Goal: Task Accomplishment & Management: Manage account settings

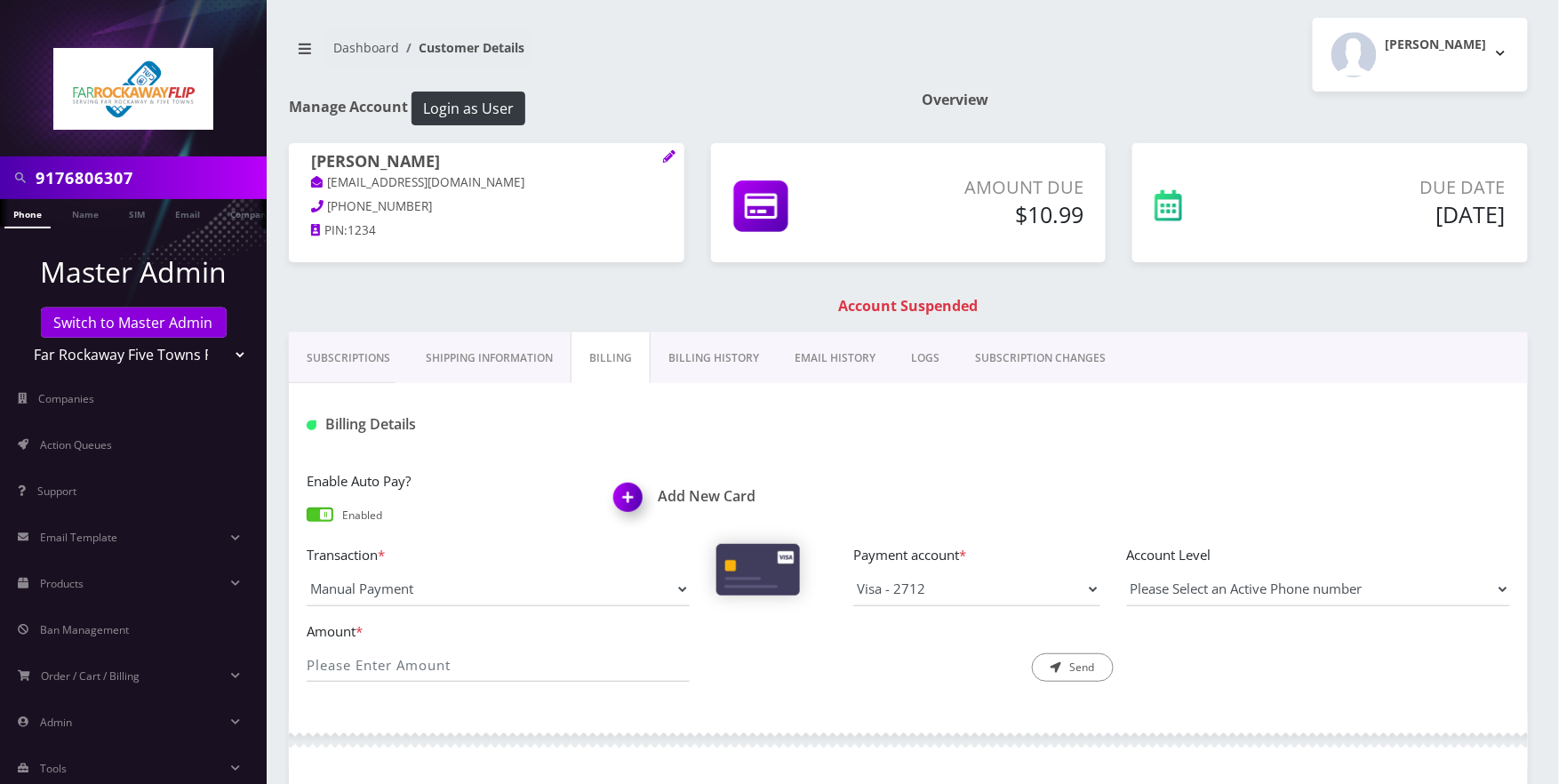
type input "9176806307"
click at [34, 215] on link "Phone" at bounding box center [28, 213] width 47 height 29
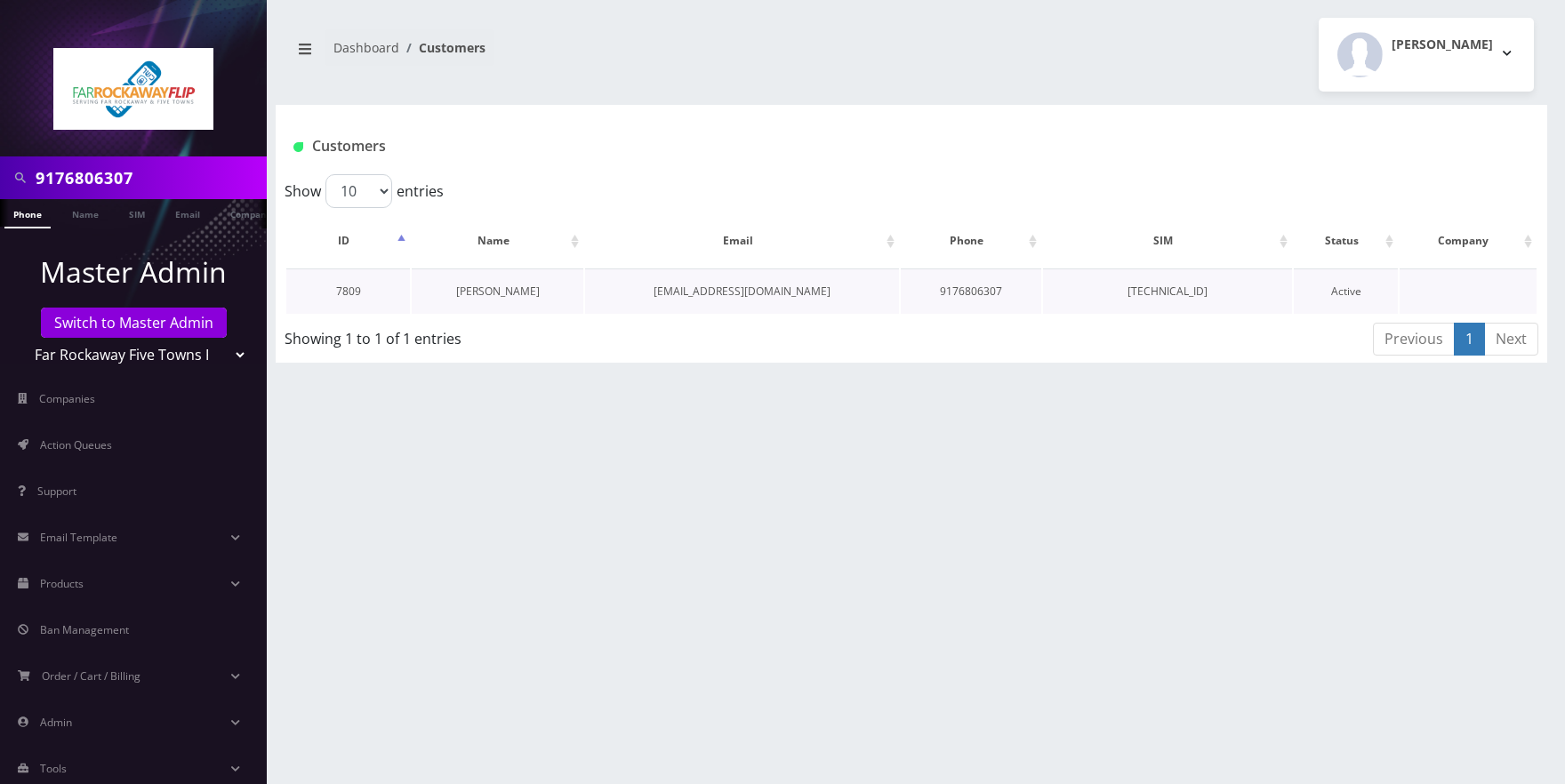
click at [520, 290] on link "perri berelowitz" at bounding box center [498, 291] width 84 height 15
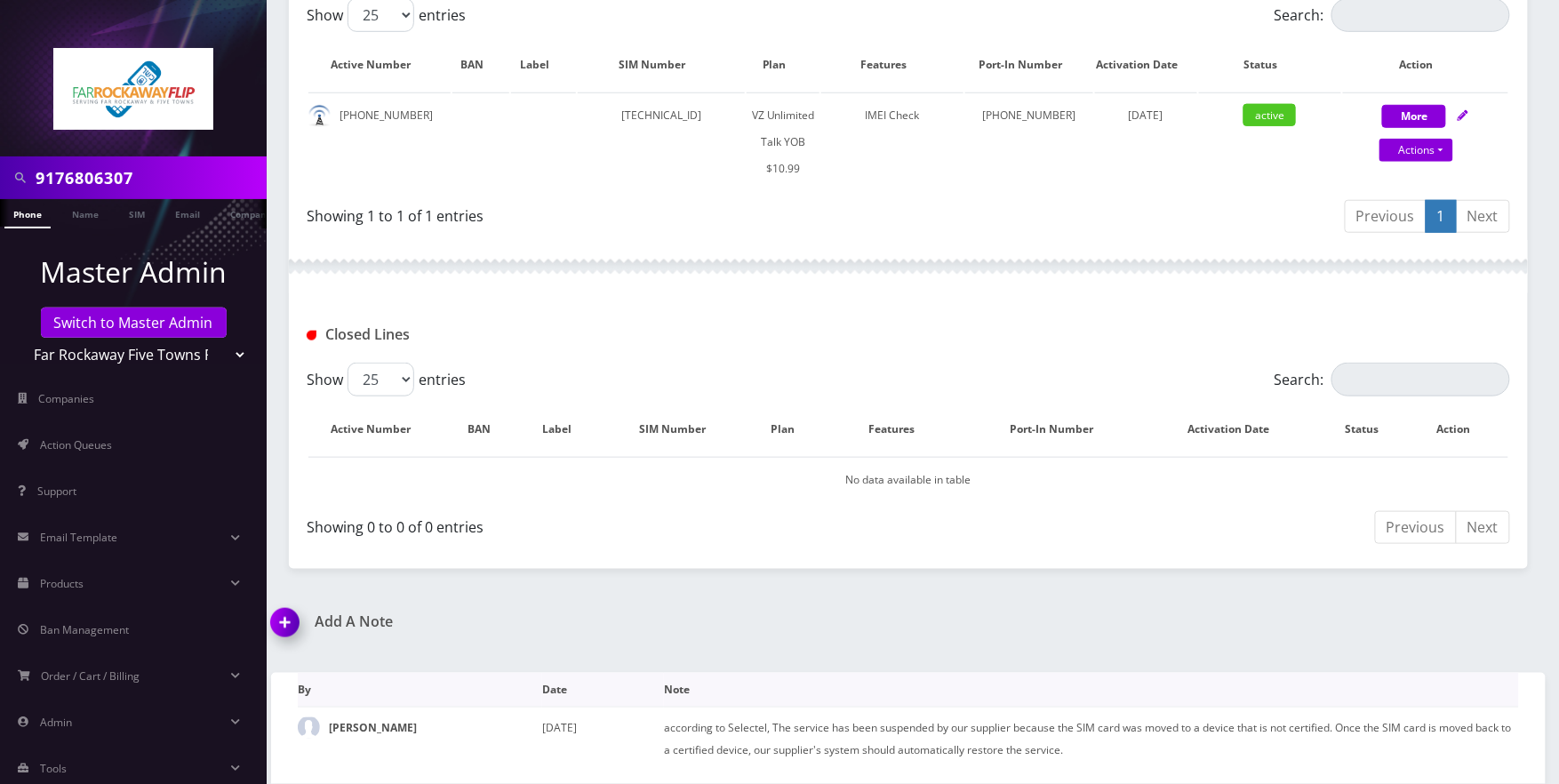
drag, startPoint x: 289, startPoint y: 636, endPoint x: 391, endPoint y: 681, distance: 111.5
click at [290, 636] on img at bounding box center [288, 628] width 52 height 52
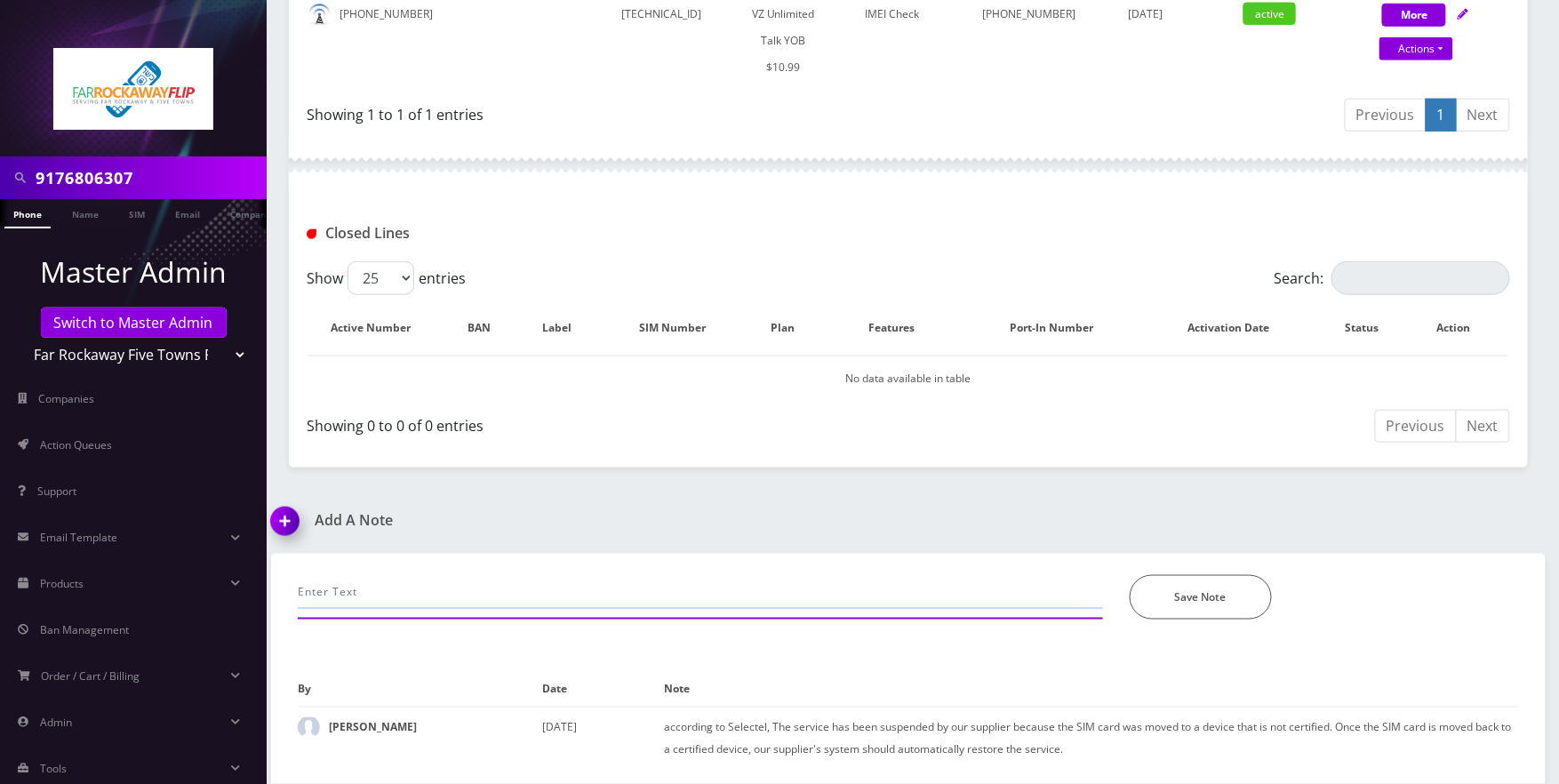
click at [459, 592] on input "text" at bounding box center [700, 592] width 805 height 34
type input "call-unable to make calls, network refreshed. its all good now- jas"
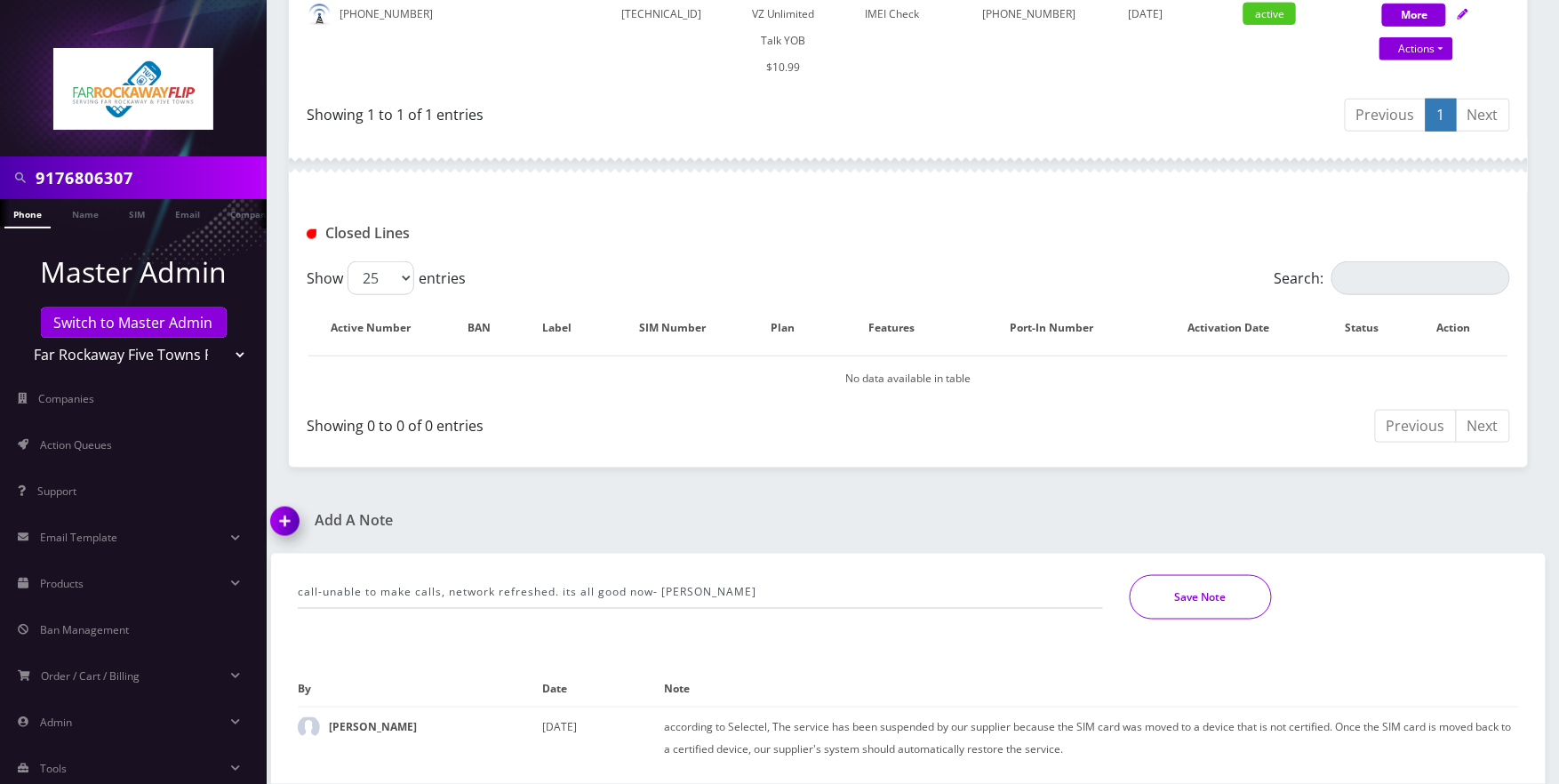
click at [1232, 590] on button "Save Note" at bounding box center [1202, 597] width 143 height 45
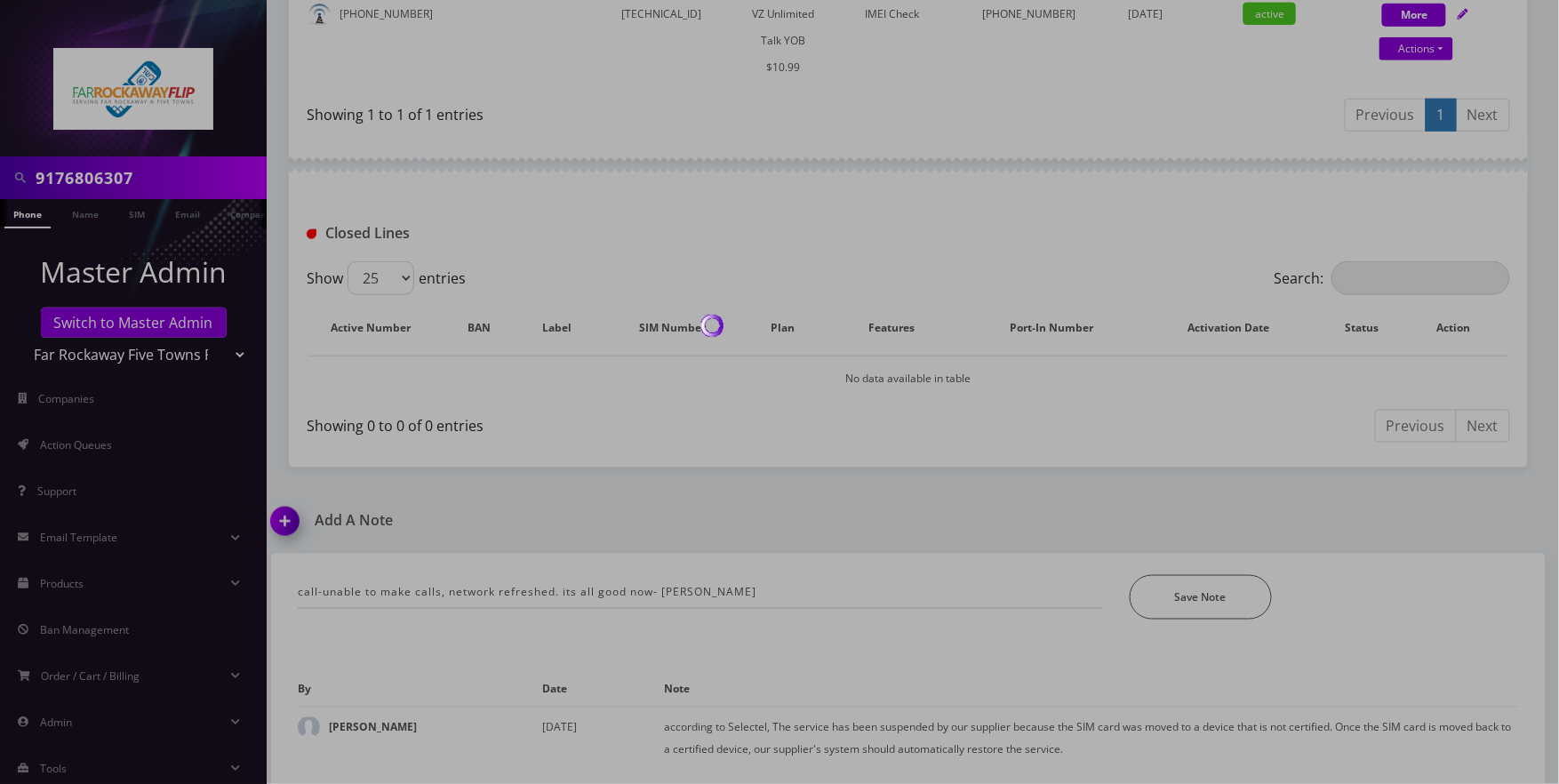
scroll to position [459, 0]
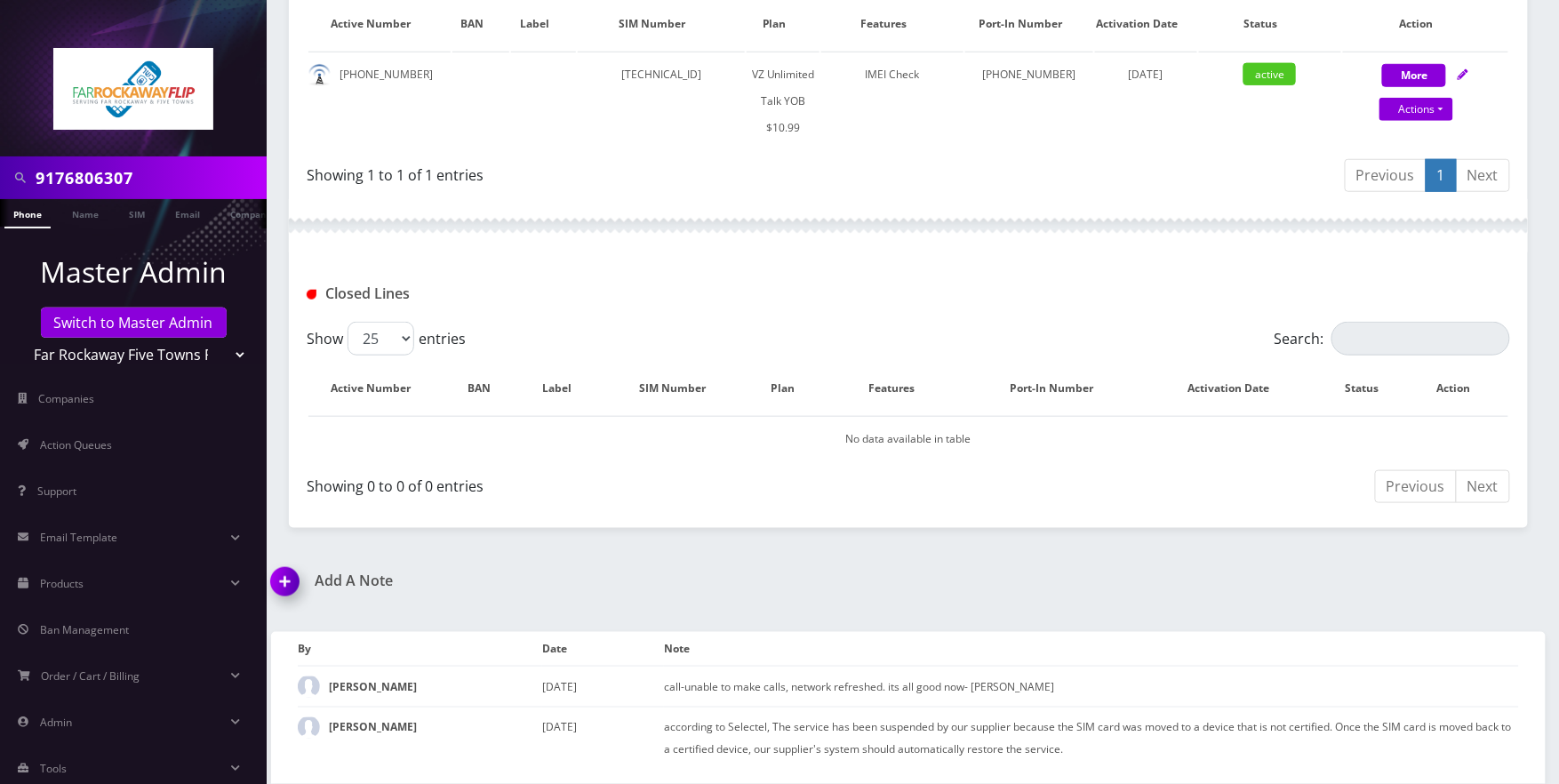
click at [203, 183] on input "9176806307" at bounding box center [148, 178] width 226 height 34
paste input "293210350"
type input "9293210350"
click at [29, 219] on link "Phone" at bounding box center [28, 213] width 47 height 29
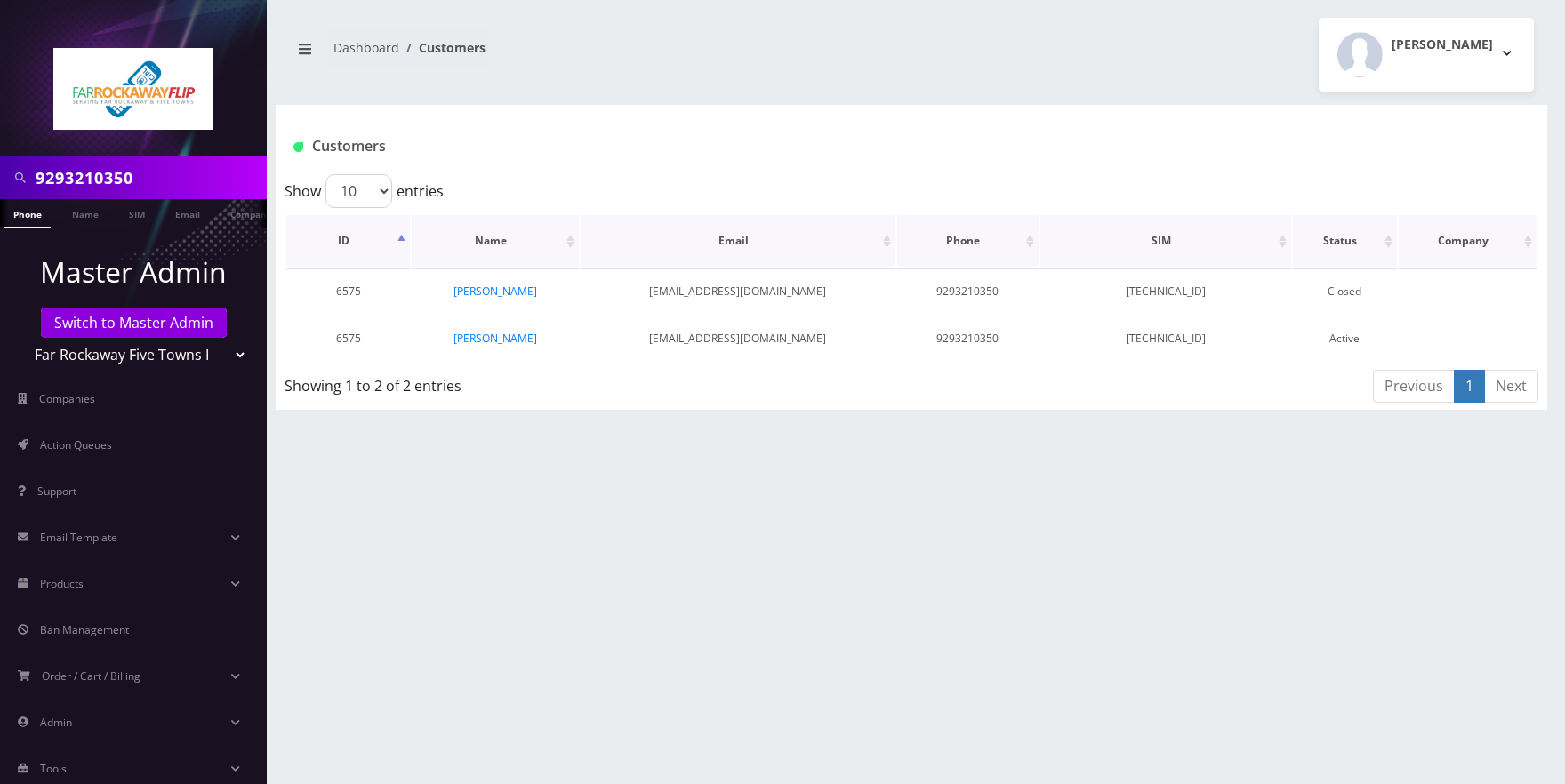
drag, startPoint x: 517, startPoint y: 283, endPoint x: 708, endPoint y: 241, distance: 195.6
click at [517, 284] on link "[PERSON_NAME]" at bounding box center [495, 291] width 84 height 15
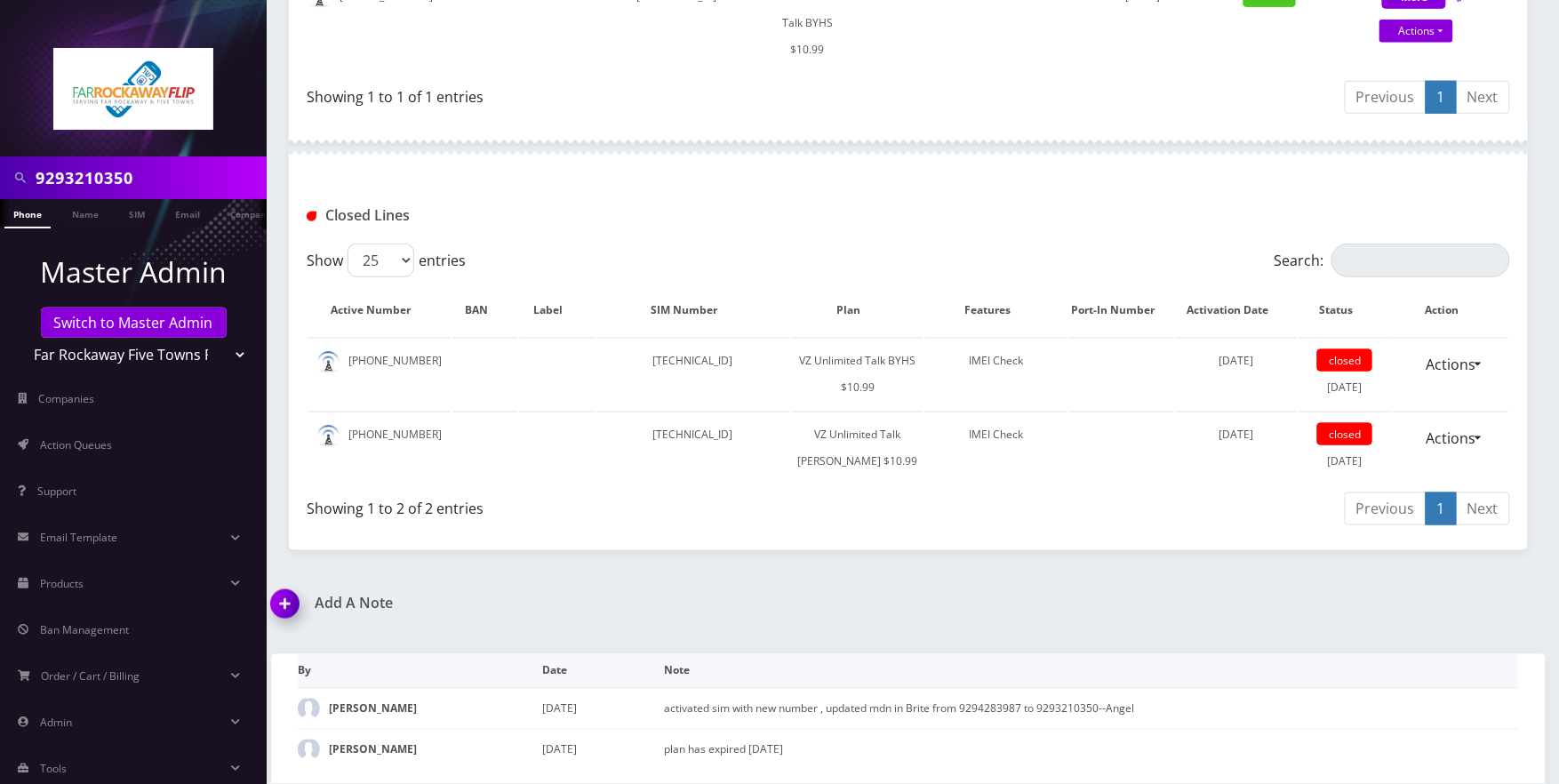
scroll to position [182, 0]
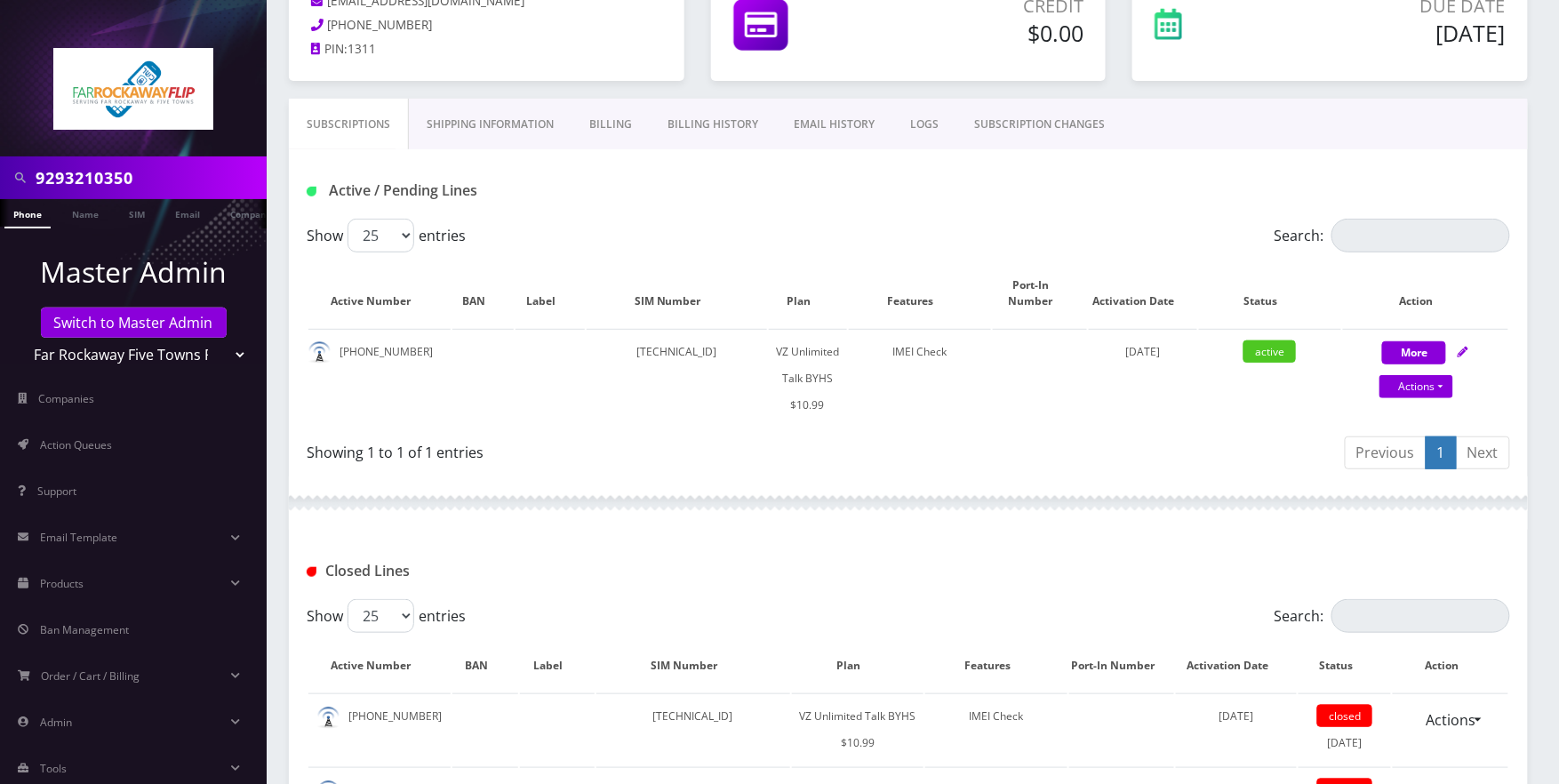
click at [217, 176] on input "9293210350" at bounding box center [148, 178] width 226 height 34
paste input "3479888857"
type input "3479888857"
click at [23, 206] on link "Phone" at bounding box center [28, 213] width 47 height 29
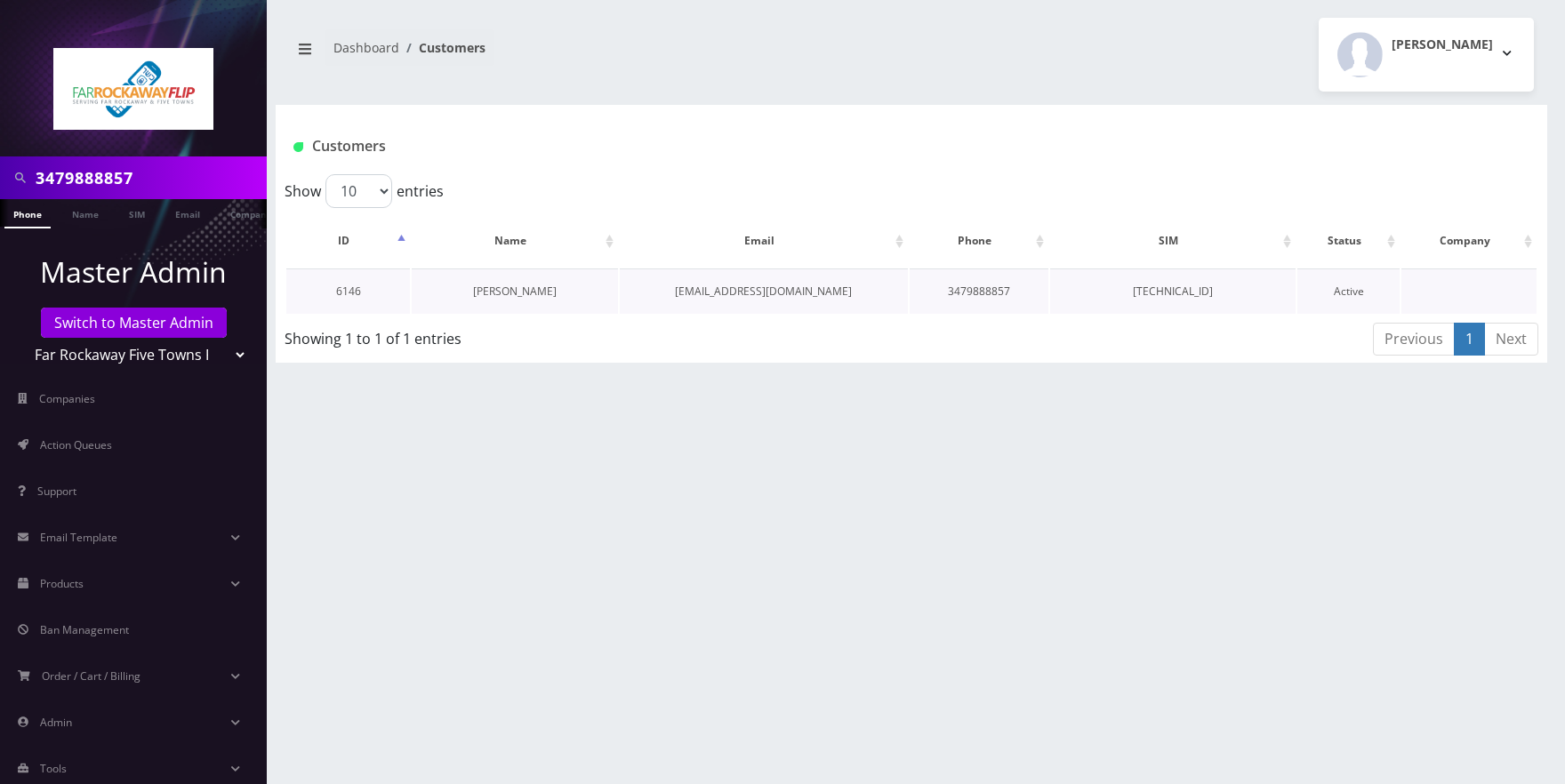
click at [533, 295] on link "esther bruckenstein" at bounding box center [515, 291] width 84 height 15
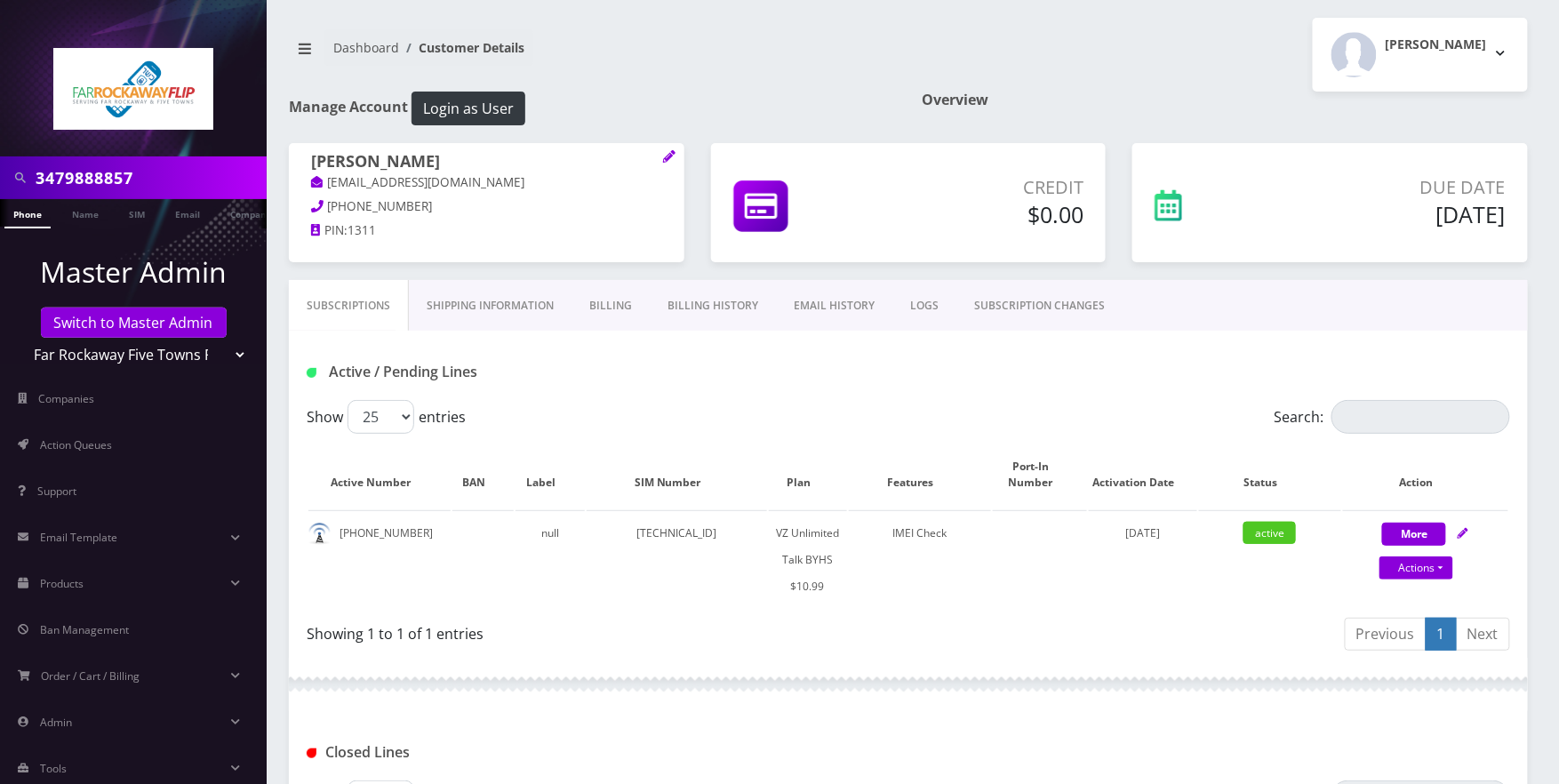
click at [1538, 354] on div "Subscriptions Shipping Information Billing Billing History EMAIL HISTORY LOGS S…" at bounding box center [909, 633] width 1266 height 706
click at [862, 77] on nav "Dashboard Customer Details" at bounding box center [592, 54] width 606 height 50
click at [1467, 529] on icon at bounding box center [1463, 532] width 10 height 10
select select "467"
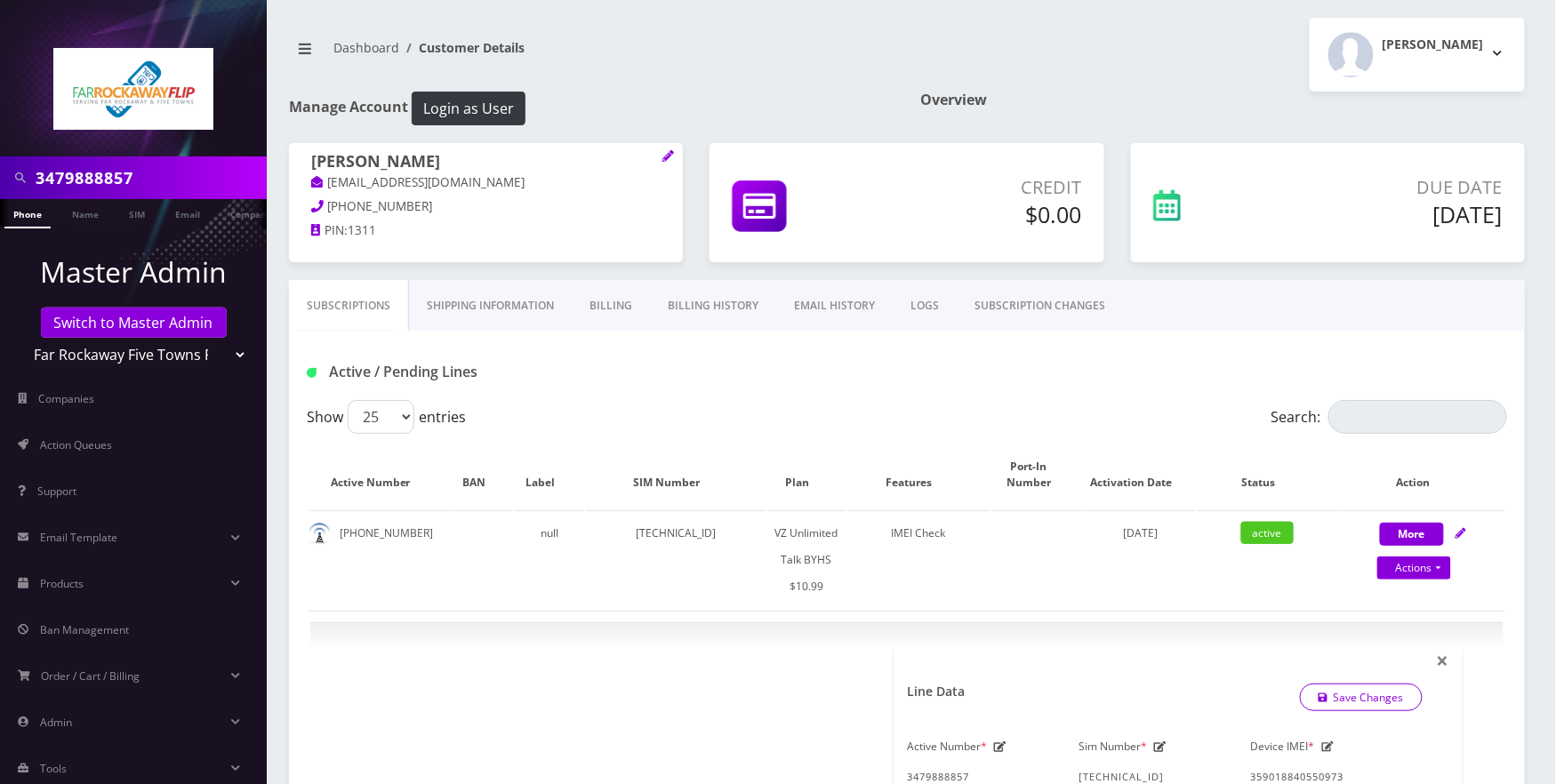
click at [144, 186] on input "3479888857" at bounding box center [148, 178] width 226 height 34
paste input "6466618785"
type input "6466618785"
click at [33, 216] on link "Phone" at bounding box center [28, 213] width 47 height 29
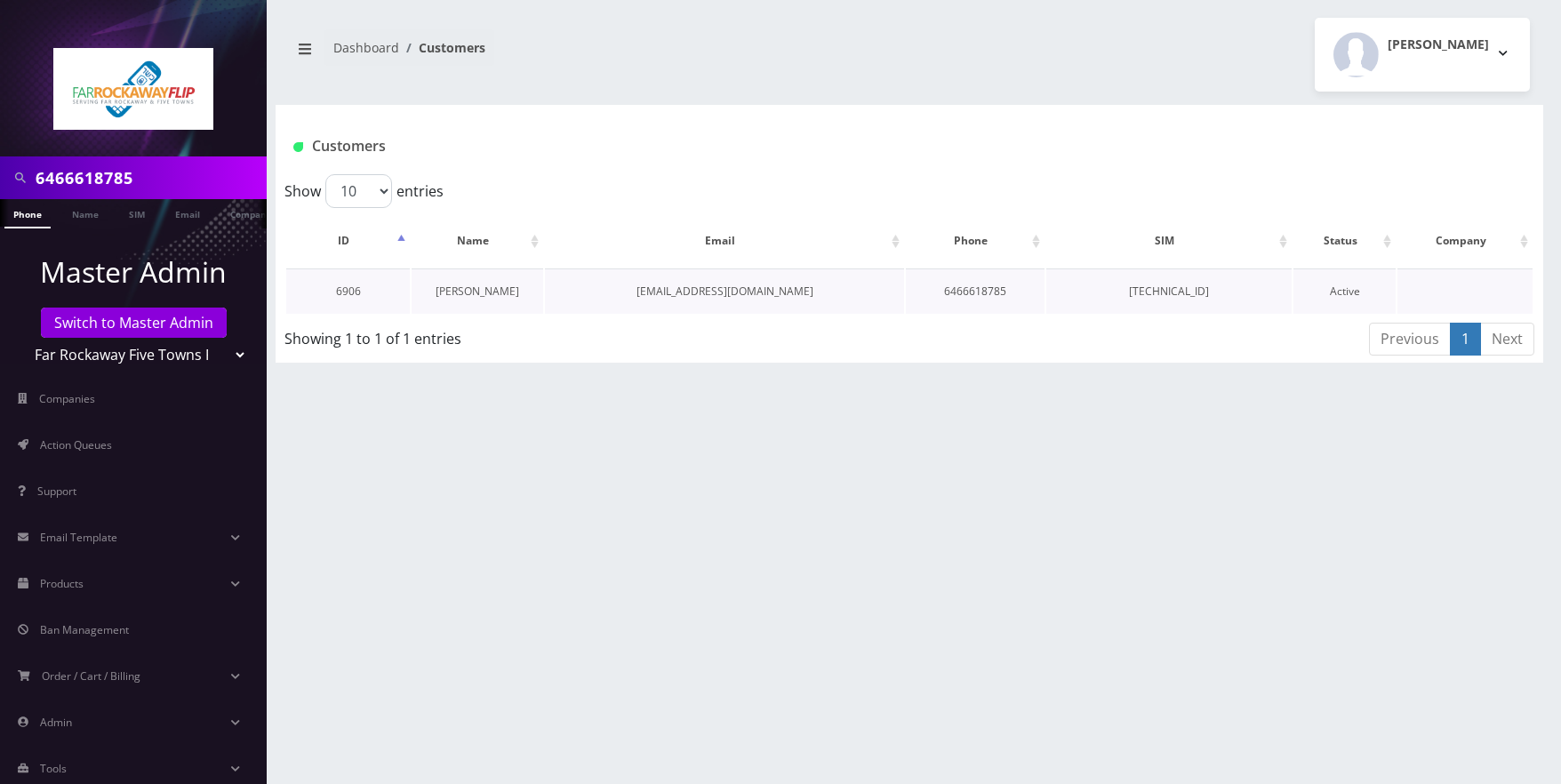
click at [474, 294] on link "Feiga Kraus" at bounding box center [477, 291] width 84 height 15
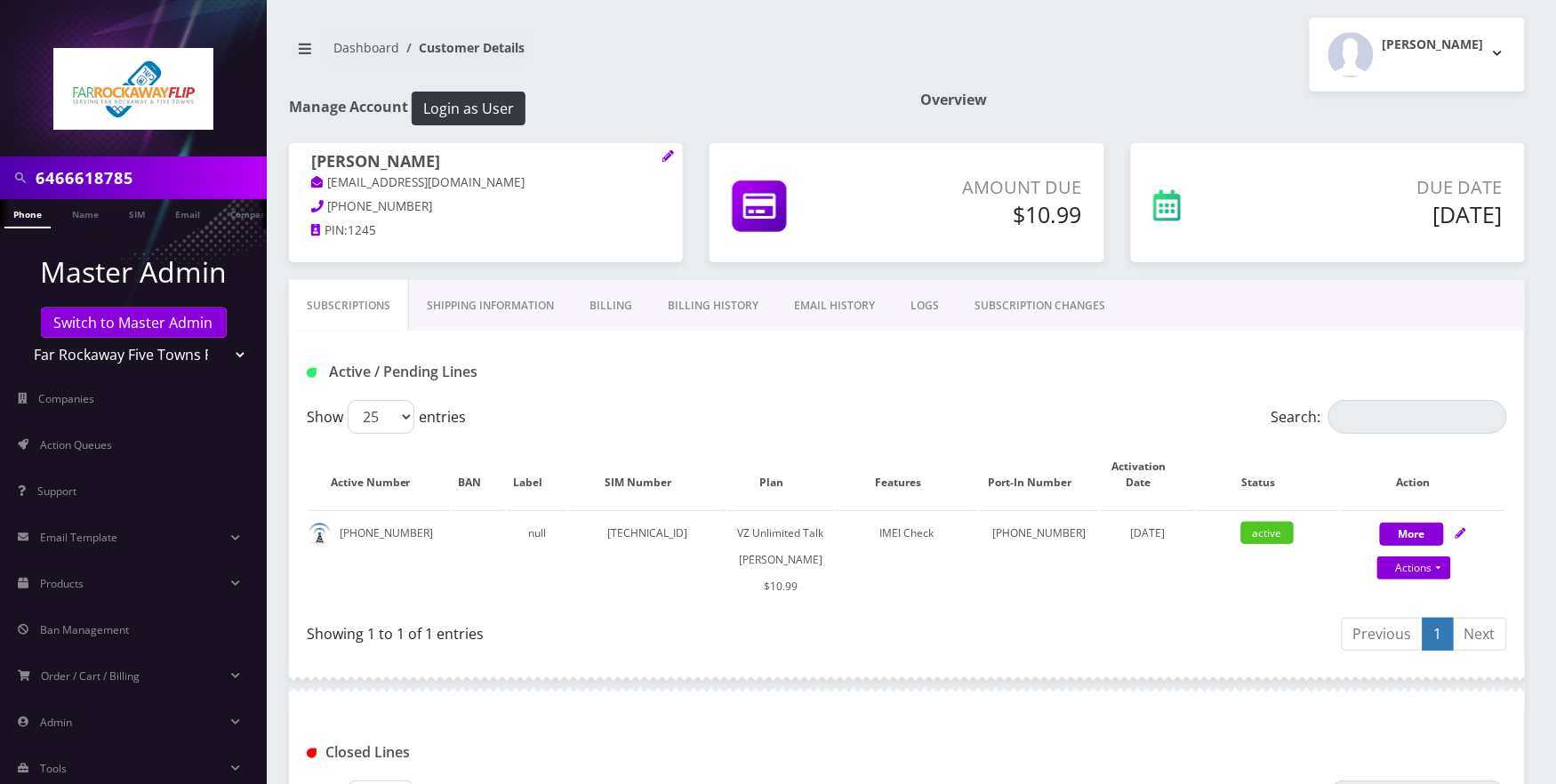
click at [619, 302] on link "Billing" at bounding box center [610, 306] width 78 height 51
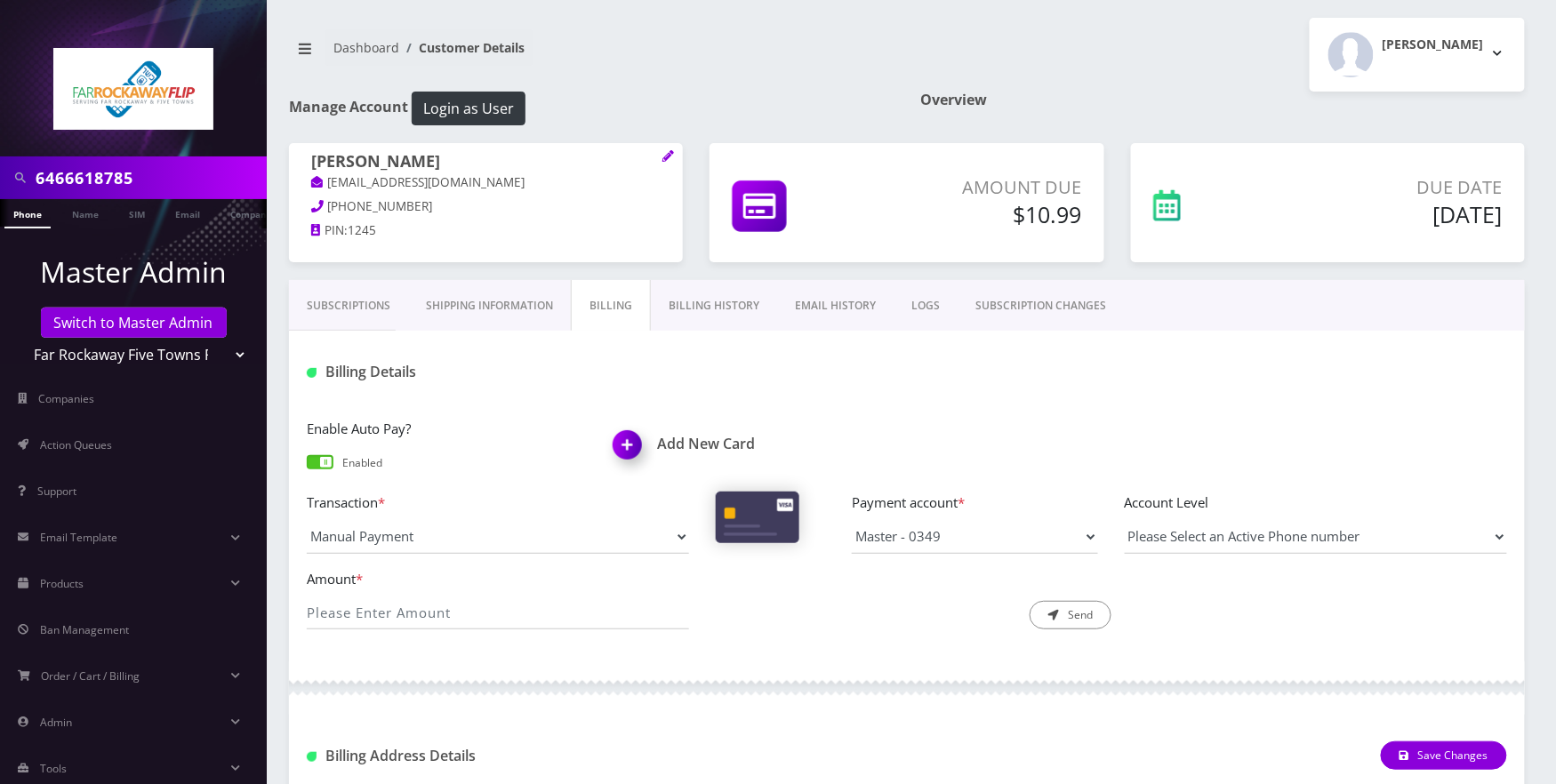
drag, startPoint x: 625, startPoint y: 439, endPoint x: 726, endPoint y: 441, distance: 101.0
click at [626, 439] on img at bounding box center [630, 450] width 52 height 52
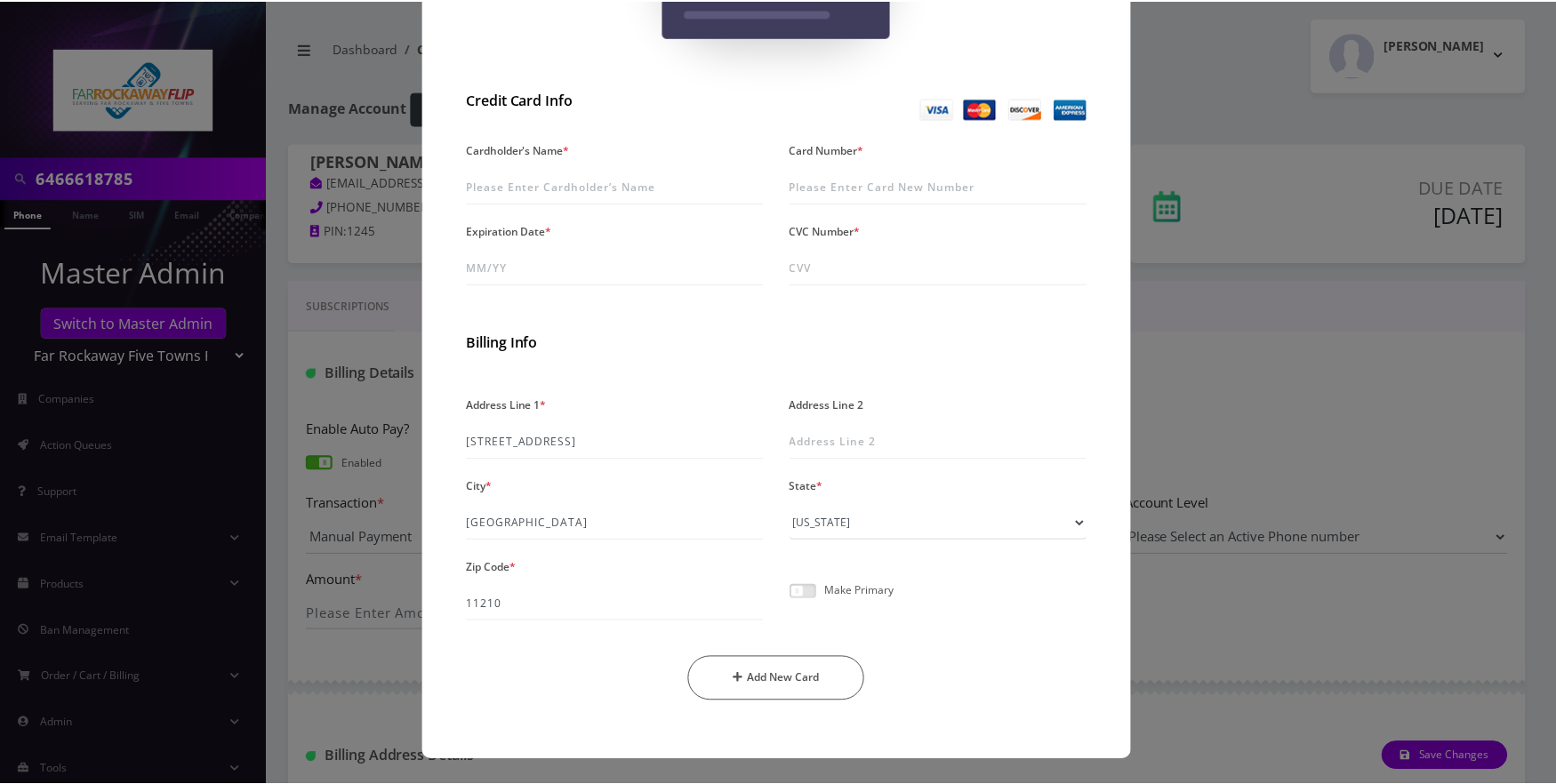
scroll to position [100, 0]
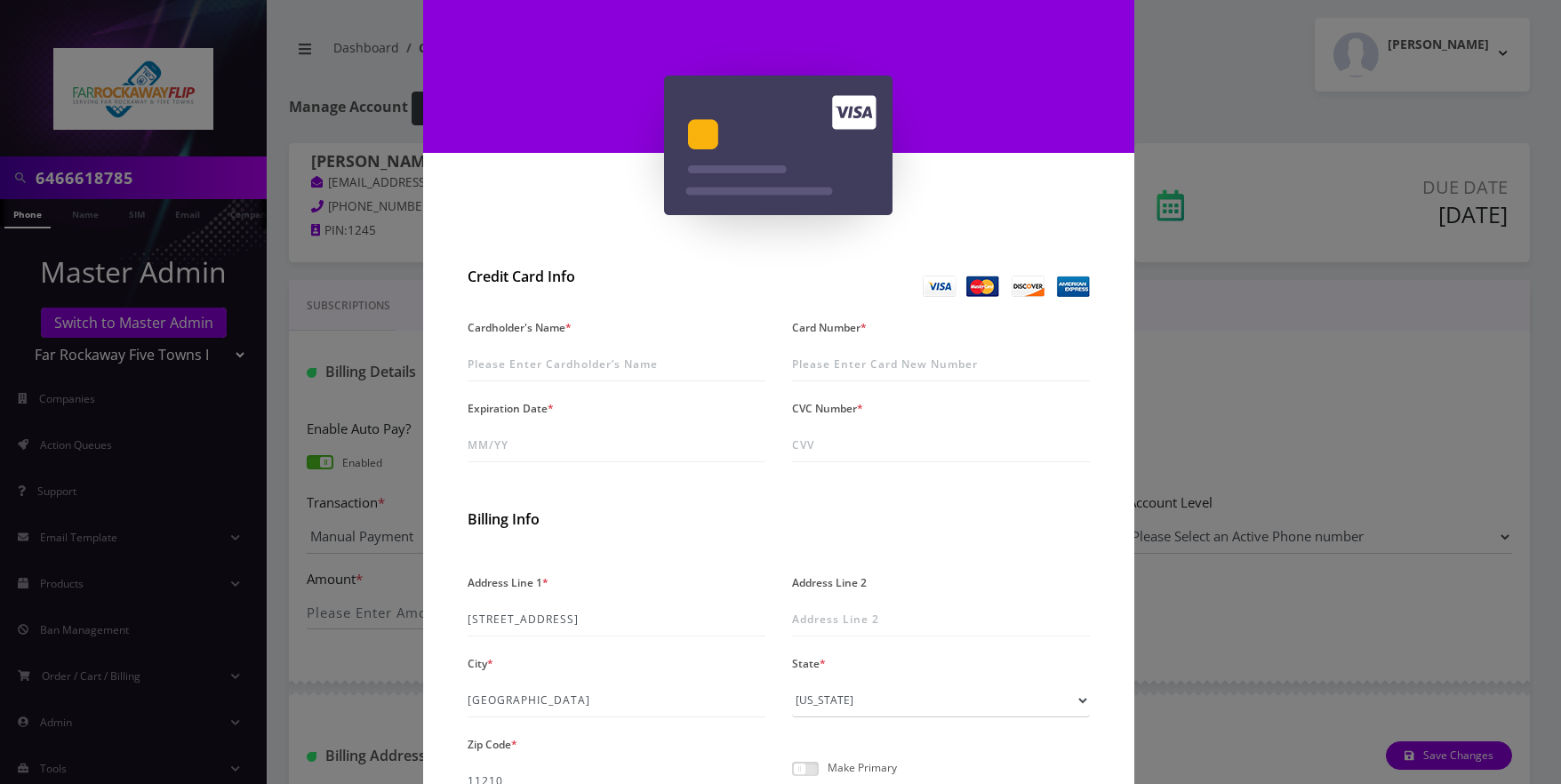
drag, startPoint x: 1269, startPoint y: 459, endPoint x: 1110, endPoint y: 522, distance: 171.0
click at [1269, 459] on div "× Add A New Card Credit Card Info Cardholder's Name * Card Number * Expiration …" at bounding box center [780, 392] width 1561 height 784
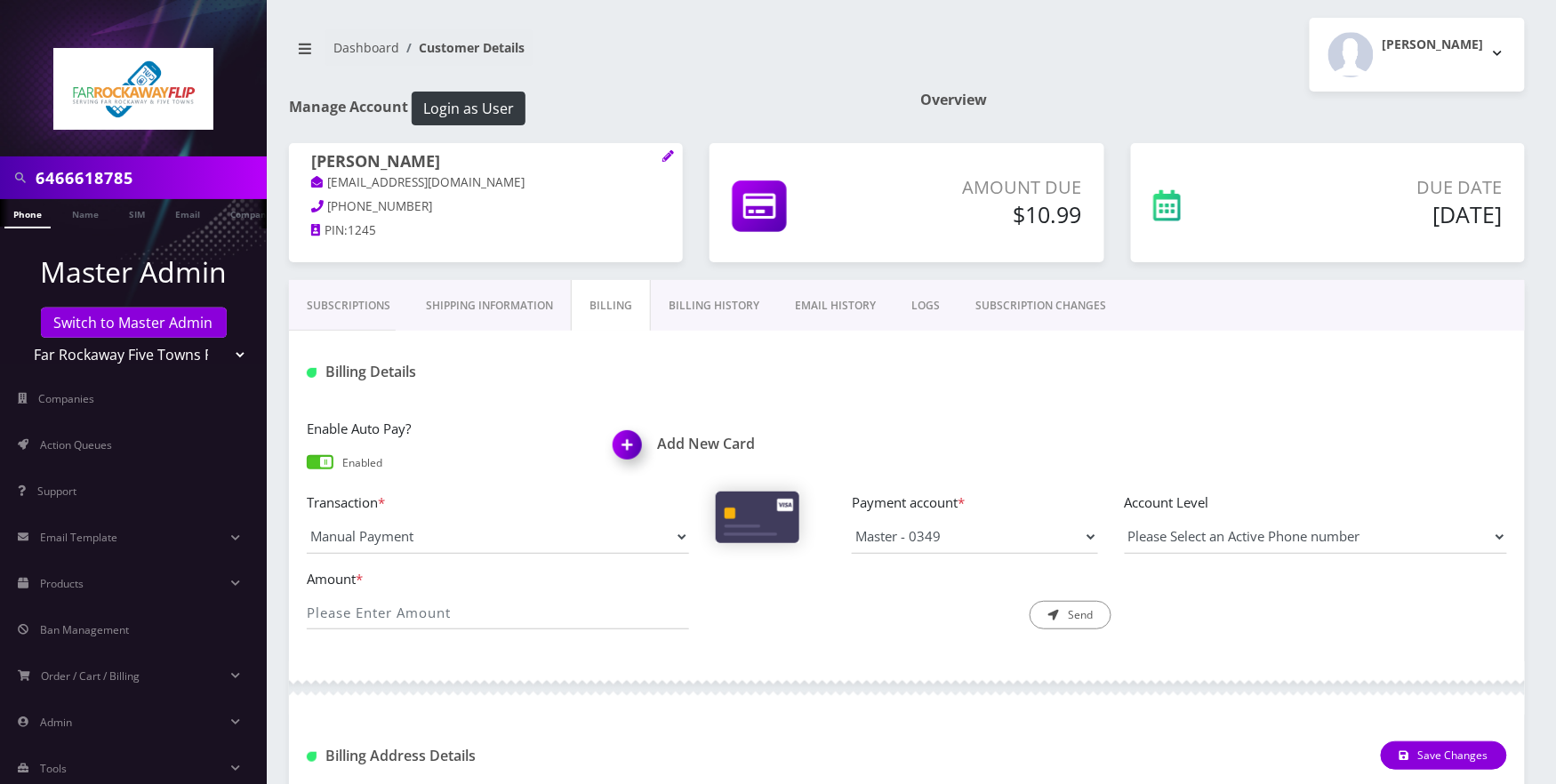
scroll to position [355, 0]
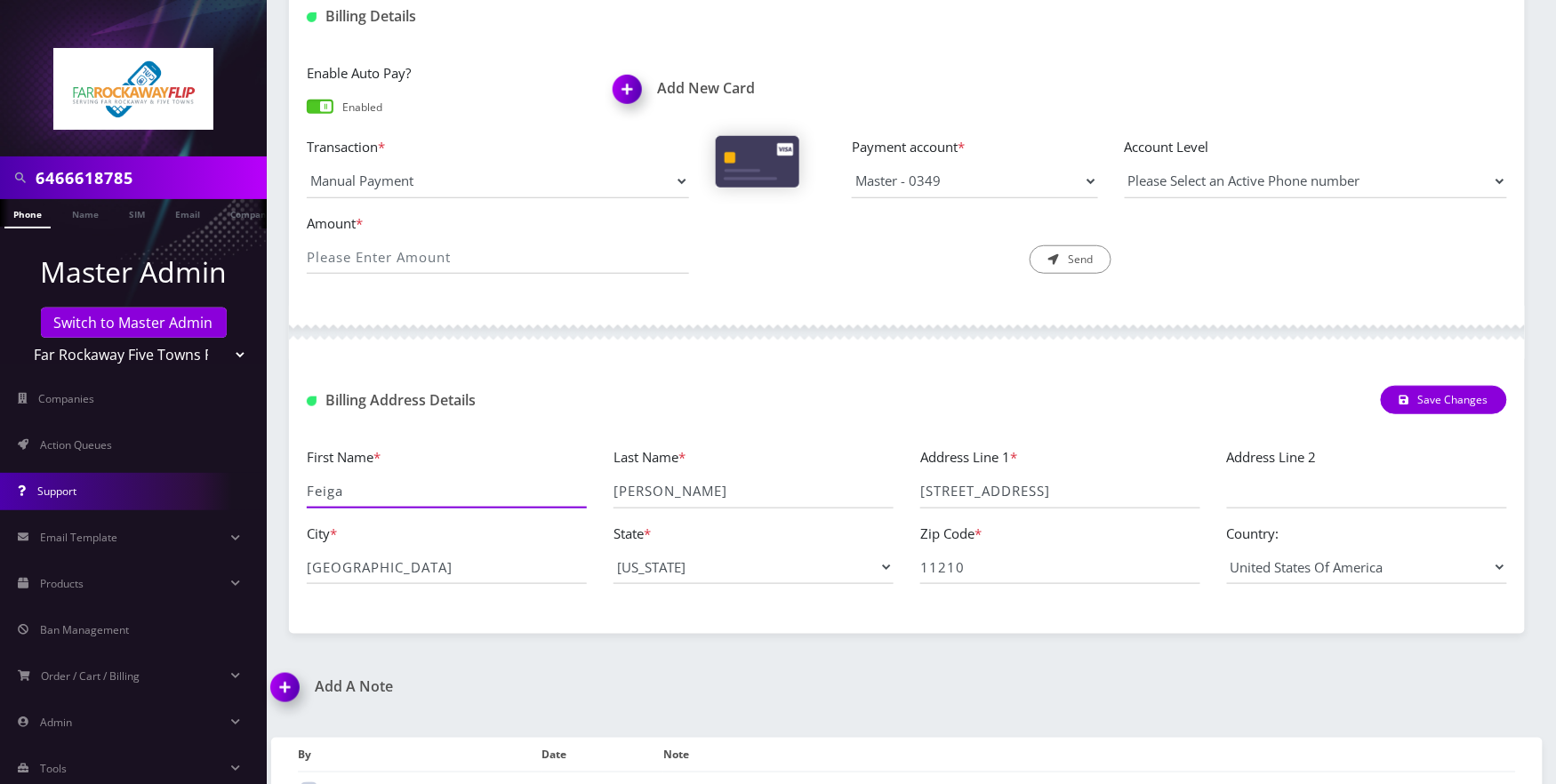
drag, startPoint x: 404, startPoint y: 492, endPoint x: 259, endPoint y: 498, distance: 145.1
click at [259, 498] on div "6466618785 Phone Name SIM Email Company Customer Master Admin Switch to Master …" at bounding box center [778, 277] width 1556 height 1264
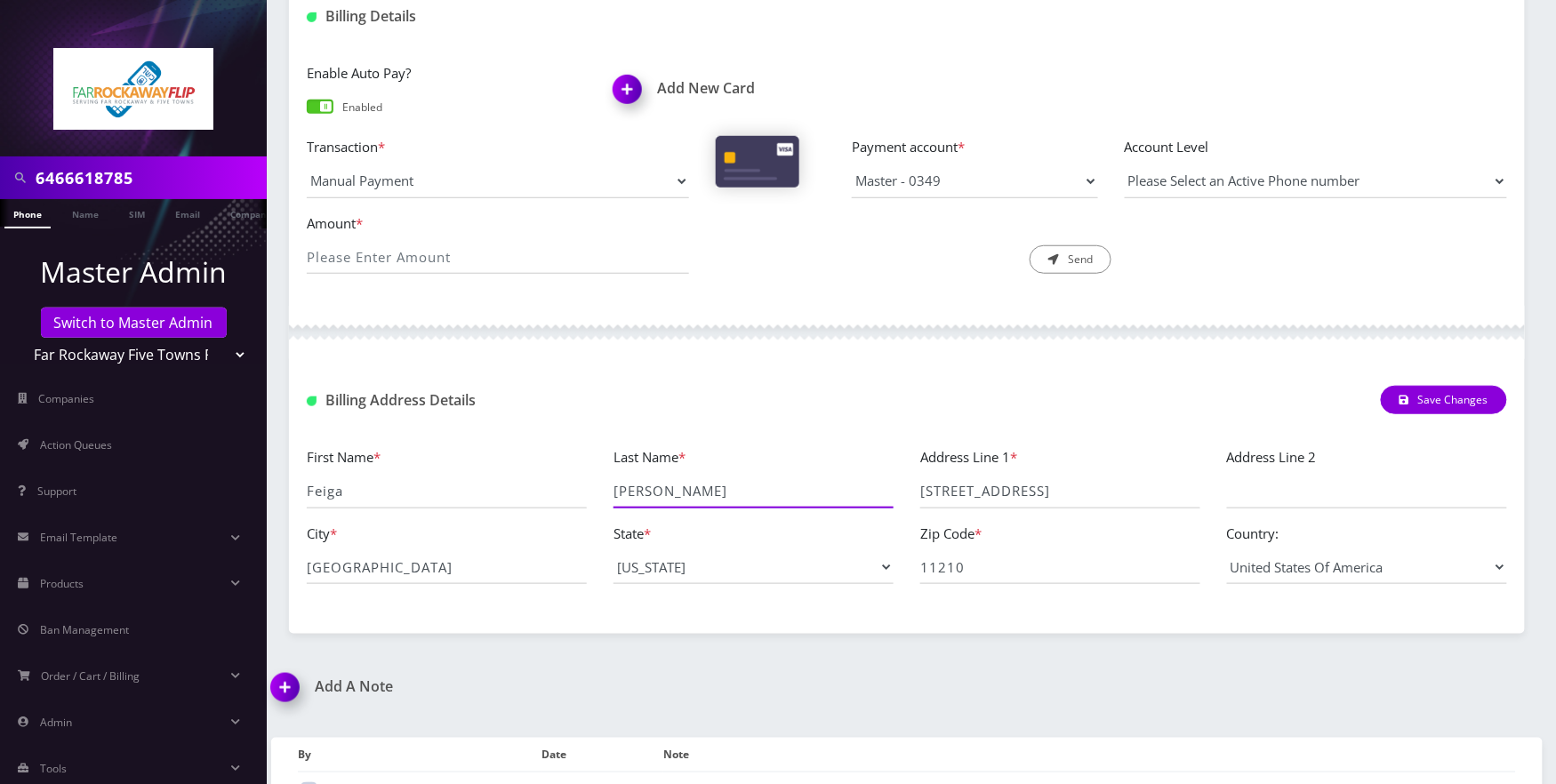
click at [676, 492] on input "Kraus" at bounding box center [753, 491] width 280 height 34
paste input "Feiga"
type input "Kraus"
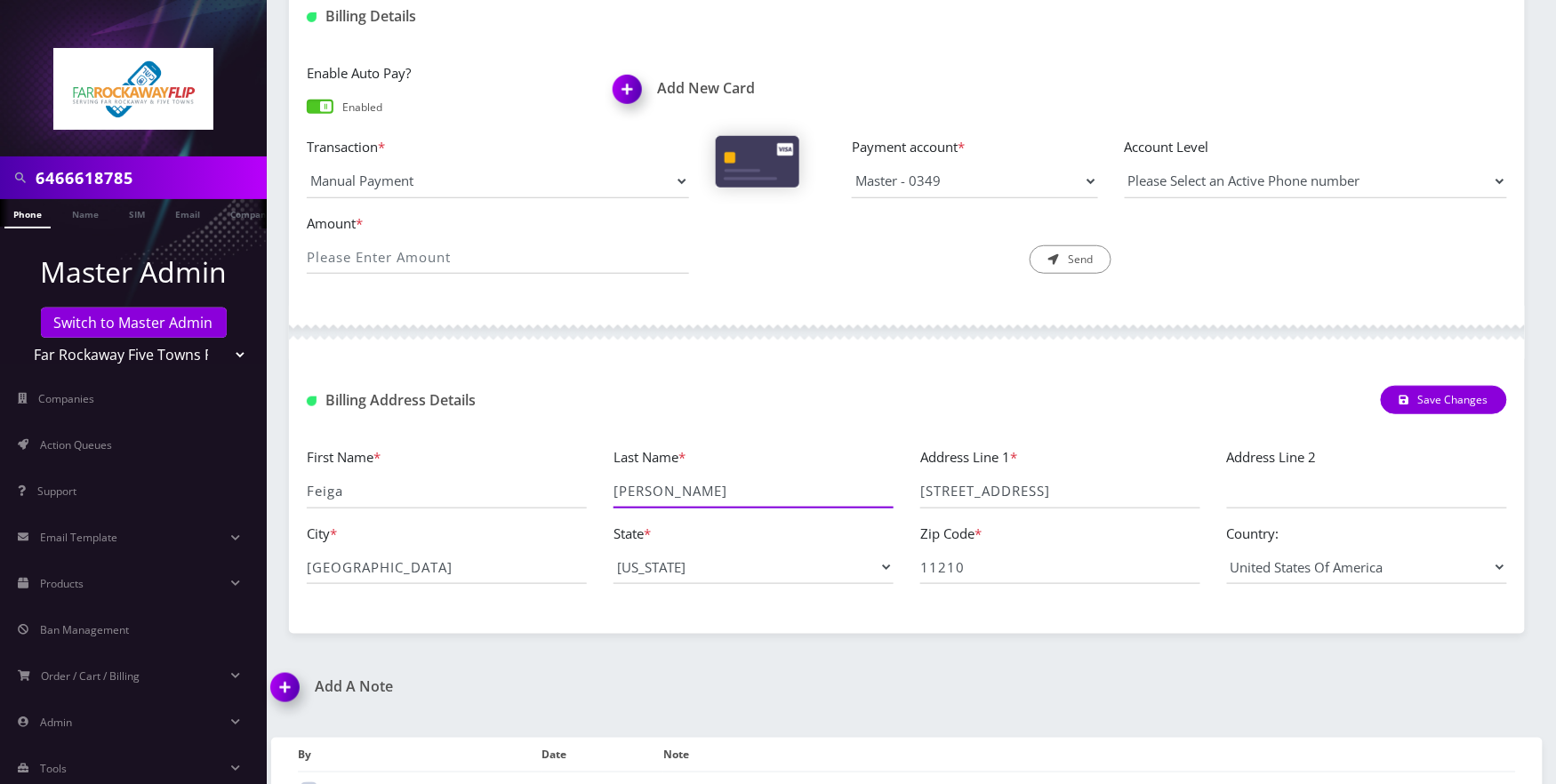
click at [704, 498] on input "Kraus" at bounding box center [753, 491] width 280 height 34
drag, startPoint x: 665, startPoint y: 498, endPoint x: 594, endPoint y: 498, distance: 71.0
click at [594, 498] on div "First Name * Feiga Last Name * Kraus Address Line 1 * 3208 Avenue K Address Lin…" at bounding box center [907, 522] width 1227 height 152
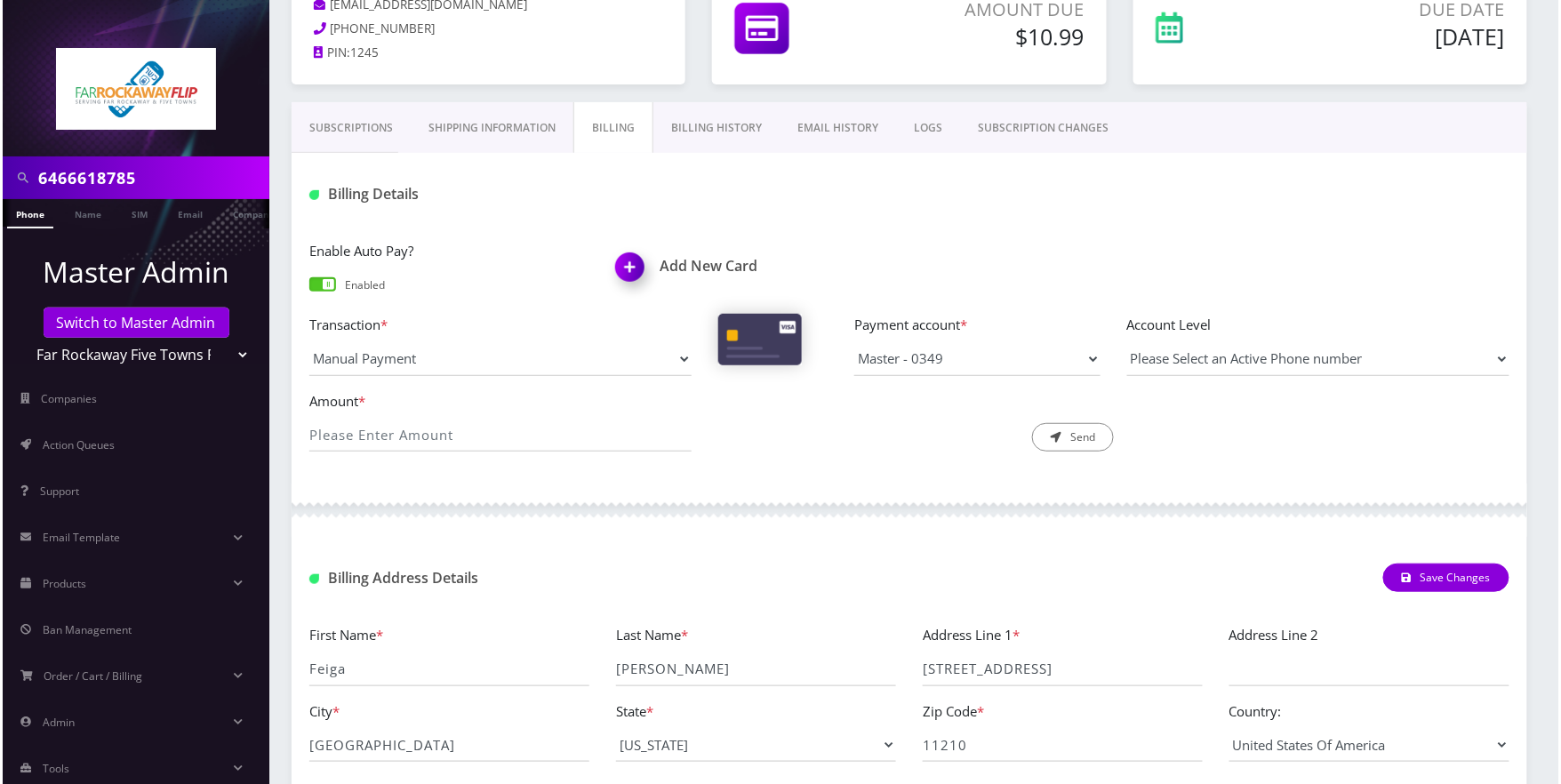
scroll to position [0, 0]
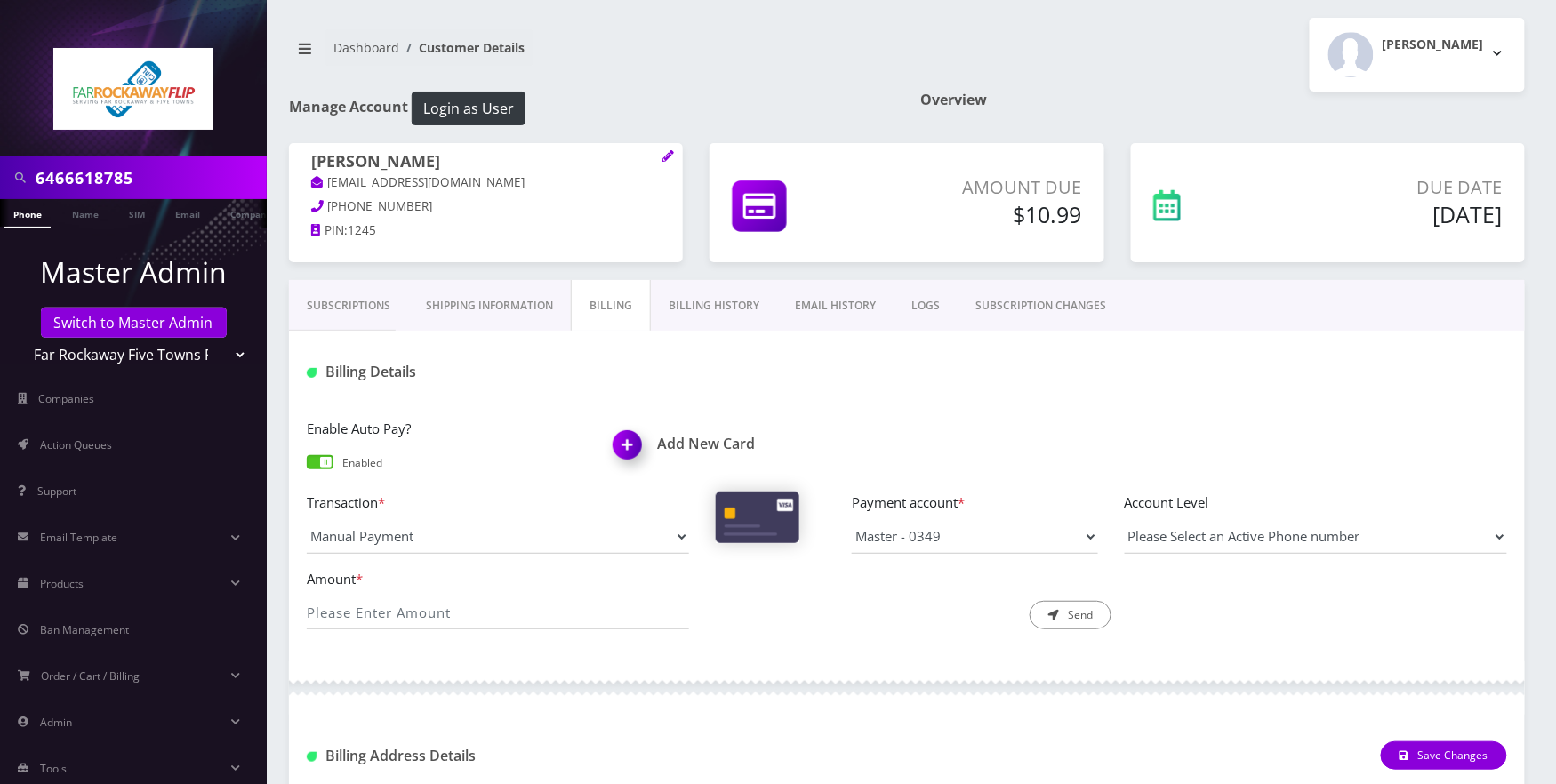
drag, startPoint x: 630, startPoint y: 454, endPoint x: 555, endPoint y: 494, distance: 85.0
click at [629, 453] on img at bounding box center [630, 450] width 52 height 52
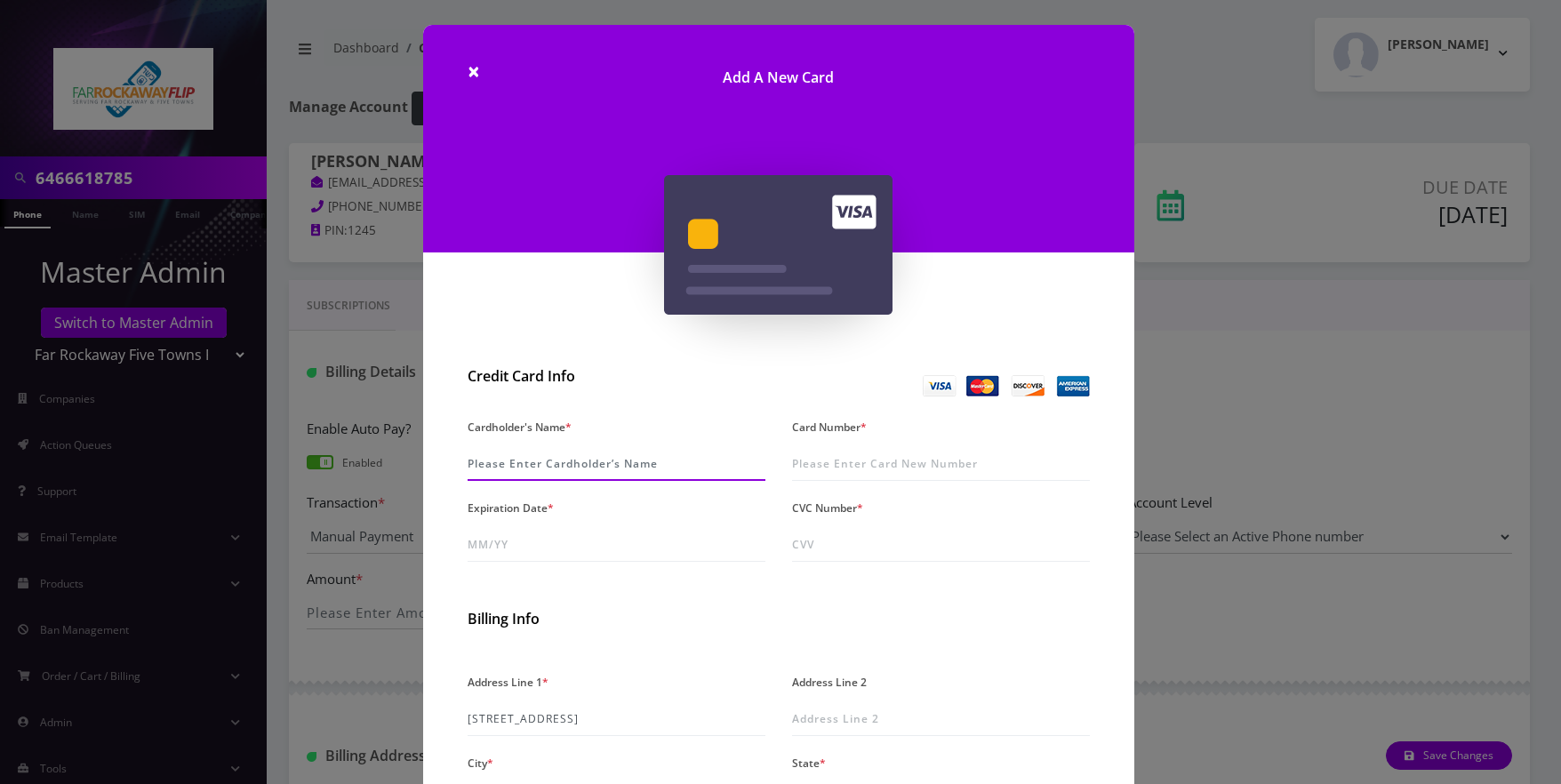
click at [489, 448] on input "Cardholder's Name *" at bounding box center [616, 464] width 298 height 34
paste input "Feiga Kraus"
type input "Feiga Kraus"
drag, startPoint x: 879, startPoint y: 453, endPoint x: 864, endPoint y: 459, distance: 16.2
click at [879, 454] on input "Card Number *" at bounding box center [940, 464] width 298 height 34
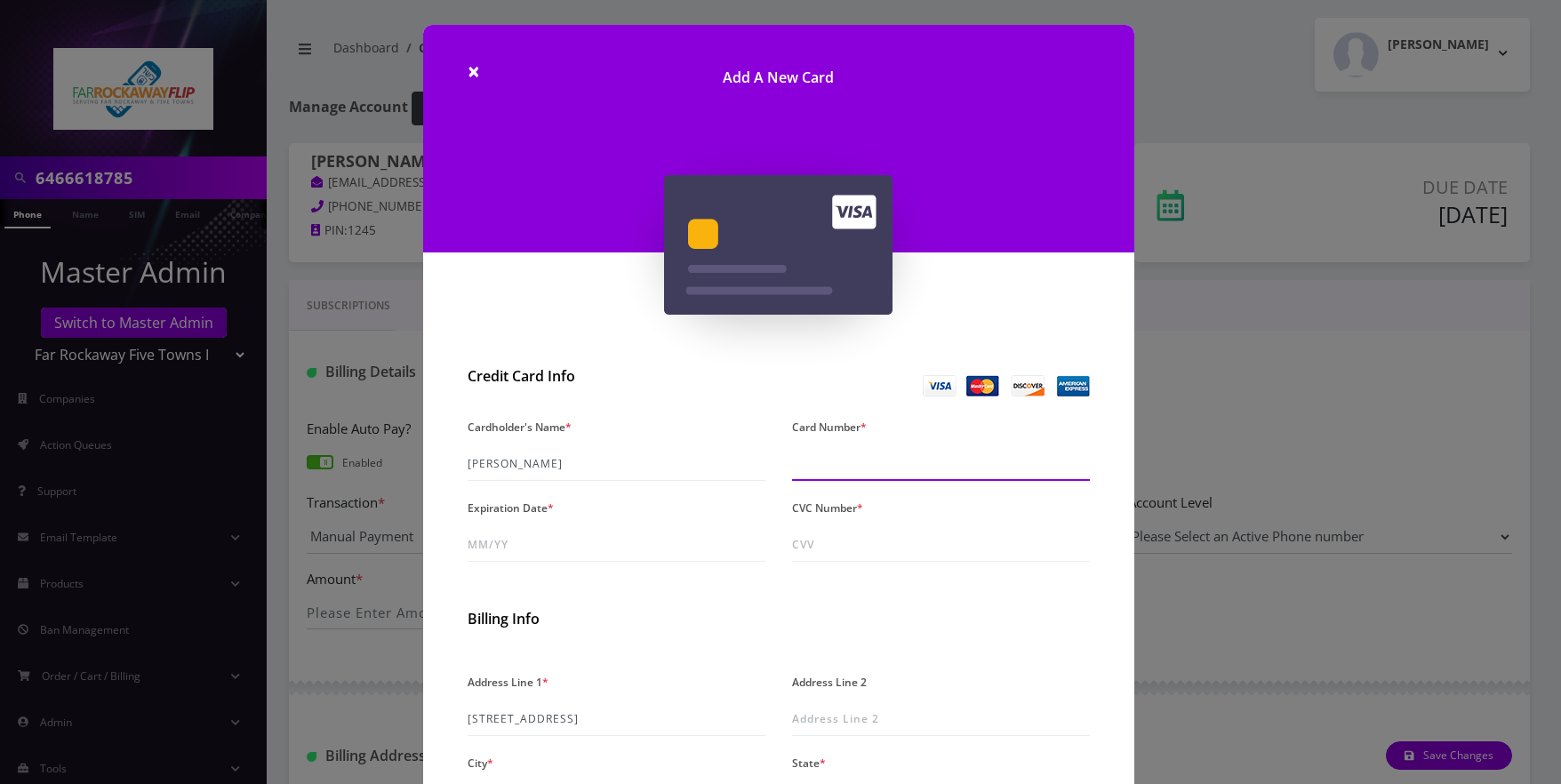
paste input "5211 0500 2353 1444"
type input "5211 0500 2353 1444"
click at [599, 535] on input "Expiration Date *" at bounding box center [616, 545] width 298 height 34
type input "08/29"
click at [894, 546] on input "CVC Number *" at bounding box center [940, 545] width 298 height 34
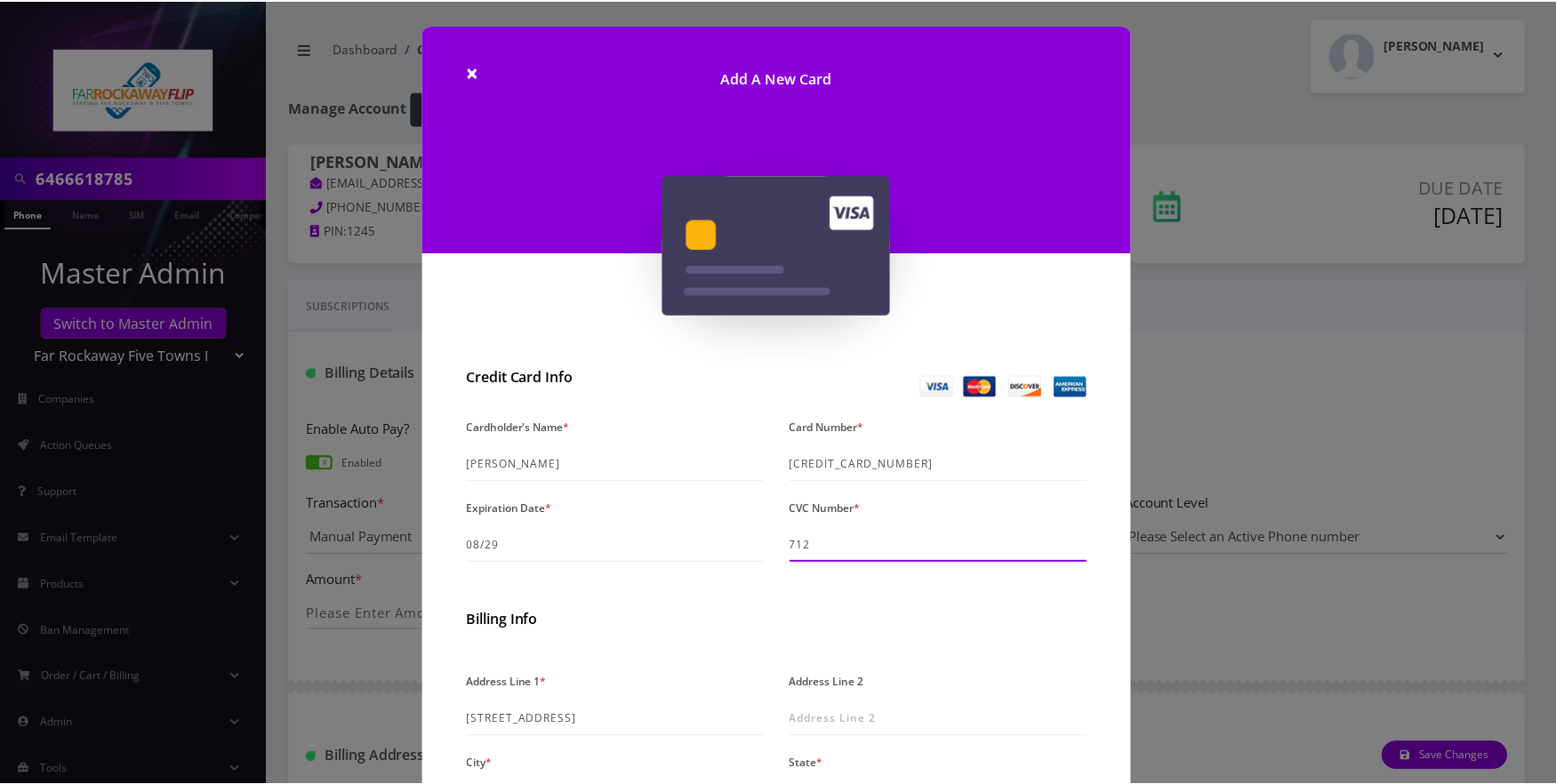
scroll to position [277, 0]
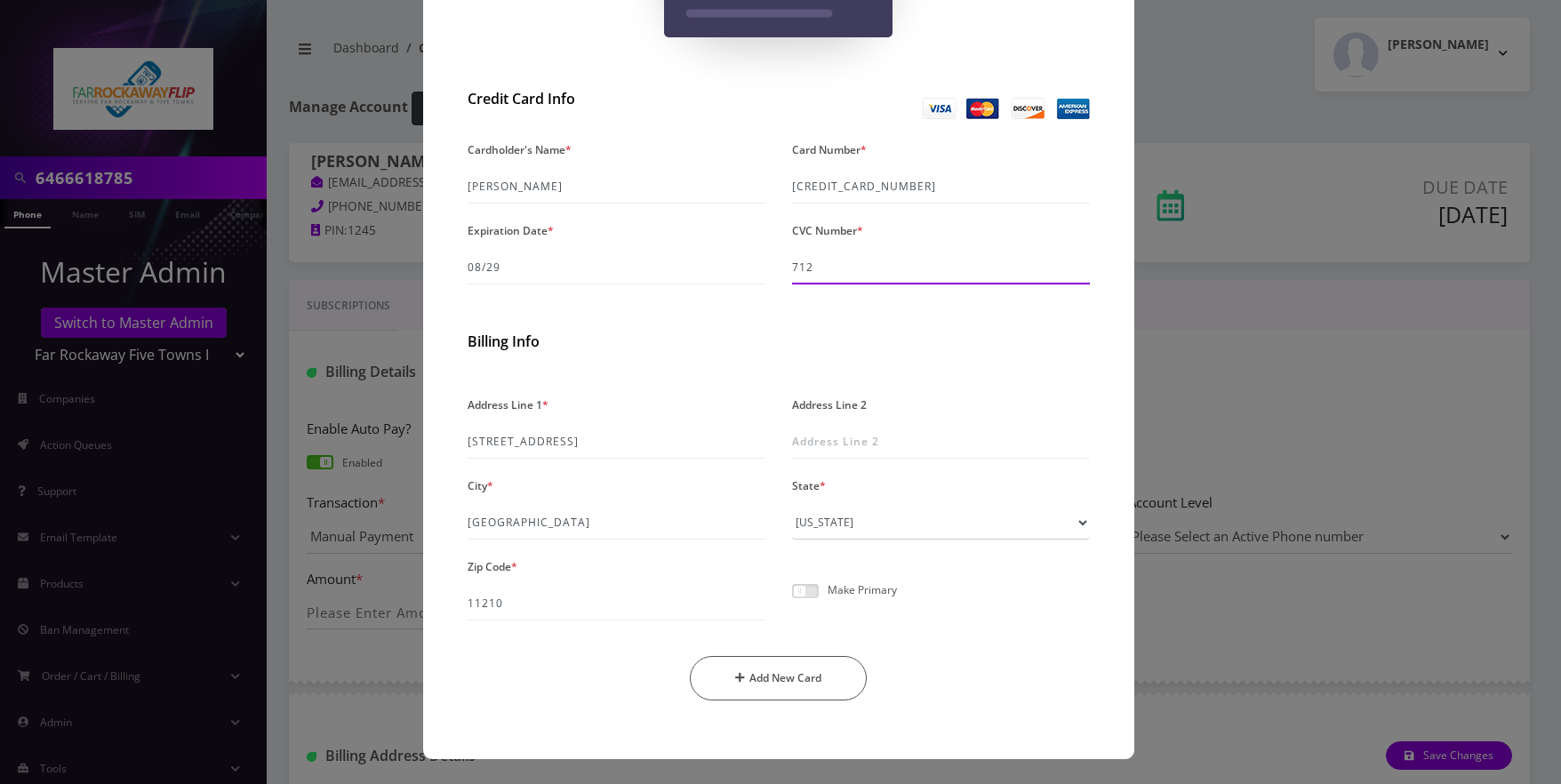
type input "712"
click at [794, 594] on span at bounding box center [805, 590] width 27 height 14
click at [792, 601] on input "checkbox" at bounding box center [792, 601] width 0 height 0
click at [791, 664] on button "Add New Card" at bounding box center [779, 678] width 177 height 45
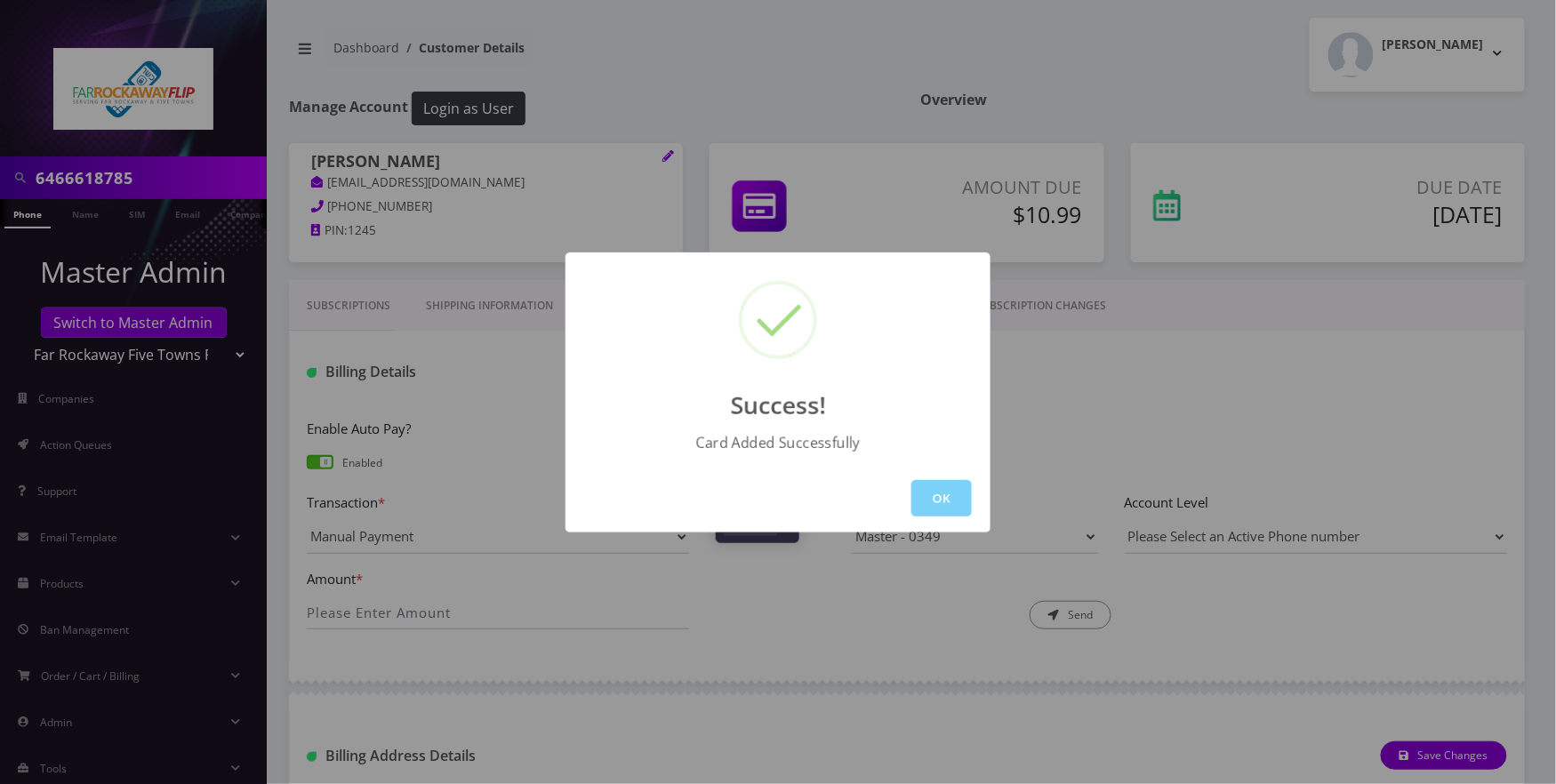
click at [940, 517] on div "OK" at bounding box center [778, 498] width 425 height 68
drag, startPoint x: 951, startPoint y: 500, endPoint x: 1047, endPoint y: 478, distance: 98.5
click at [950, 501] on button "OK" at bounding box center [942, 498] width 61 height 36
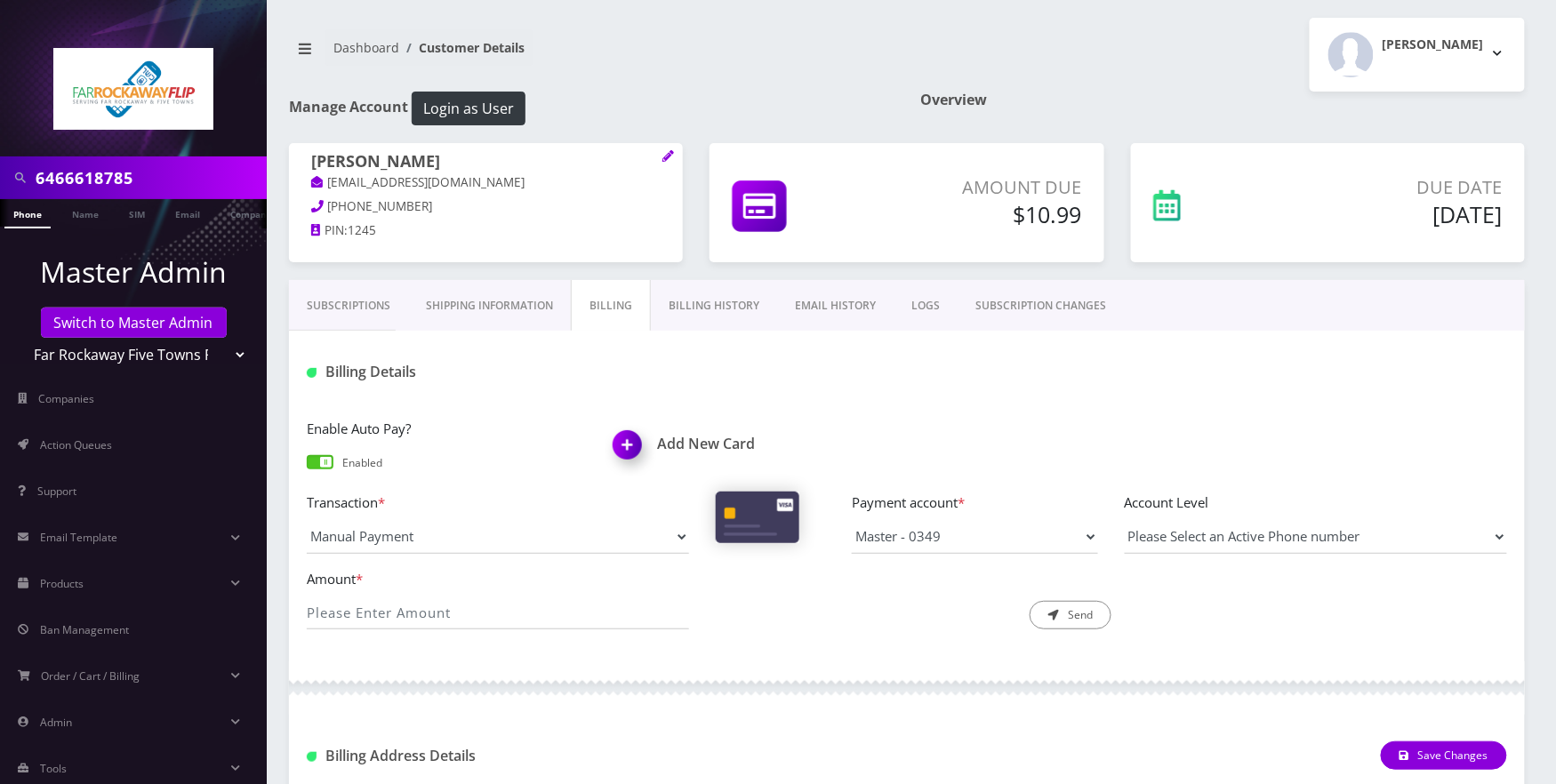
click at [35, 212] on link "Phone" at bounding box center [28, 213] width 47 height 29
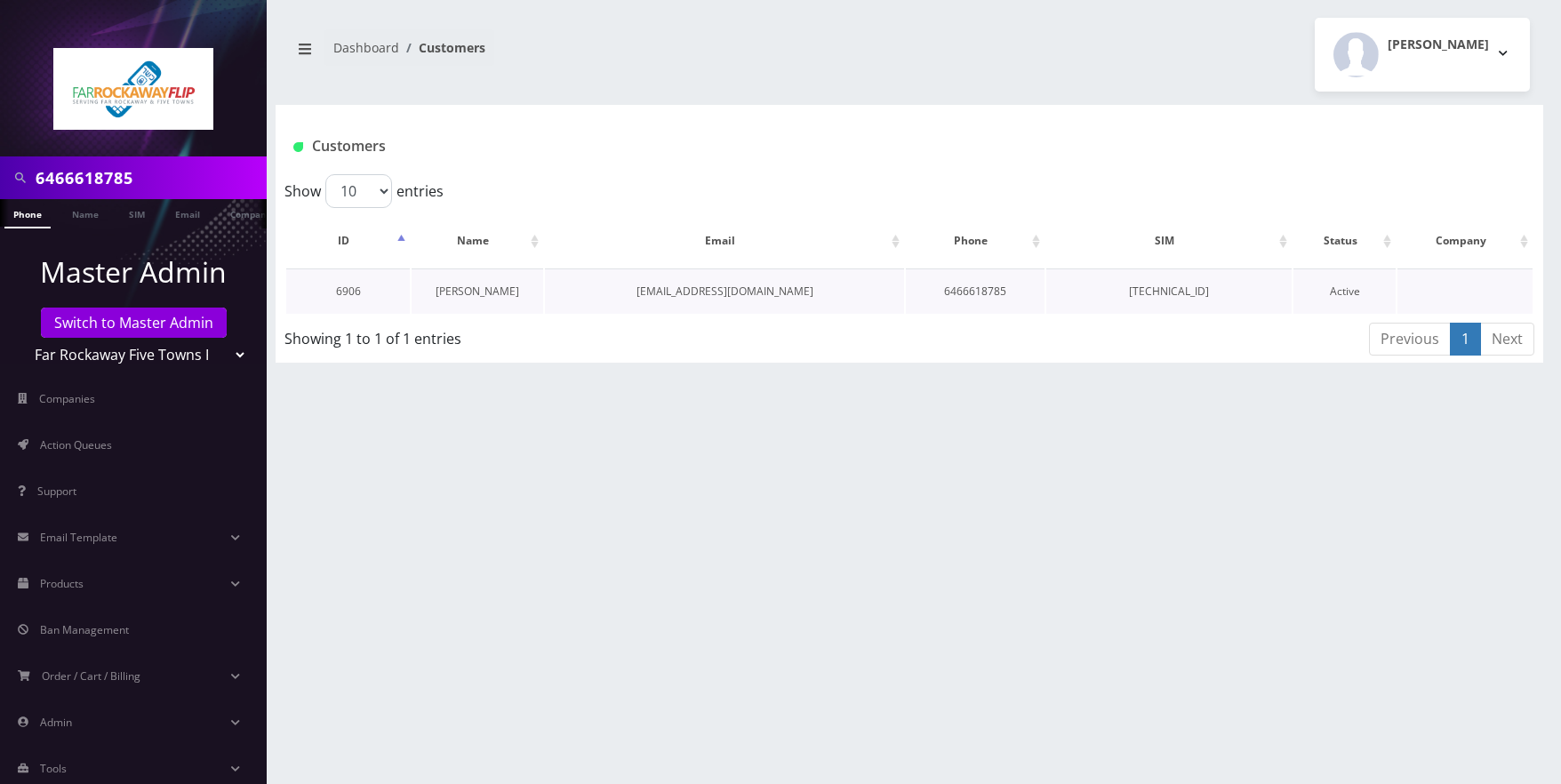
click at [452, 290] on link "[PERSON_NAME]" at bounding box center [477, 291] width 84 height 15
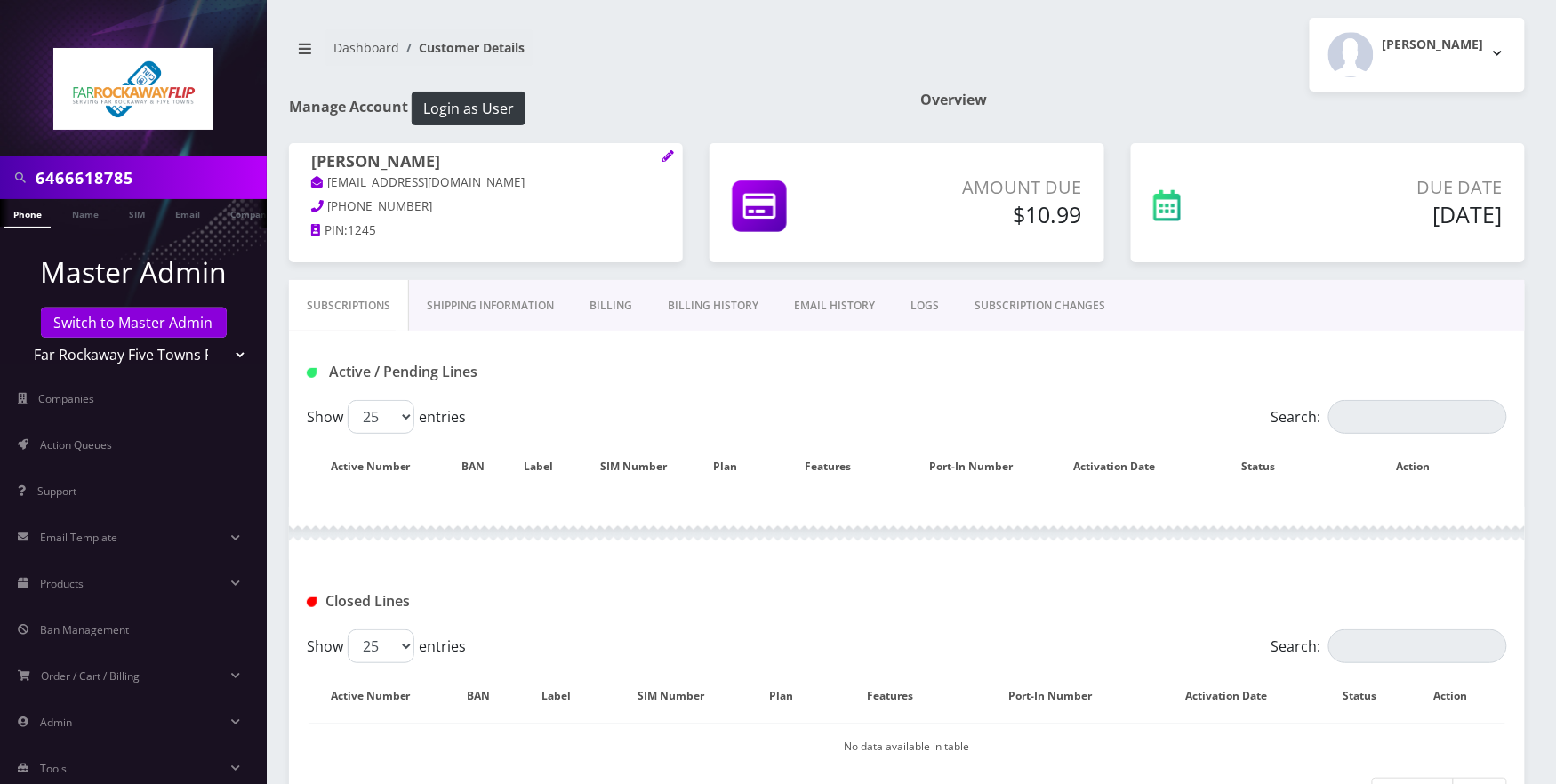
click at [617, 312] on link "Billing" at bounding box center [610, 306] width 78 height 51
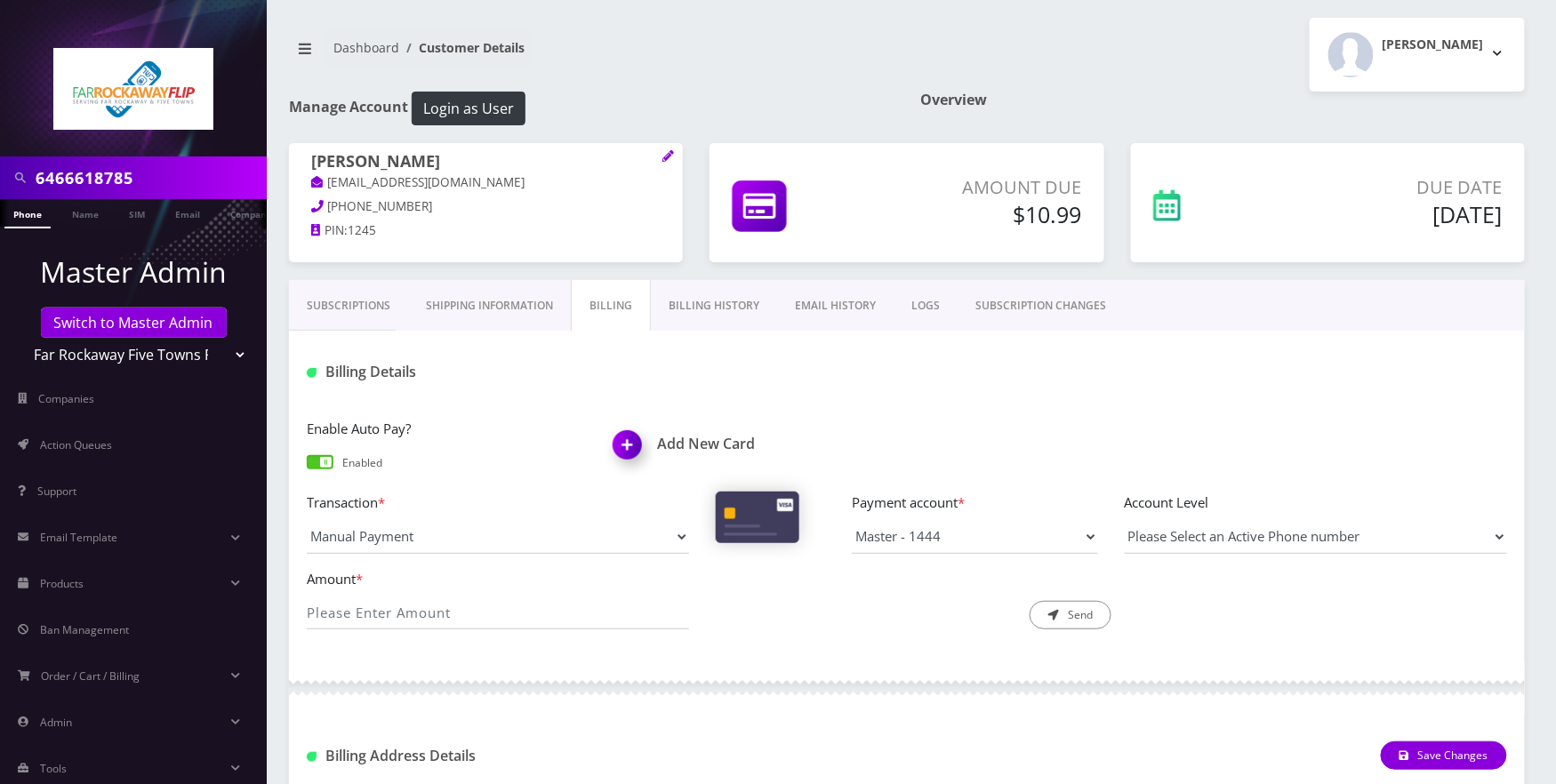
drag, startPoint x: 707, startPoint y: 312, endPoint x: 797, endPoint y: 393, distance: 121.1
click at [706, 312] on link "Billing History" at bounding box center [714, 306] width 126 height 51
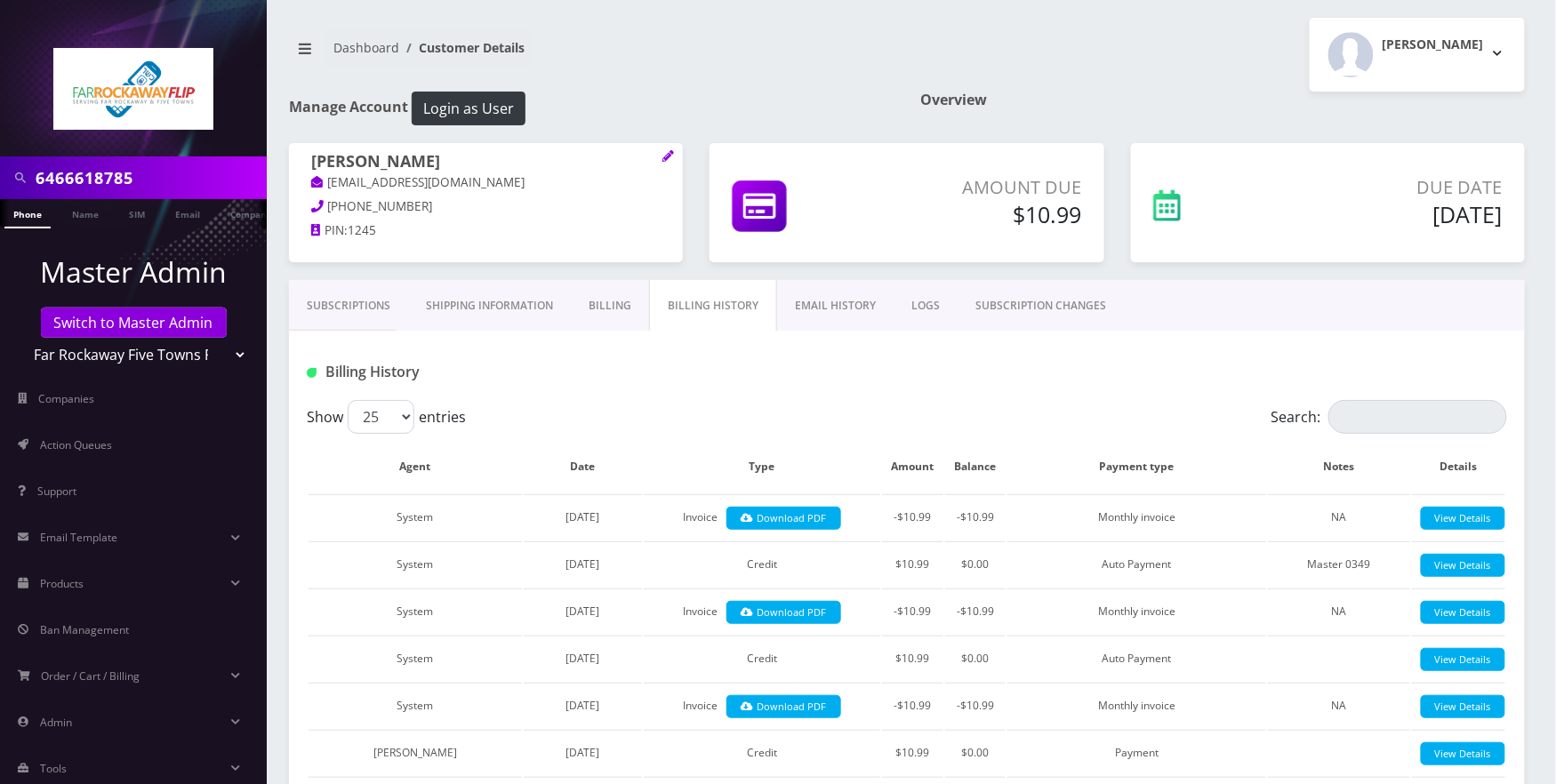
click at [352, 305] on link "Subscriptions" at bounding box center [348, 306] width 119 height 51
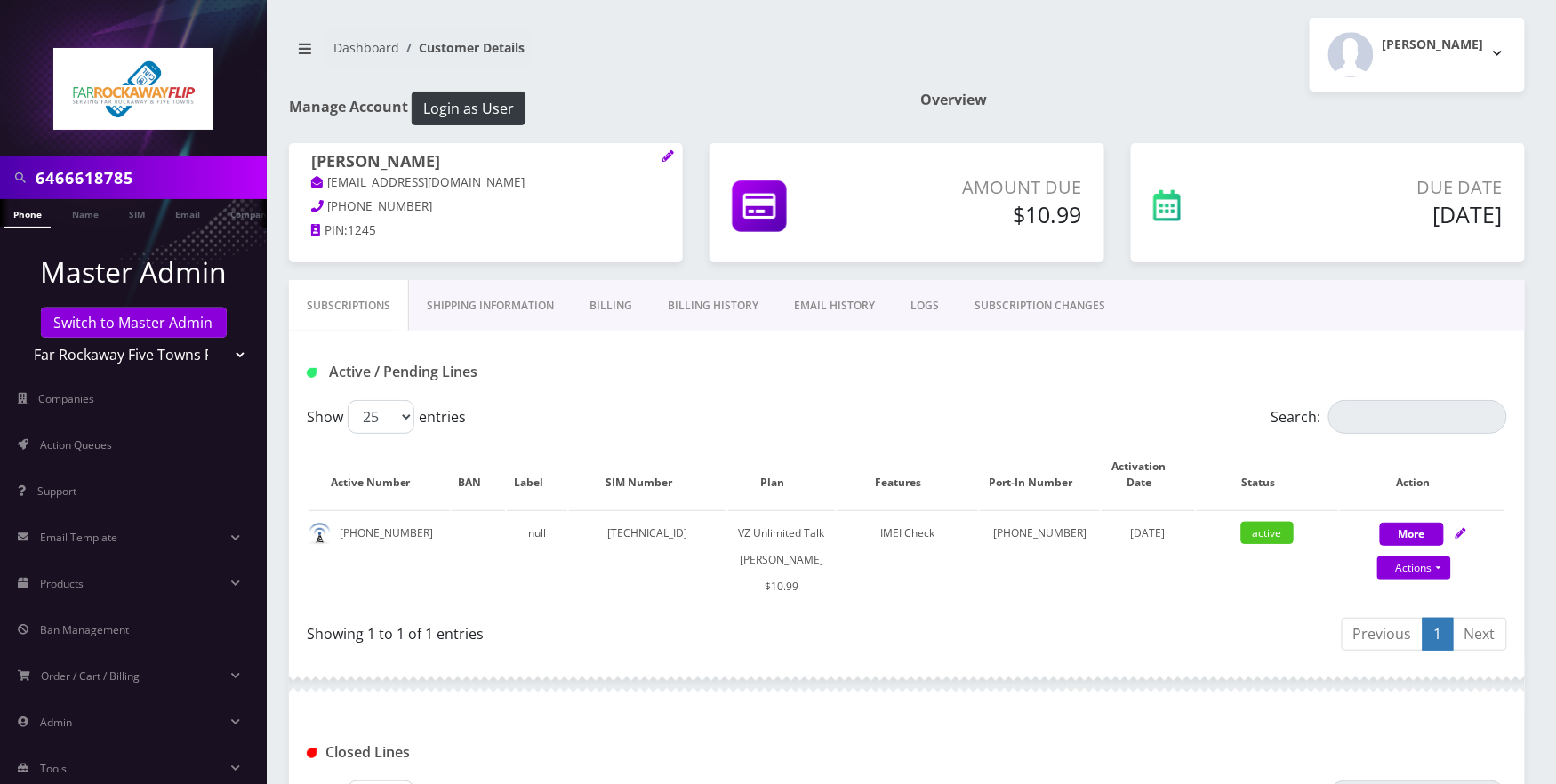
scroll to position [178, 0]
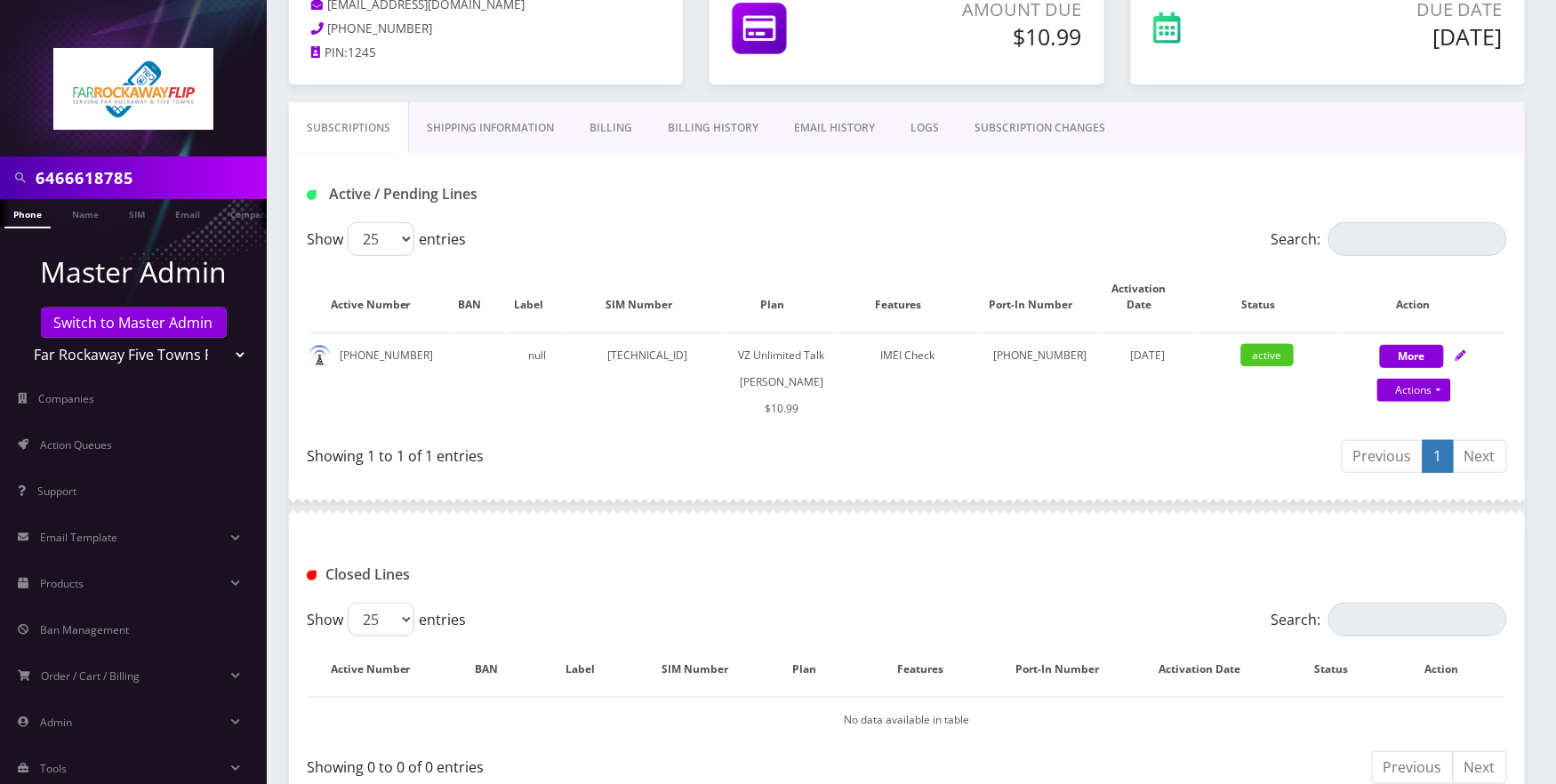
click at [612, 126] on link "Billing" at bounding box center [610, 128] width 78 height 51
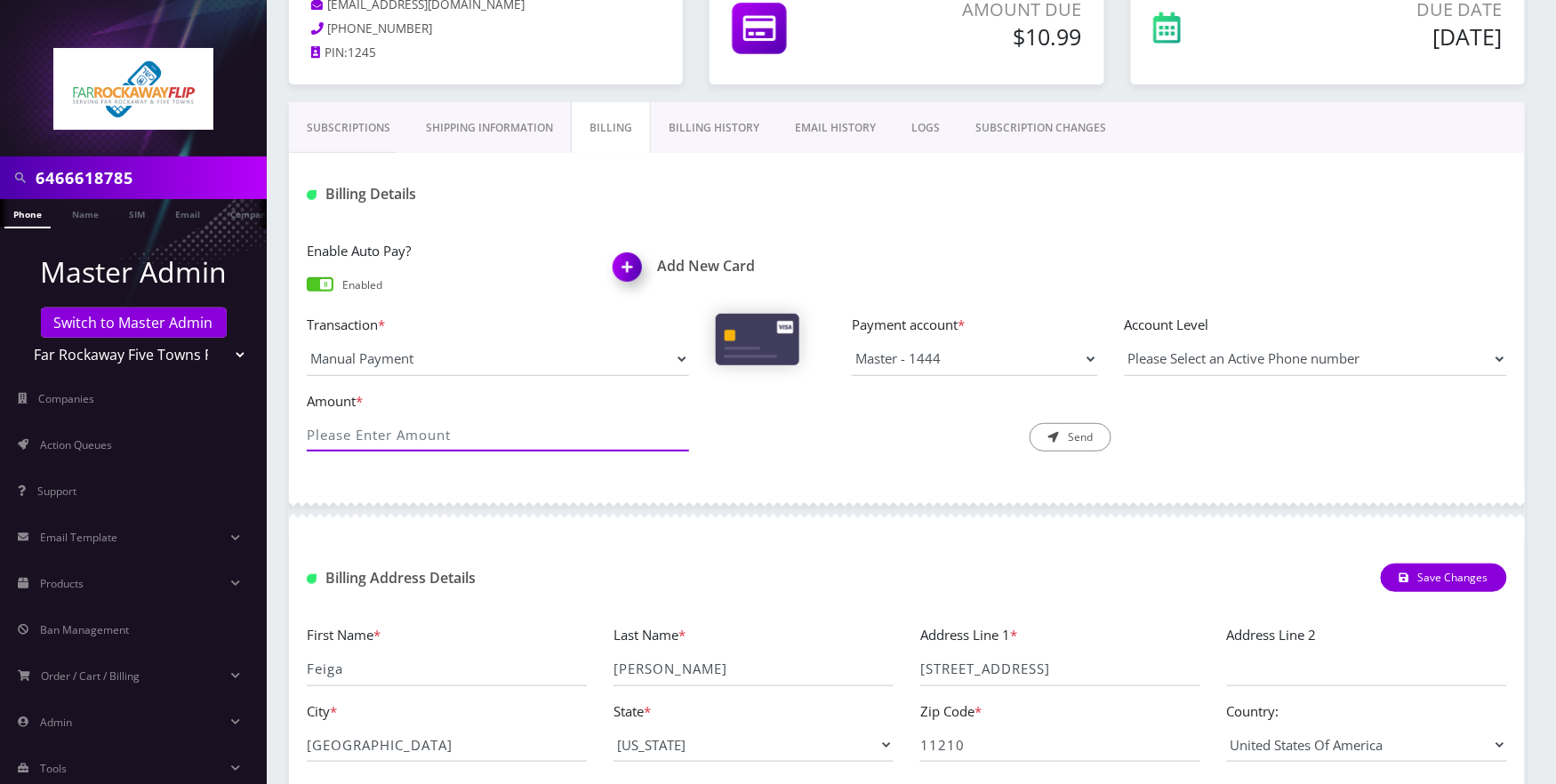
click at [588, 446] on input "Amount *" at bounding box center [498, 435] width 382 height 34
type input "10.99"
click at [1068, 437] on button "Send" at bounding box center [1070, 437] width 82 height 29
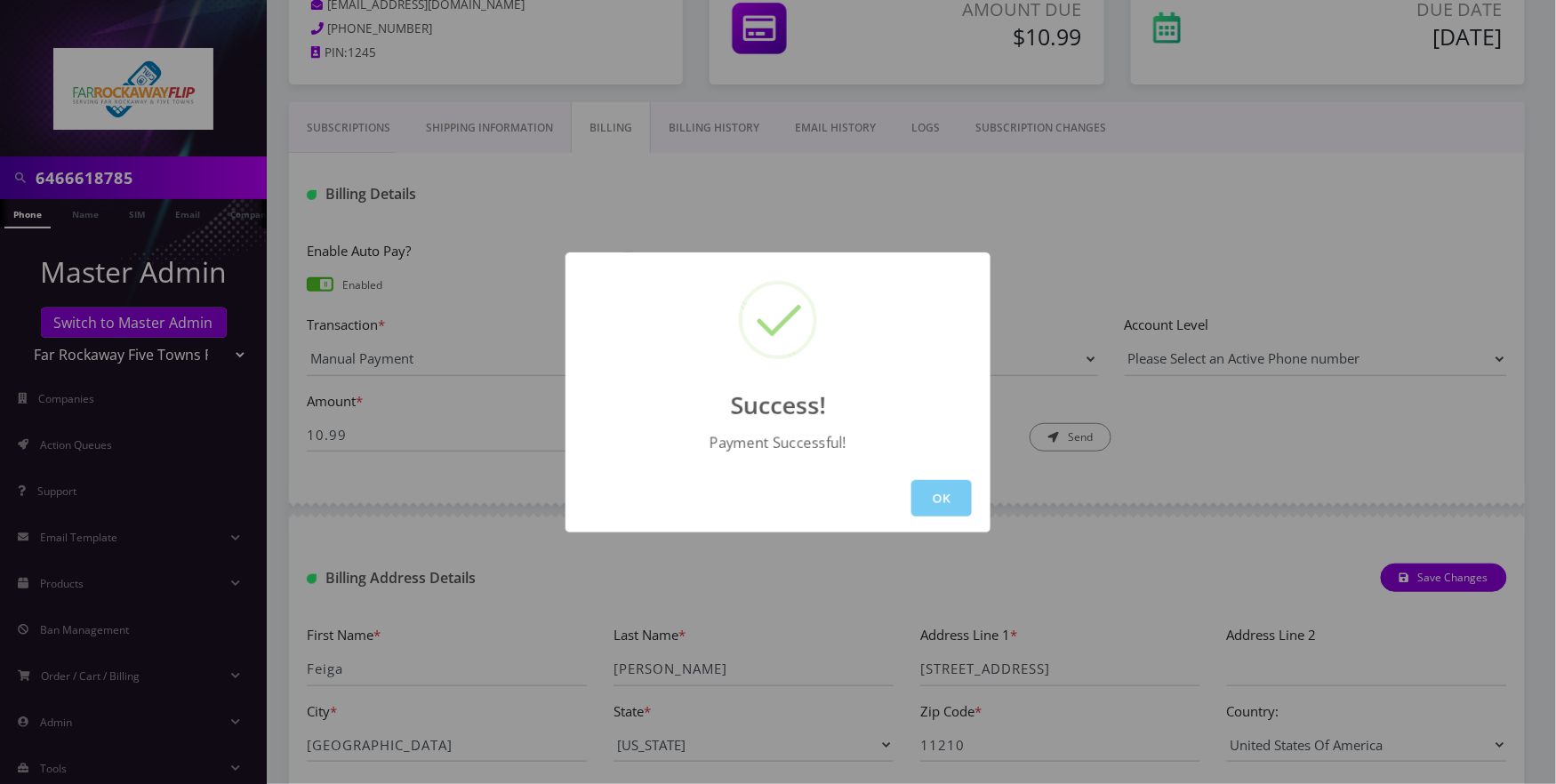
click at [942, 508] on button "OK" at bounding box center [942, 498] width 61 height 36
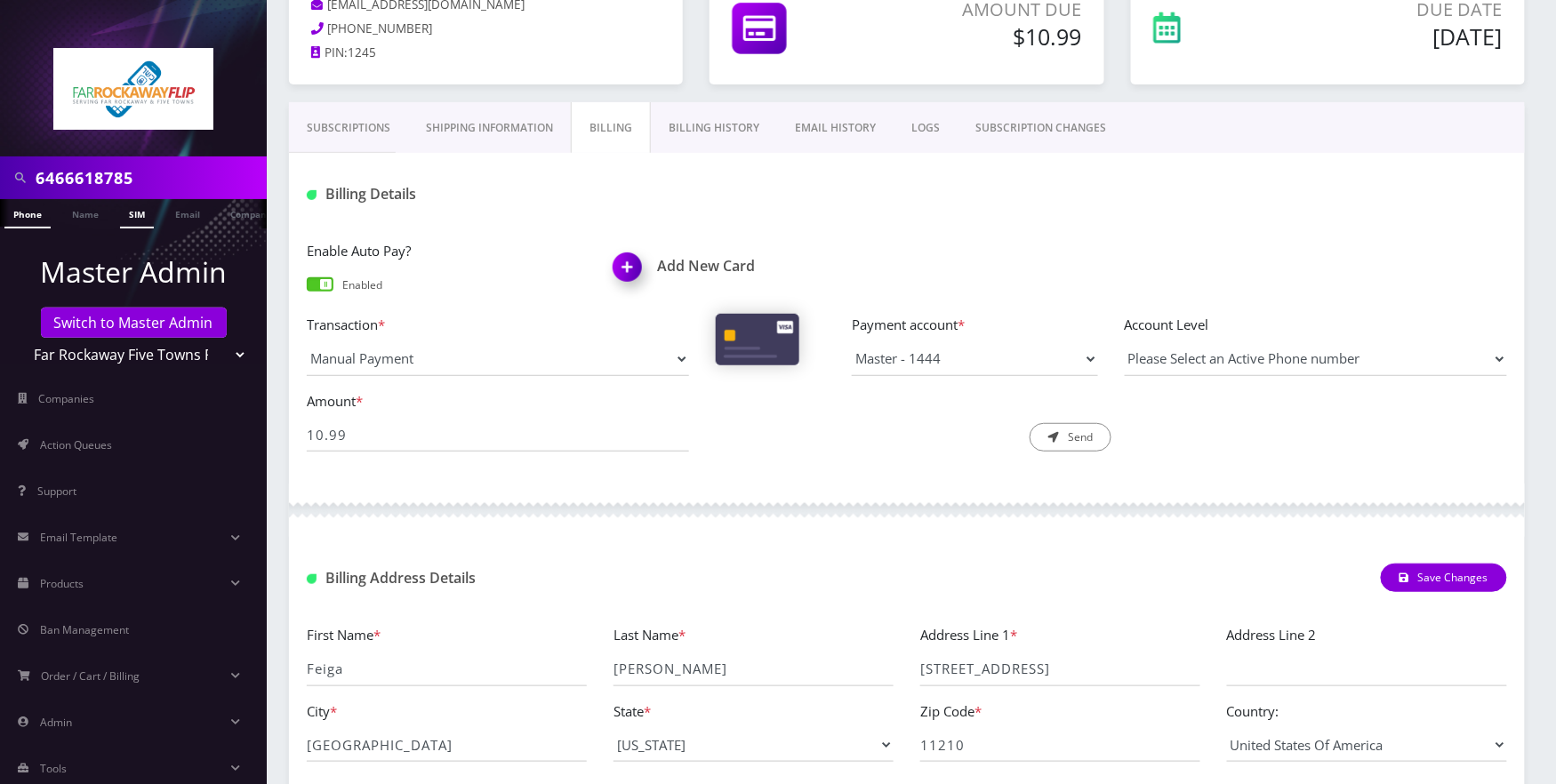
drag, startPoint x: 26, startPoint y: 213, endPoint x: 130, endPoint y: 226, distance: 104.8
click at [26, 213] on link "Phone" at bounding box center [28, 213] width 47 height 29
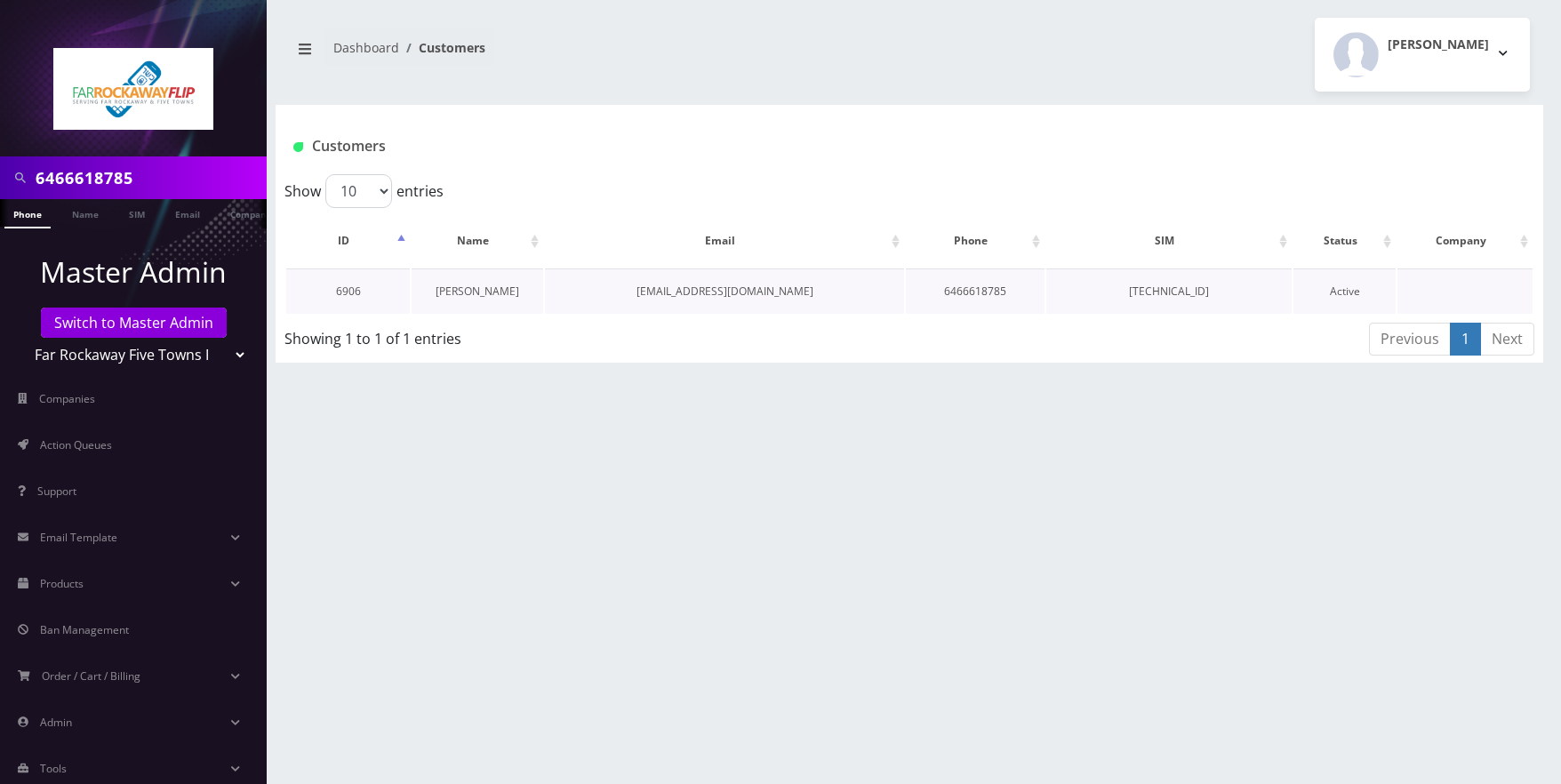
click at [491, 291] on link "[PERSON_NAME]" at bounding box center [477, 291] width 84 height 15
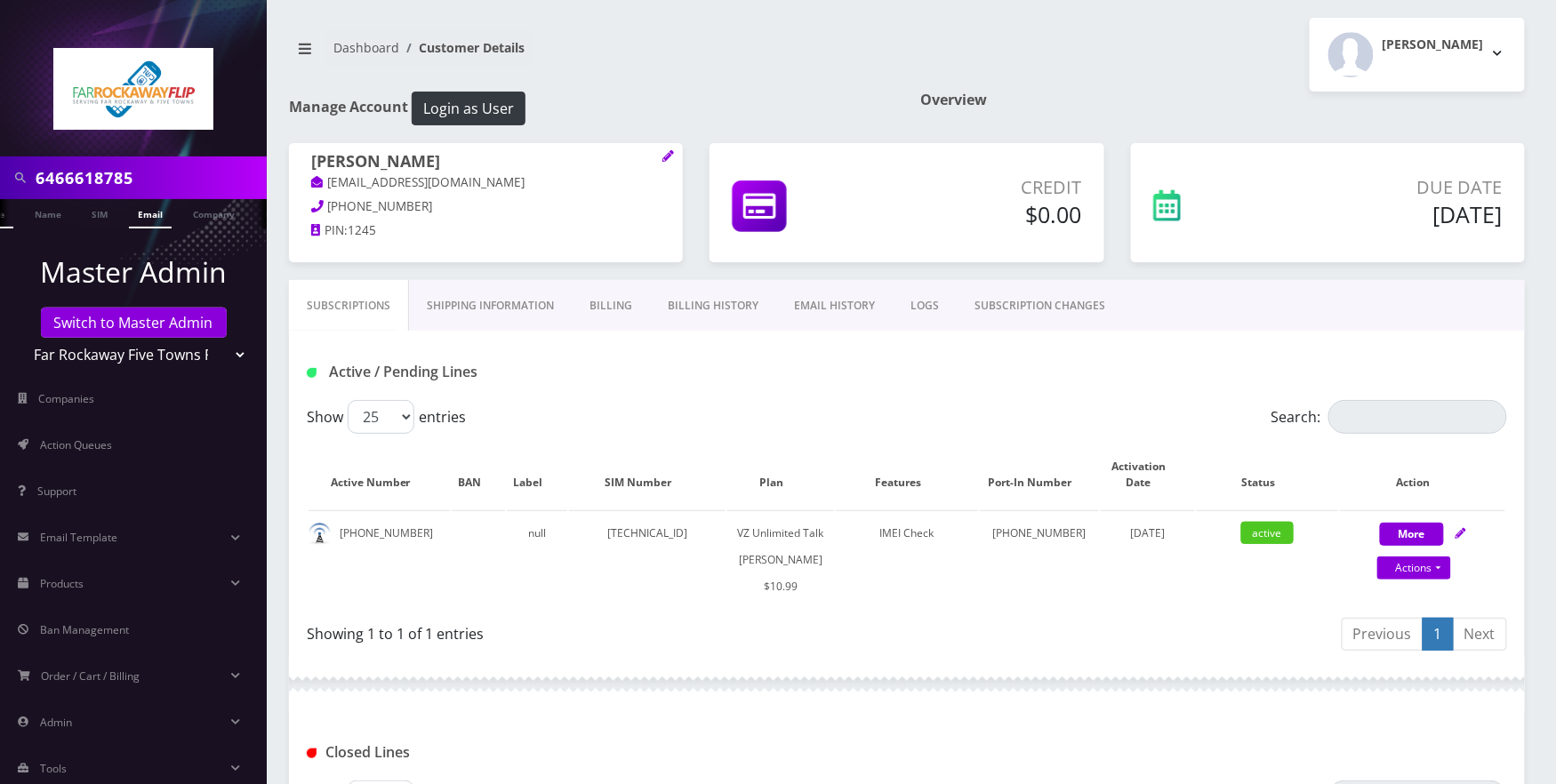
scroll to position [0, 48]
click at [182, 173] on input "6466618785" at bounding box center [148, 178] width 226 height 34
click at [48, 174] on input "drander" at bounding box center [148, 178] width 226 height 34
type input "brander"
click at [34, 217] on link "Name" at bounding box center [38, 212] width 45 height 28
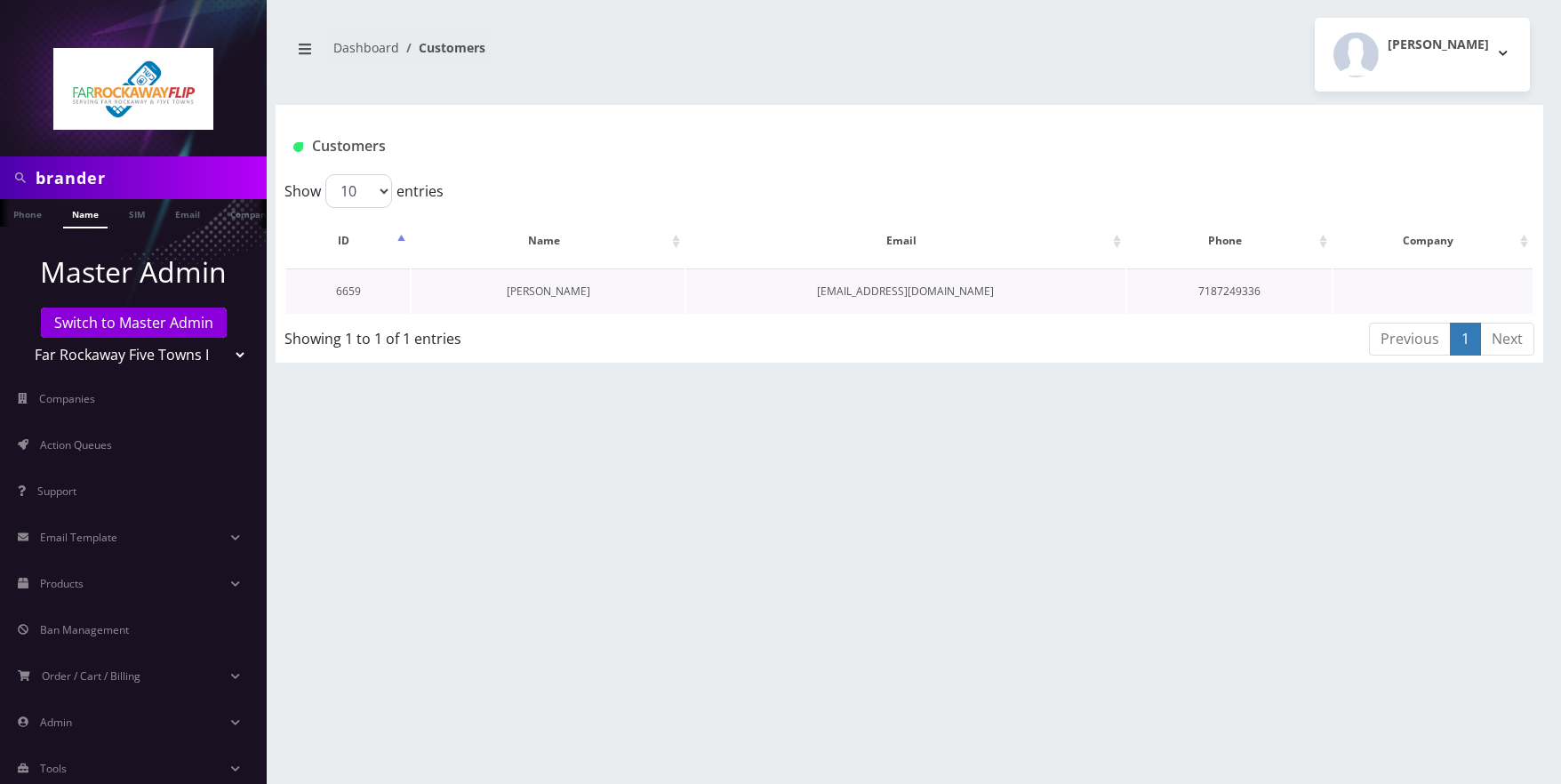
click at [573, 294] on link "[PERSON_NAME]" at bounding box center [549, 291] width 84 height 15
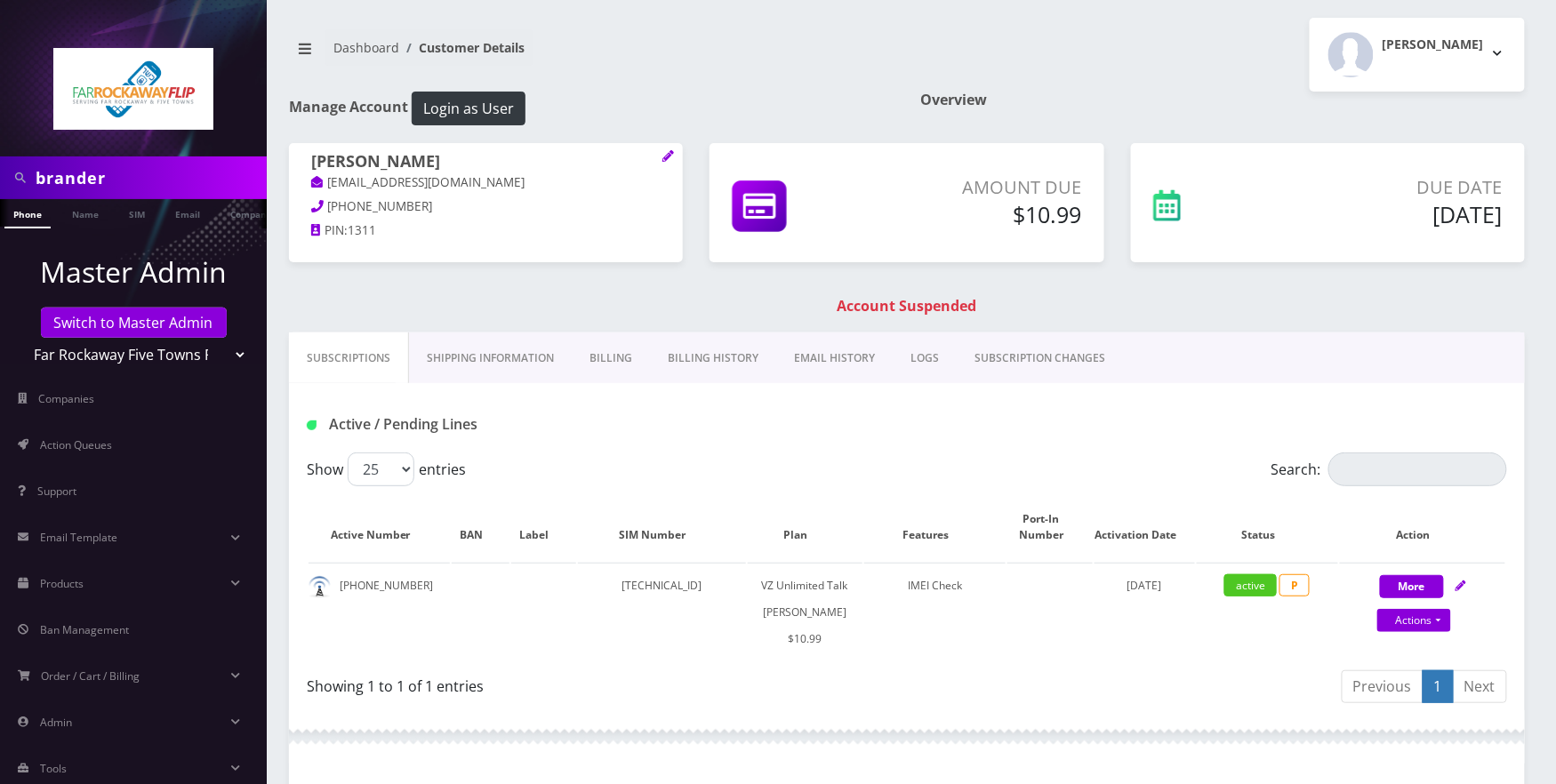
scroll to position [178, 0]
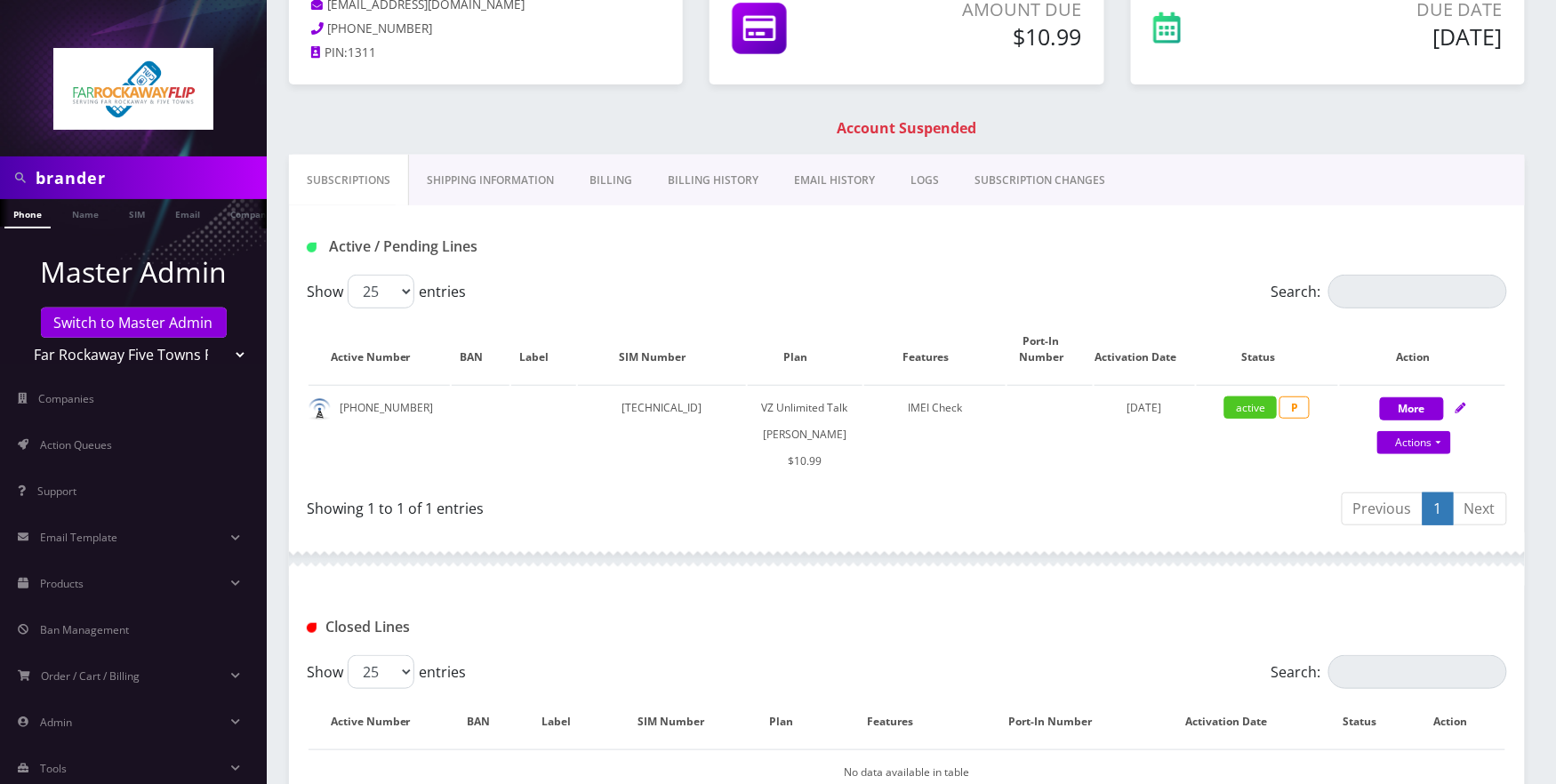
click at [1017, 184] on link "SUBSCRIPTION CHANGES" at bounding box center [1039, 181] width 166 height 51
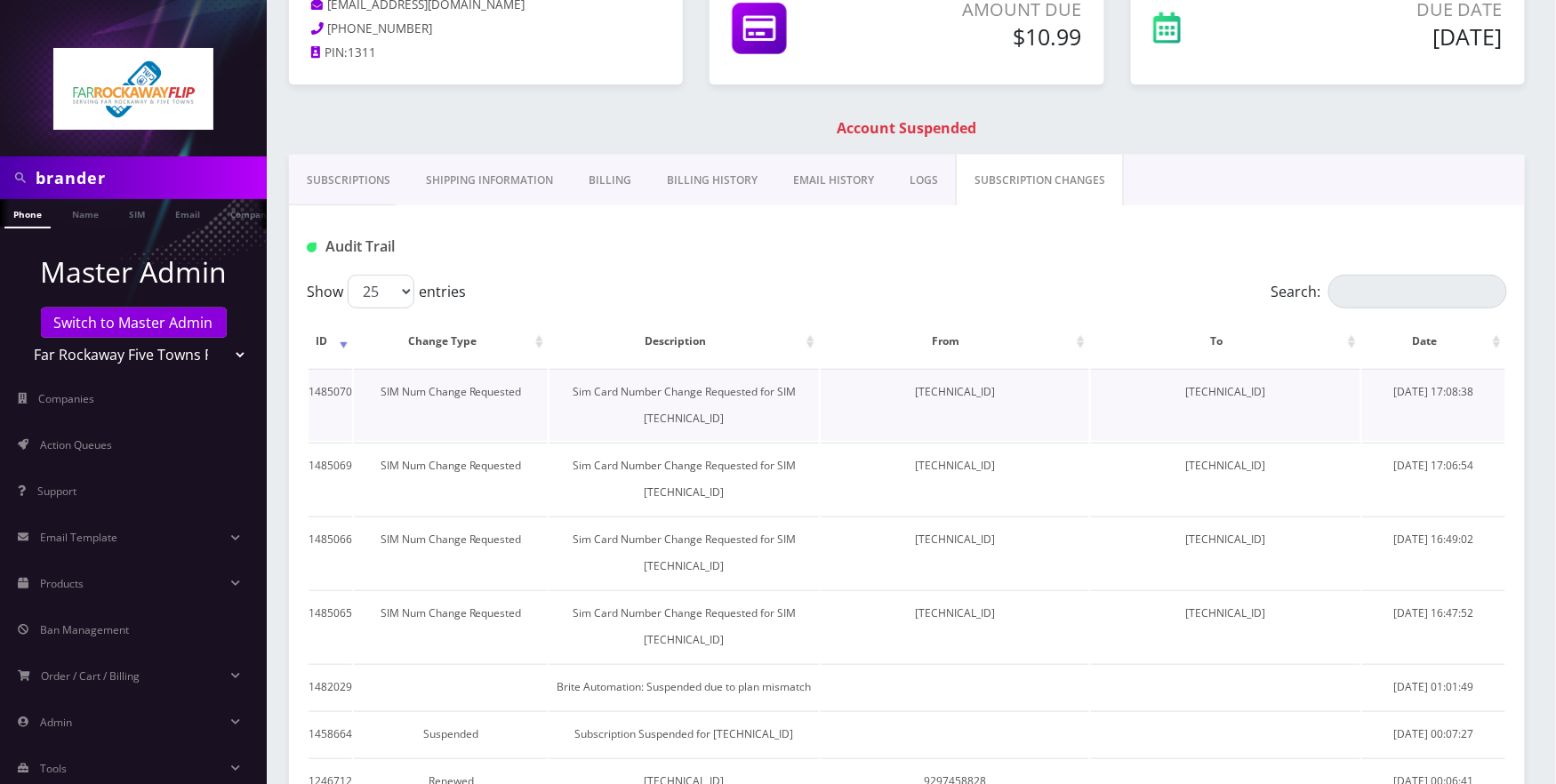
click at [935, 390] on td "89148000010413092438" at bounding box center [954, 405] width 268 height 72
copy td "89148000010413092438"
click at [363, 186] on link "Subscriptions" at bounding box center [348, 181] width 119 height 51
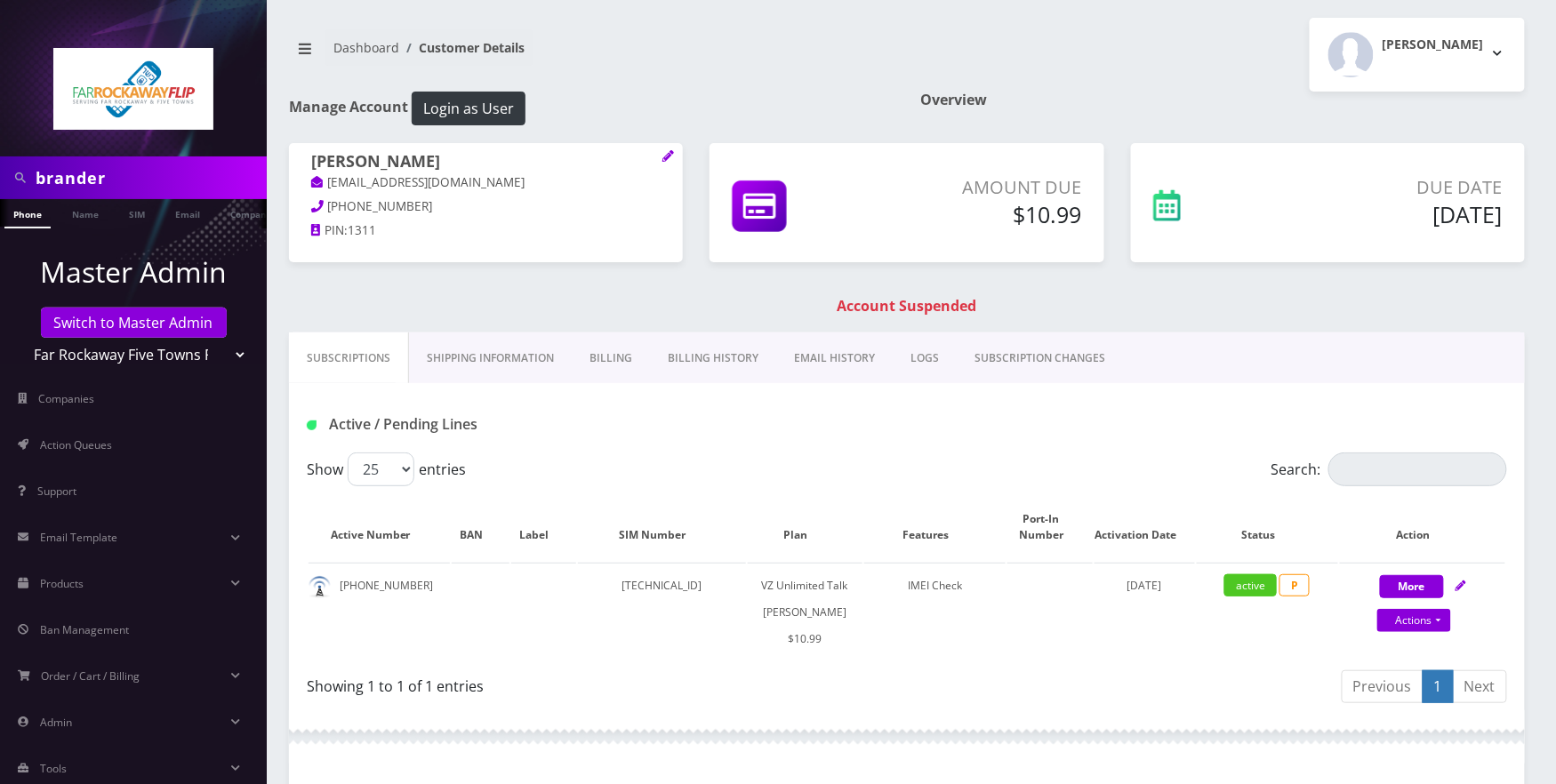
click at [407, 208] on p "718-724-9336" at bounding box center [486, 207] width 350 height 20
drag, startPoint x: 410, startPoint y: 584, endPoint x: 332, endPoint y: 594, distance: 78.6
click at [332, 594] on td "929-745-8828" at bounding box center [379, 612] width 142 height 99
copy td "929-745-8828"
click at [715, 584] on td "89148000010413092438" at bounding box center [662, 612] width 168 height 99
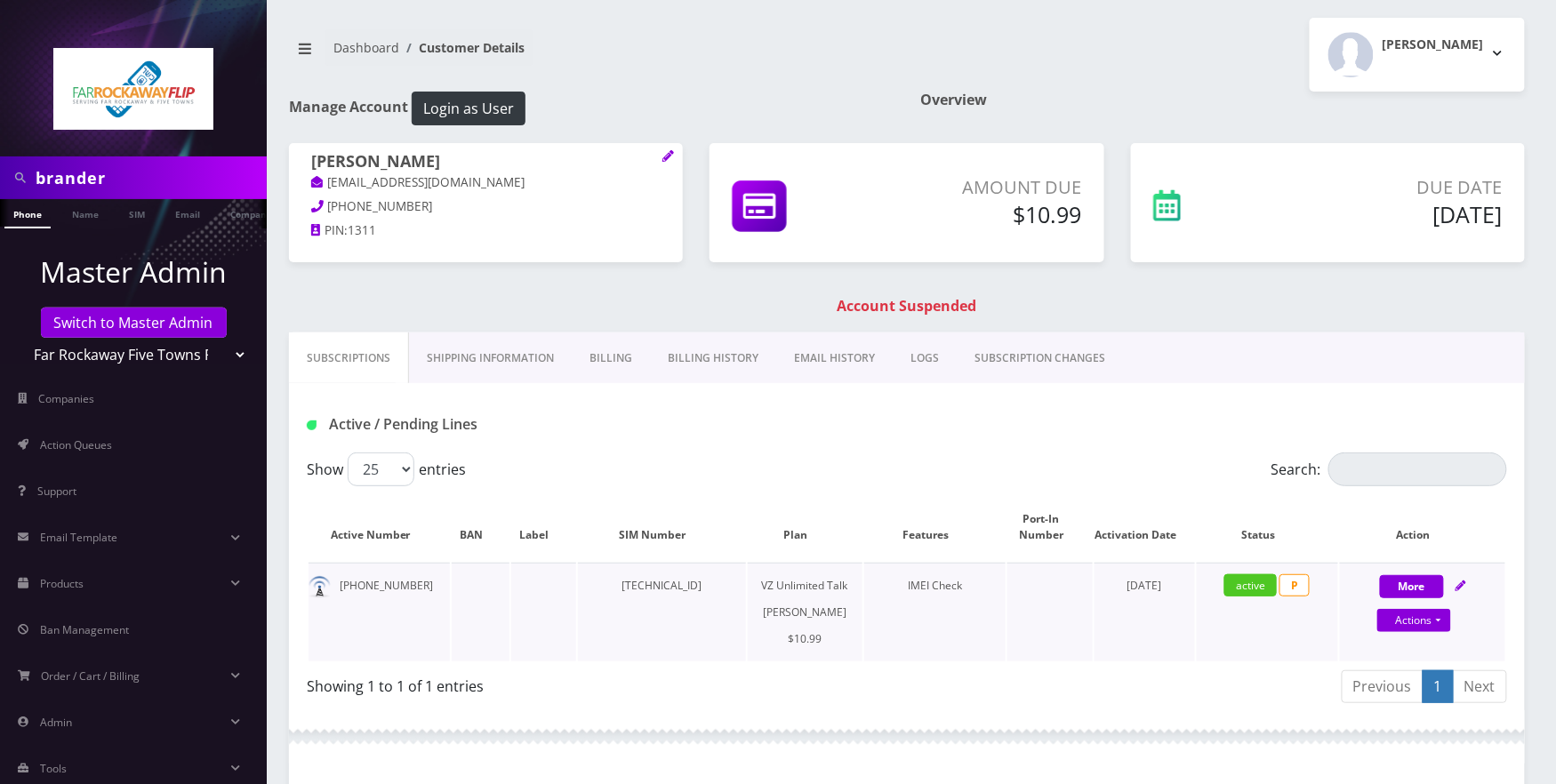
click at [715, 584] on td "89148000010413092438" at bounding box center [662, 612] width 168 height 99
copy td "89148000010413092438"
drag, startPoint x: 1337, startPoint y: 330, endPoint x: 1326, endPoint y: 329, distance: 11.0
click at [1335, 322] on div "ruchama brander tlieberma+228866@gmail.com 718-724-9336 PIN: 1311 Amount Due $1…" at bounding box center [907, 238] width 1262 height 189
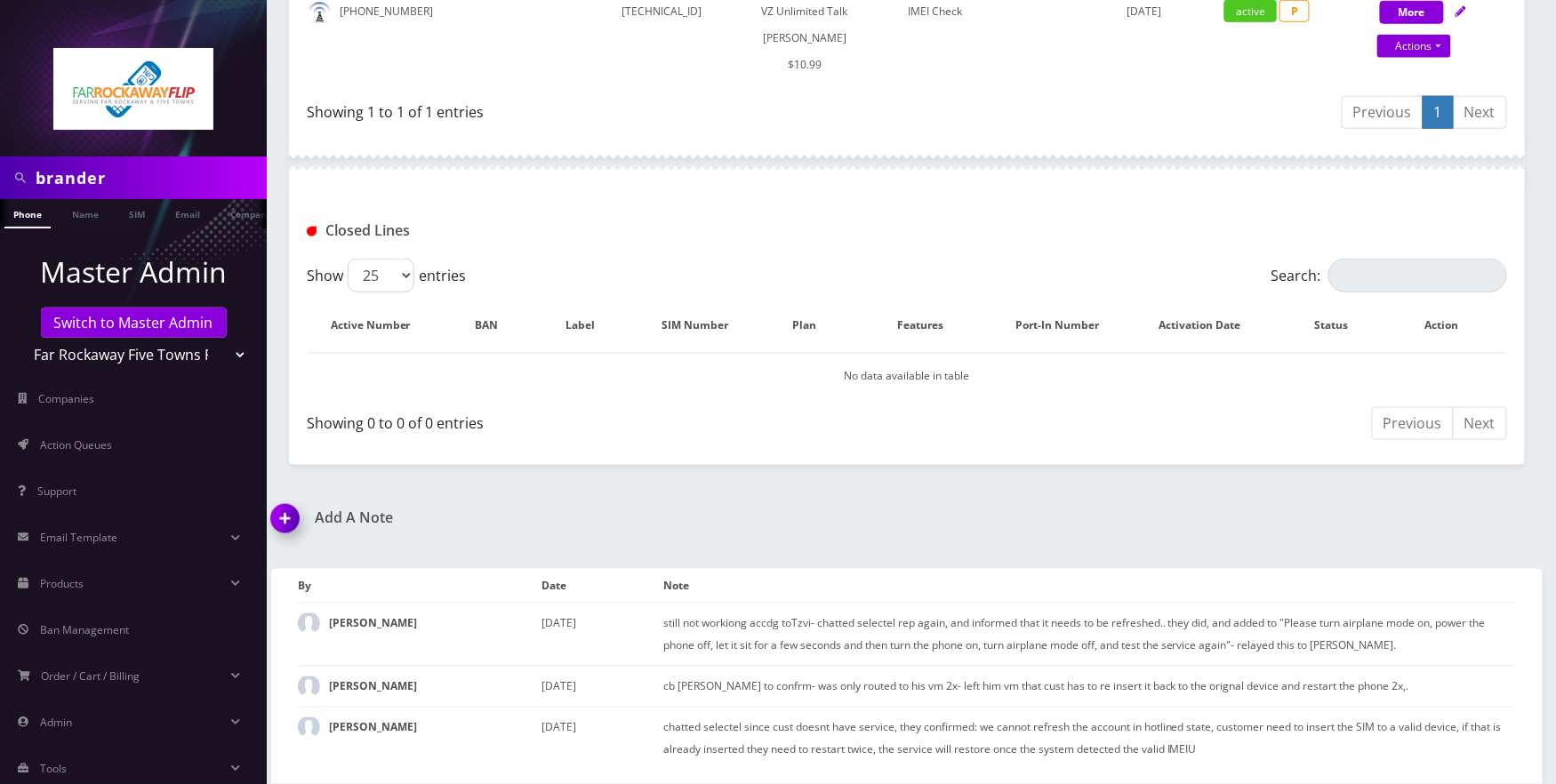
click at [298, 514] on img at bounding box center [288, 525] width 52 height 52
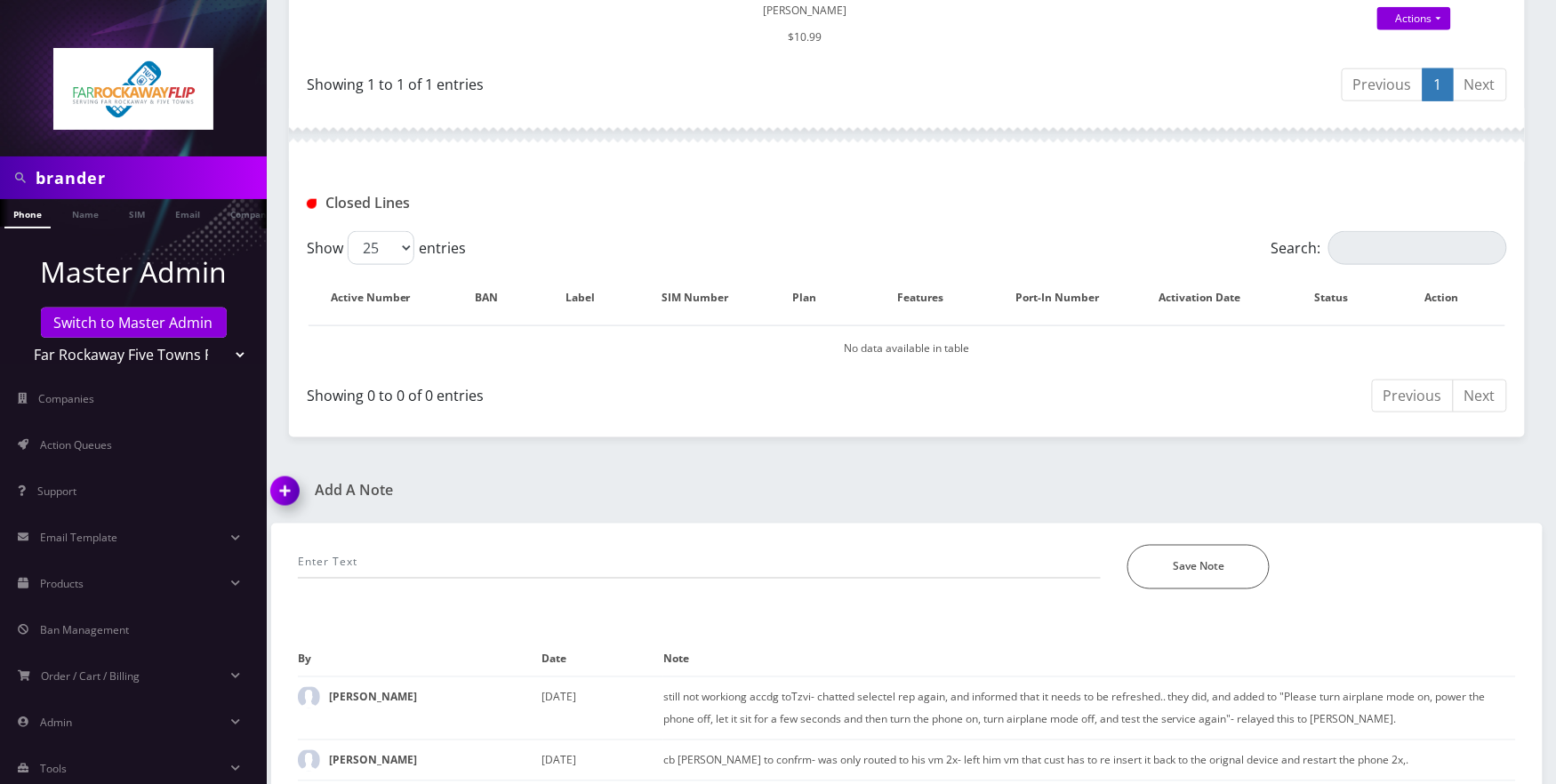
scroll to position [704, 0]
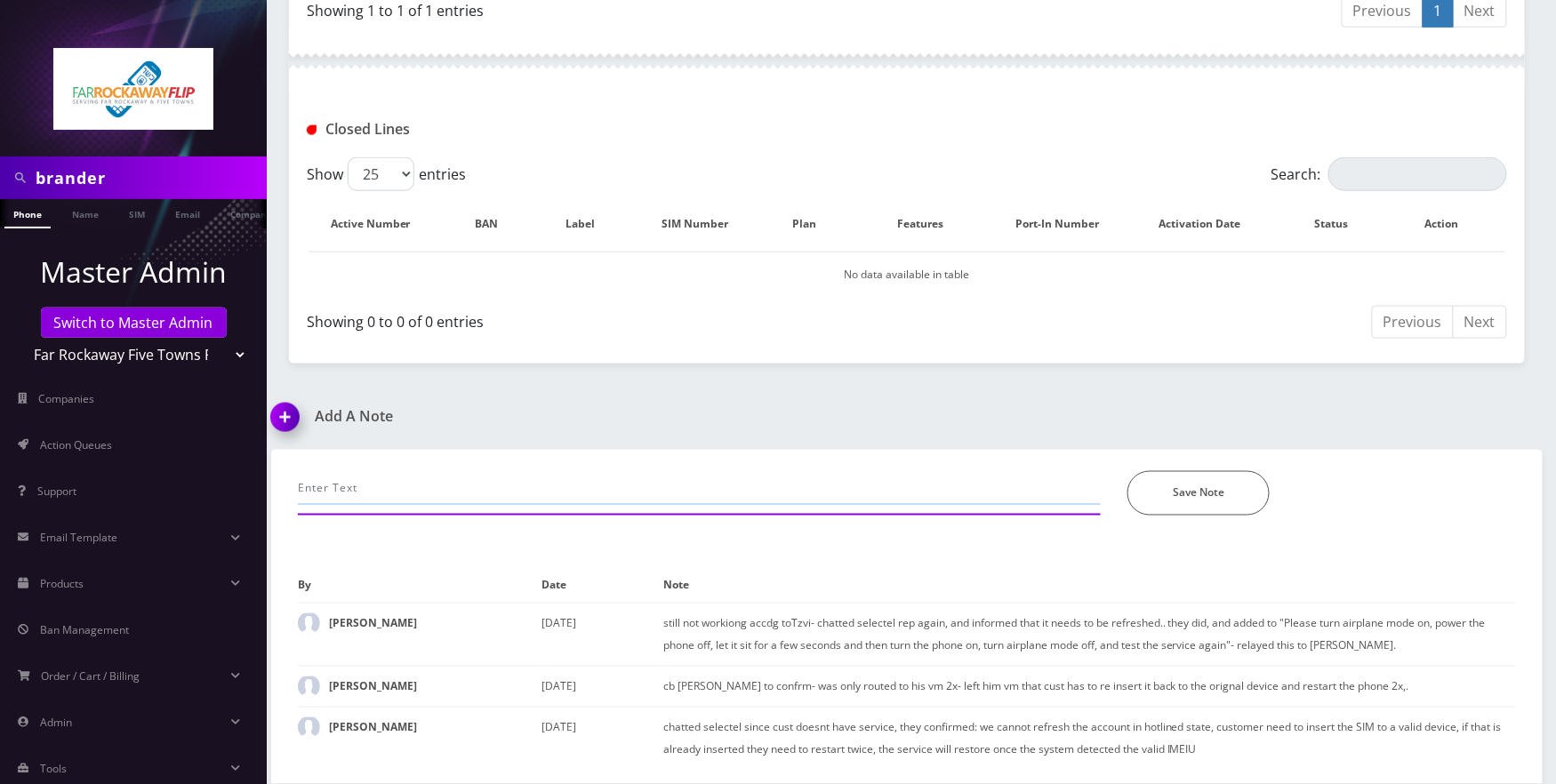
click at [453, 484] on input "text" at bounding box center [699, 488] width 802 height 34
click at [527, 487] on input "call- as per Tzvi, SIM changed from" at bounding box center [699, 488] width 802 height 34
paste input "[TECHNICAL_ID]"
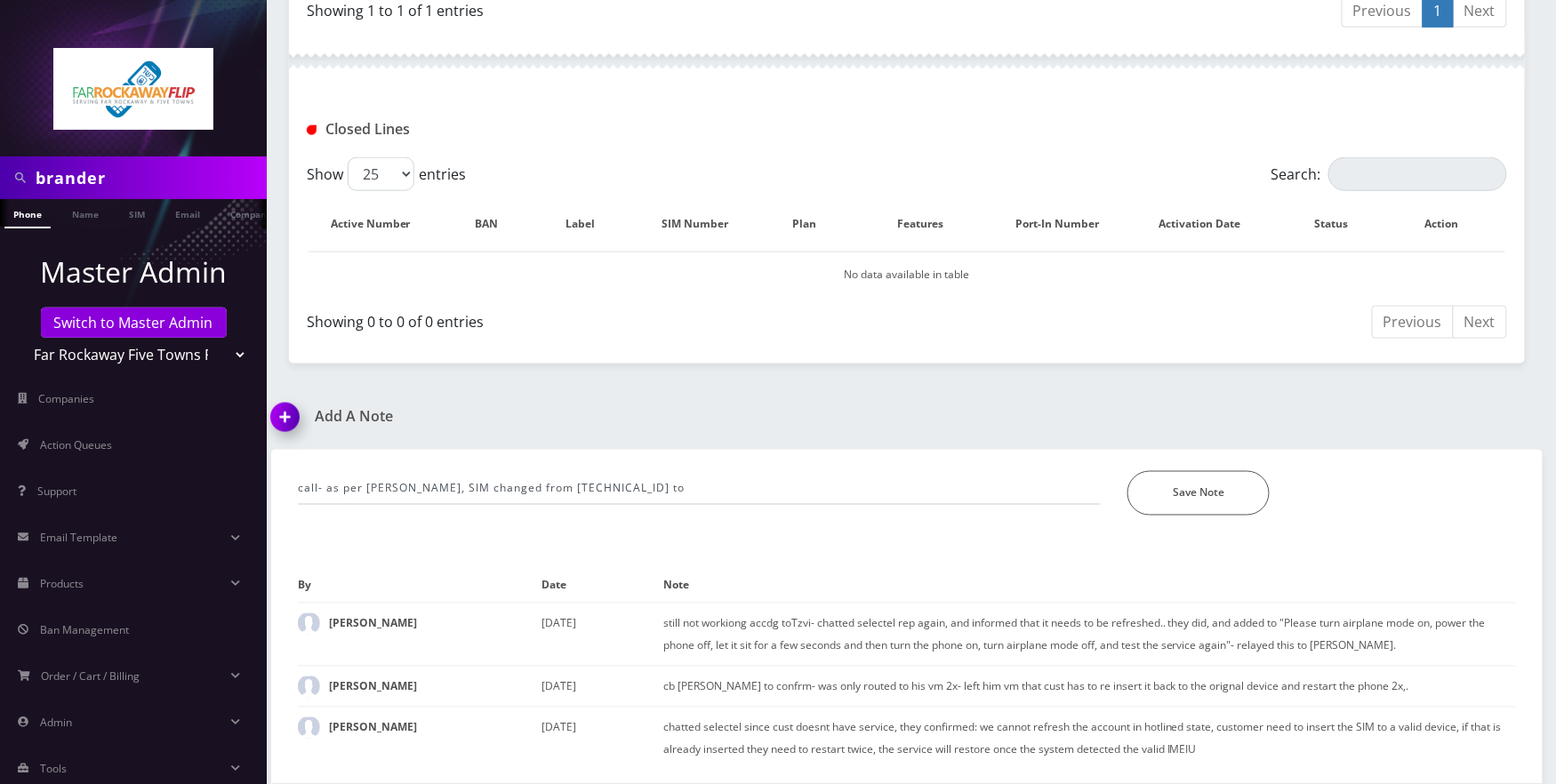
drag, startPoint x: 647, startPoint y: 326, endPoint x: 681, endPoint y: 444, distance: 122.8
click at [647, 325] on div "Showing 0 to 0 of 0 entries" at bounding box center [600, 318] width 586 height 29
click at [686, 473] on input "call- as per Tzvi, SIM changed from 89148000011835956291 to" at bounding box center [699, 488] width 802 height 34
paste input "89148000010413092438"
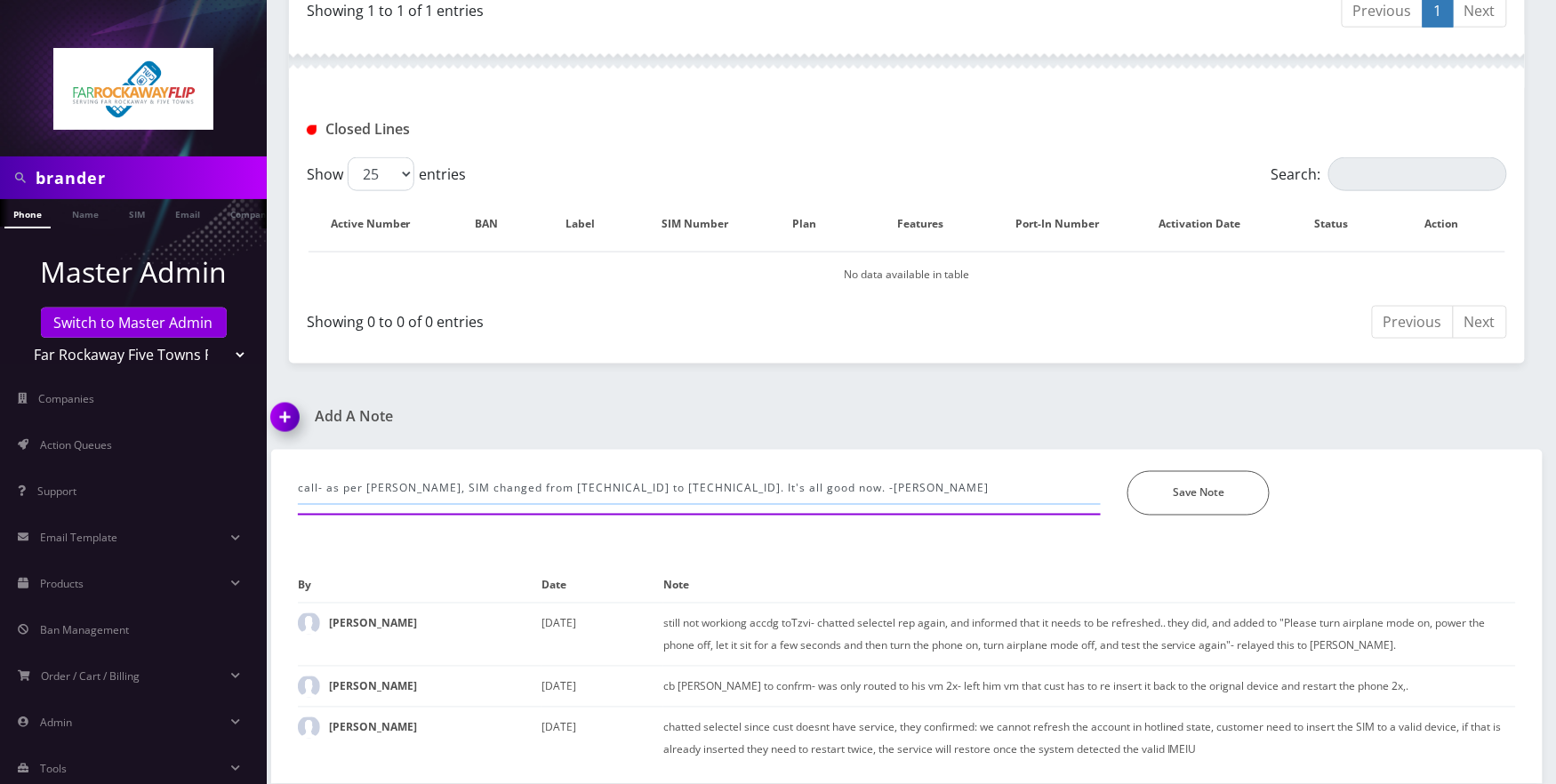
type input "call- as per Tzvi, SIM changed from 89148000011835956291 to 8914800001041309243…"
click at [1196, 475] on button "Save Note" at bounding box center [1199, 493] width 143 height 45
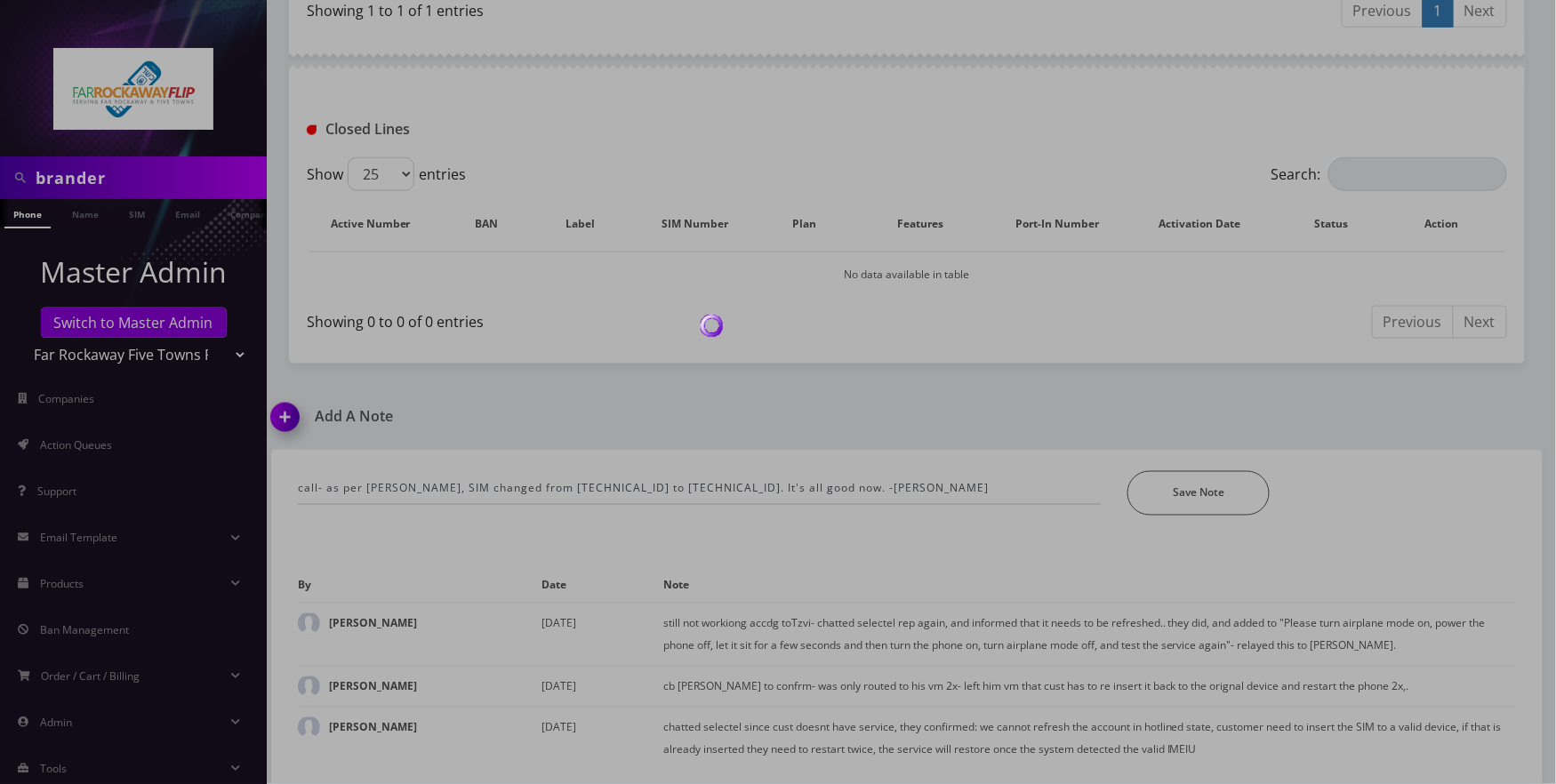
scroll to position [641, 0]
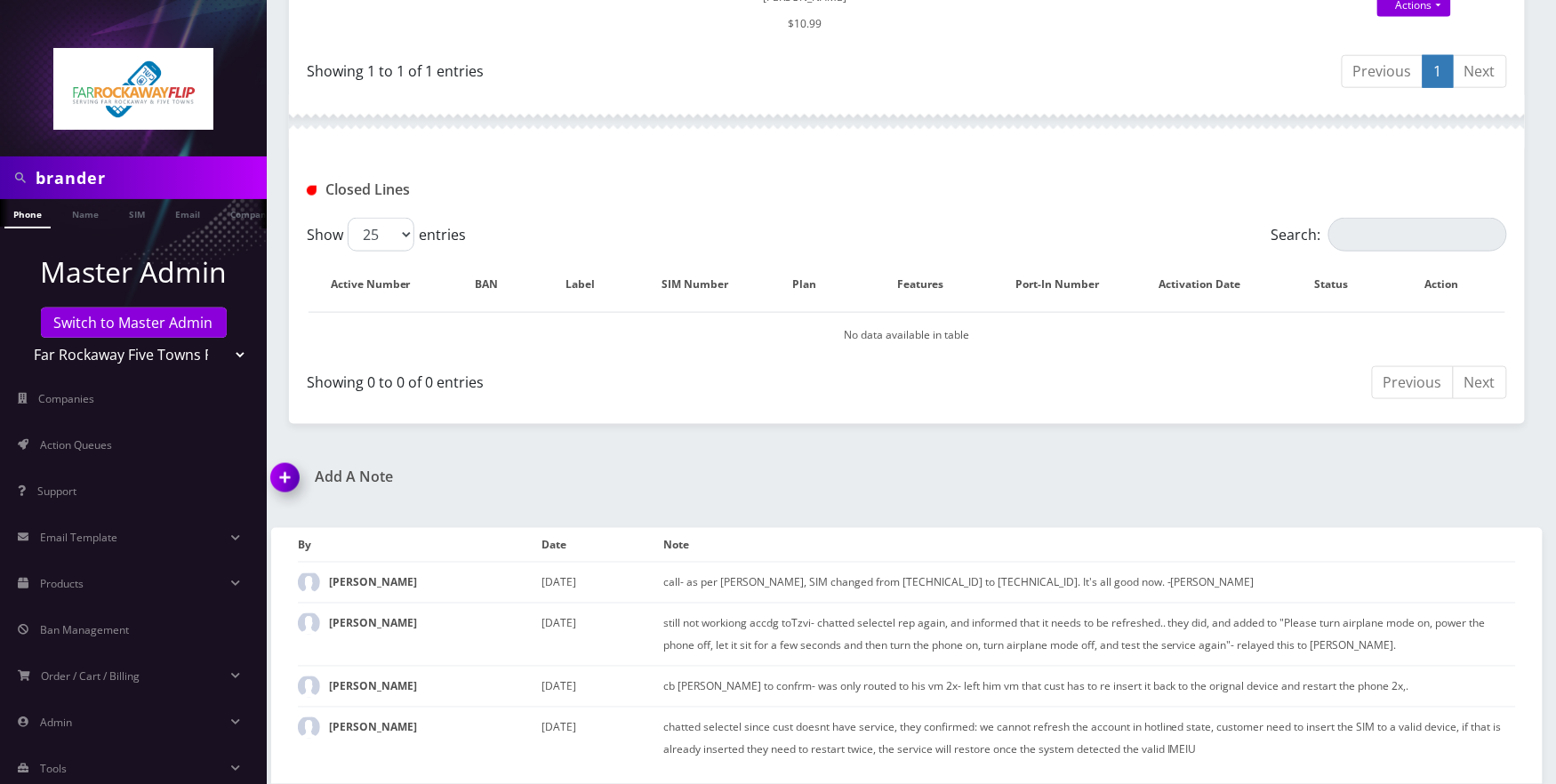
click at [175, 169] on input "brander" at bounding box center [148, 178] width 226 height 34
type input "b"
type input "spira"
click at [84, 212] on link "Name" at bounding box center [85, 213] width 45 height 29
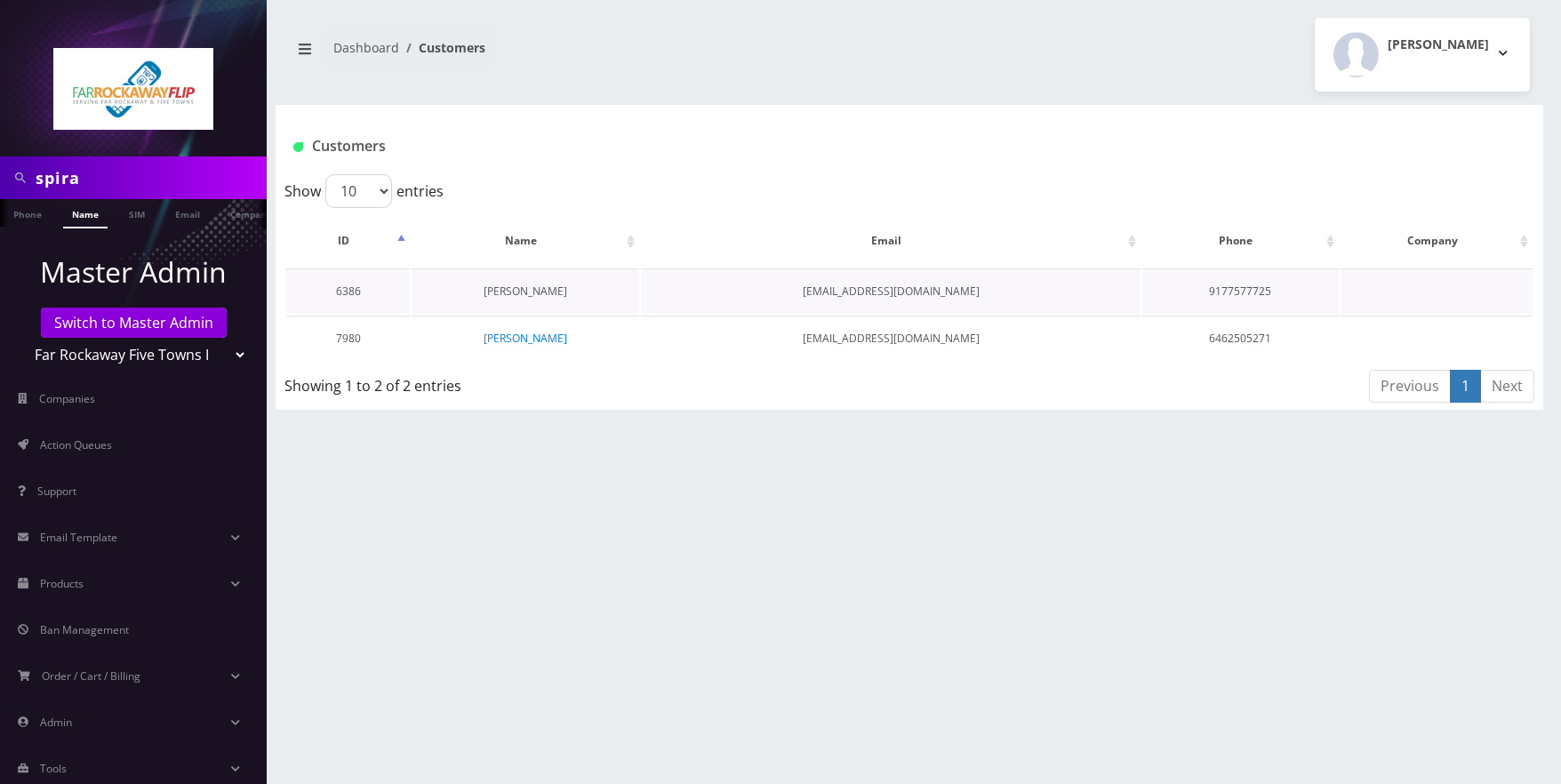
click at [552, 296] on link "[PERSON_NAME]" at bounding box center [526, 291] width 84 height 15
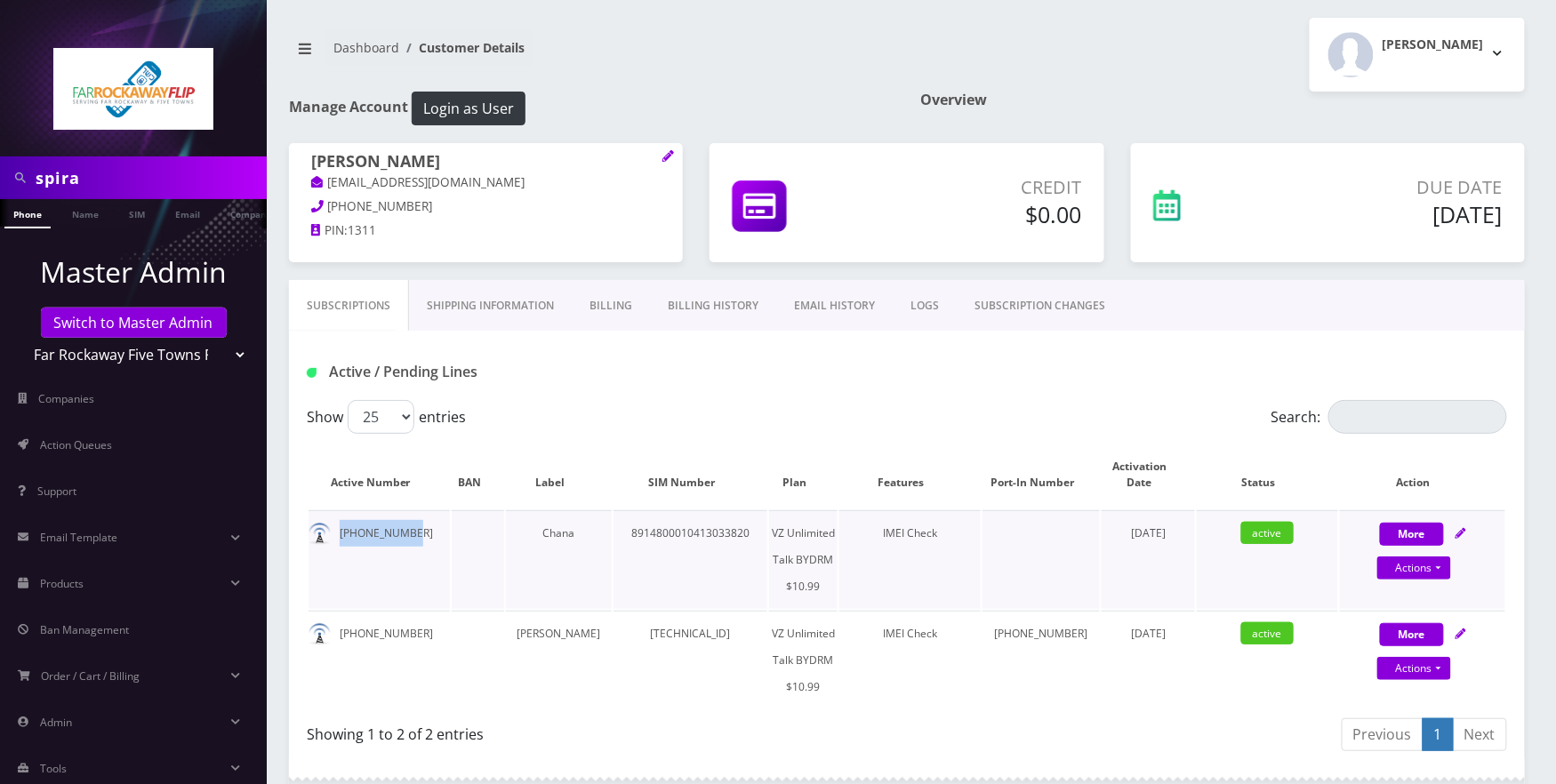
drag, startPoint x: 413, startPoint y: 535, endPoint x: 336, endPoint y: 535, distance: 77.0
click at [336, 535] on td "[PHONE_NUMBER]" at bounding box center [379, 560] width 142 height 99
copy td "[PHONE_NUMBER]"
drag, startPoint x: 1277, startPoint y: 755, endPoint x: 1200, endPoint y: 733, distance: 80.1
click at [1277, 755] on div "Previous 1 Next" at bounding box center [1213, 737] width 586 height 42
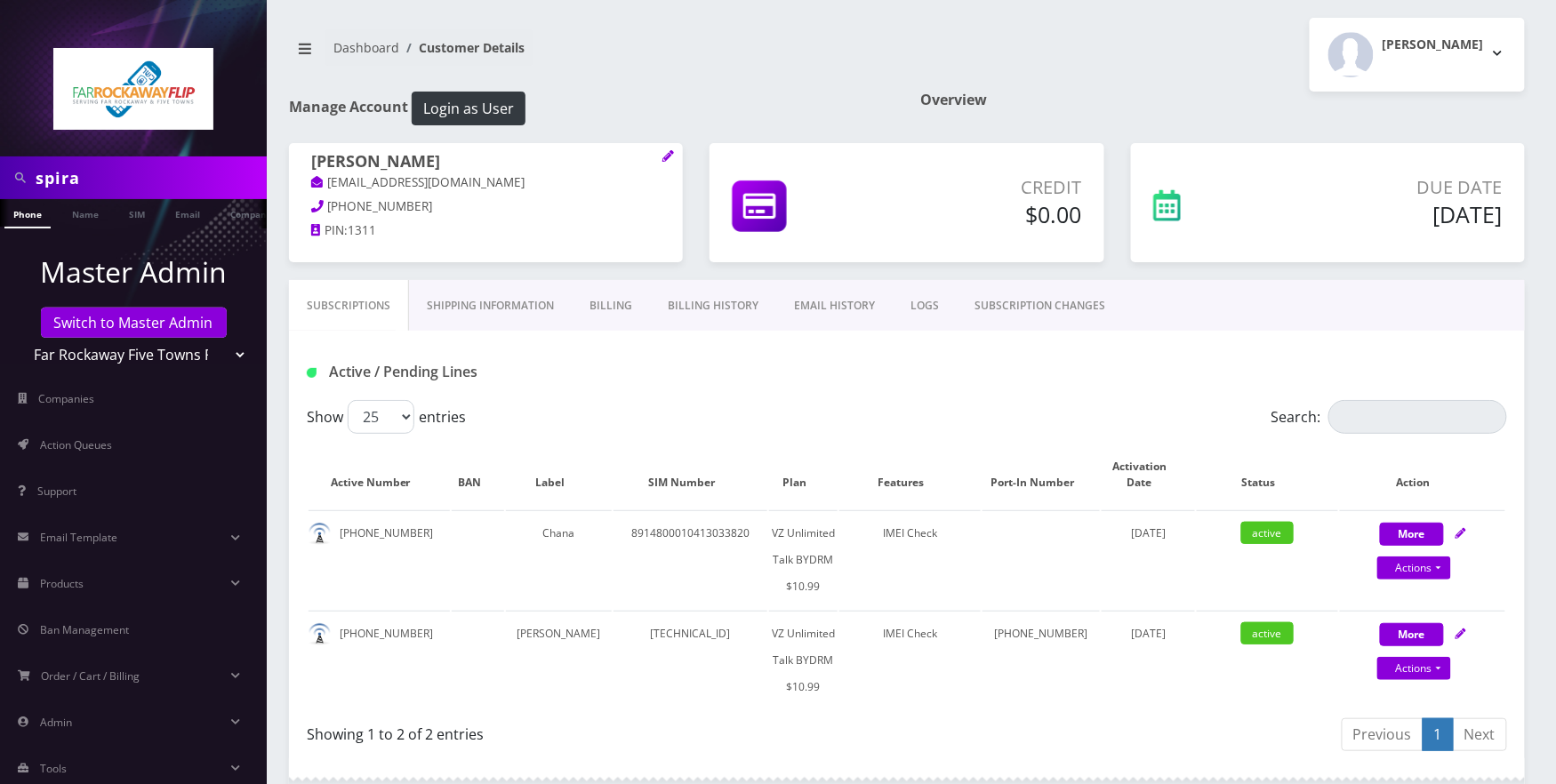
click at [1195, 315] on div "Subscriptions Shipping Information Billing Billing History EMAIL HISTORY LOGS S…" at bounding box center [907, 305] width 1236 height 50
click at [512, 331] on link "Shipping Information" at bounding box center [490, 306] width 163 height 51
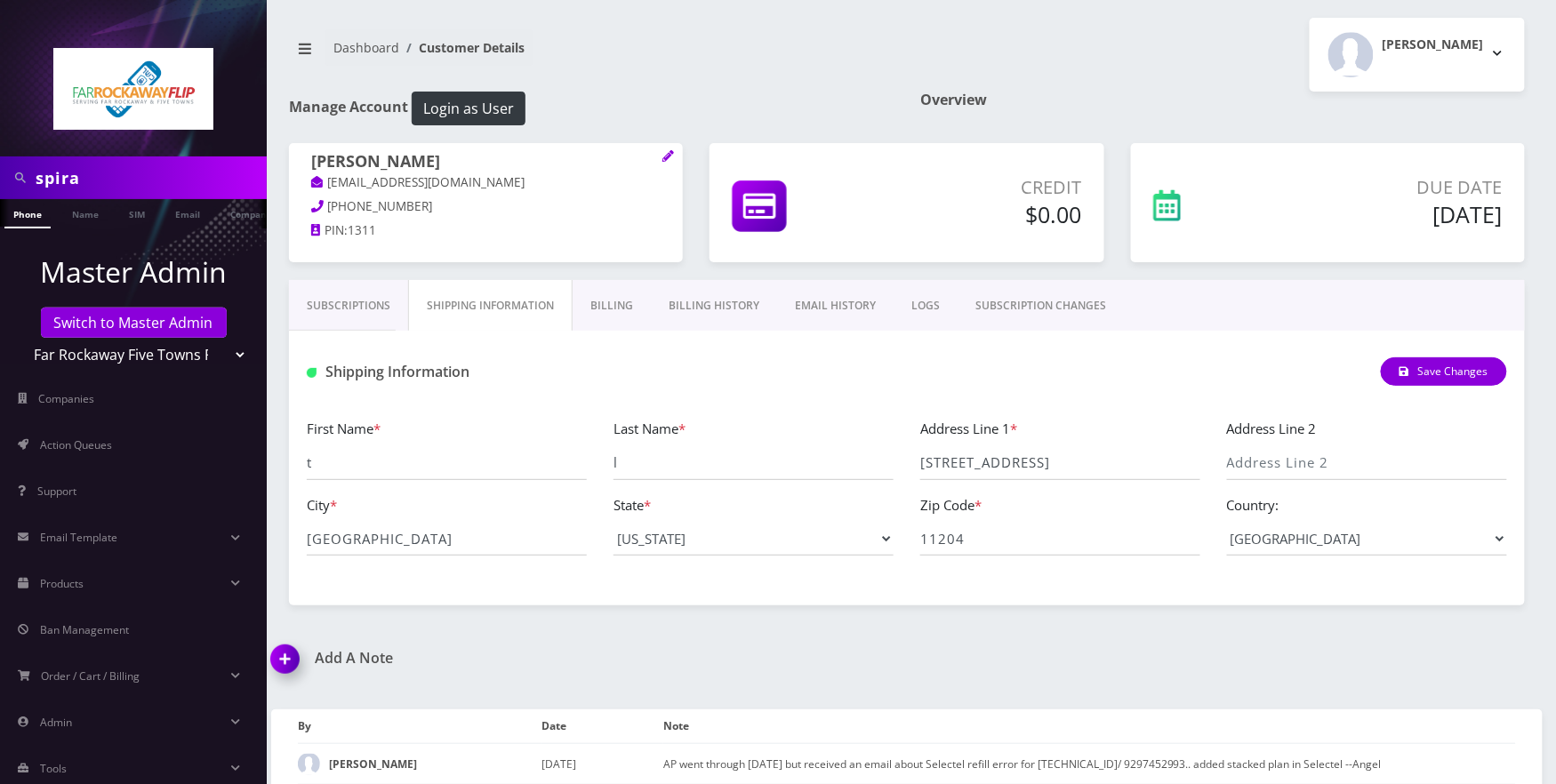
click at [354, 315] on link "Subscriptions" at bounding box center [348, 306] width 119 height 51
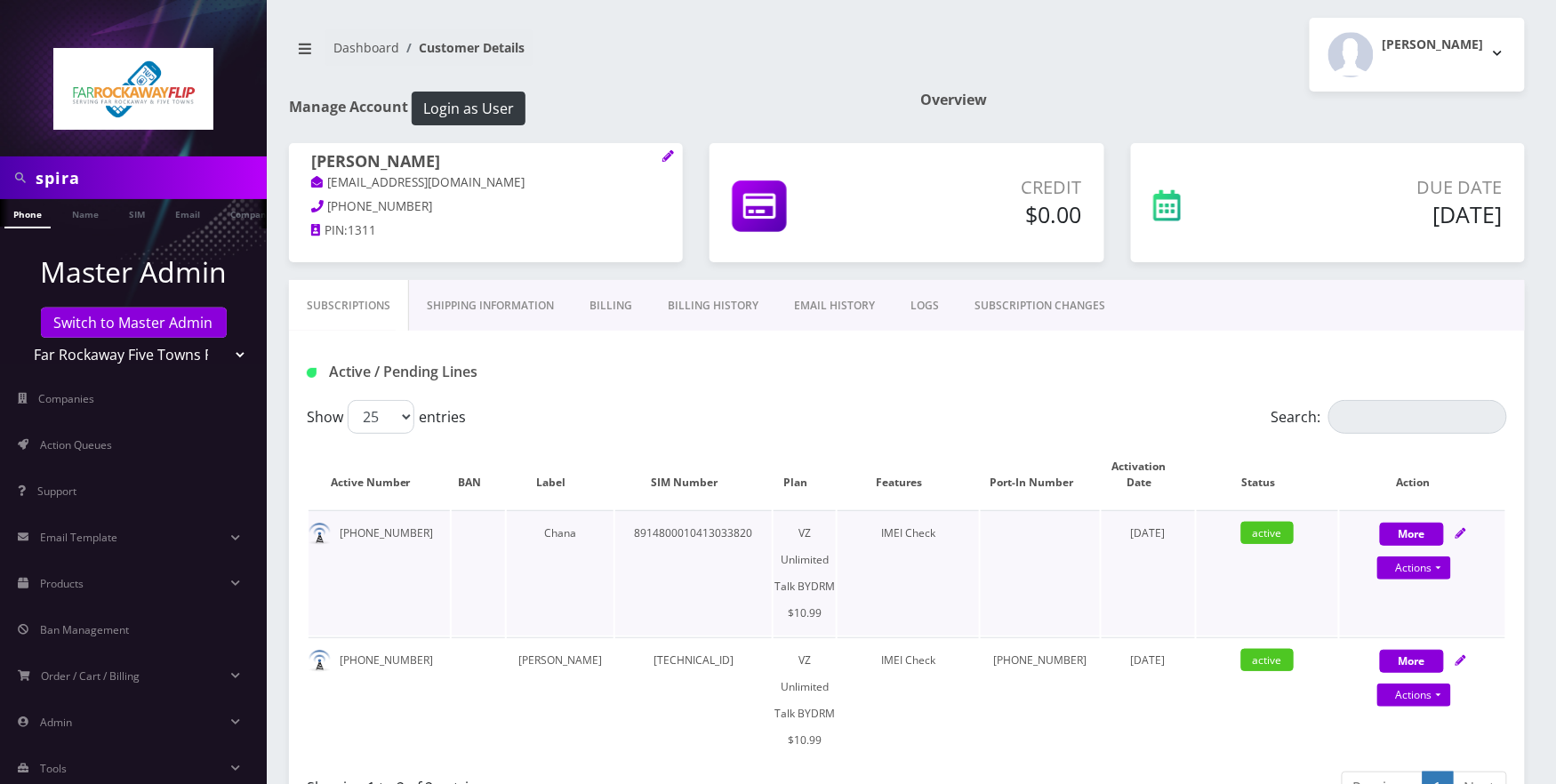
click at [699, 532] on td "8914800010413033820" at bounding box center [693, 573] width 157 height 125
copy td "8914800010413033820"
click at [172, 174] on input "spira" at bounding box center [148, 178] width 226 height 34
type input "s"
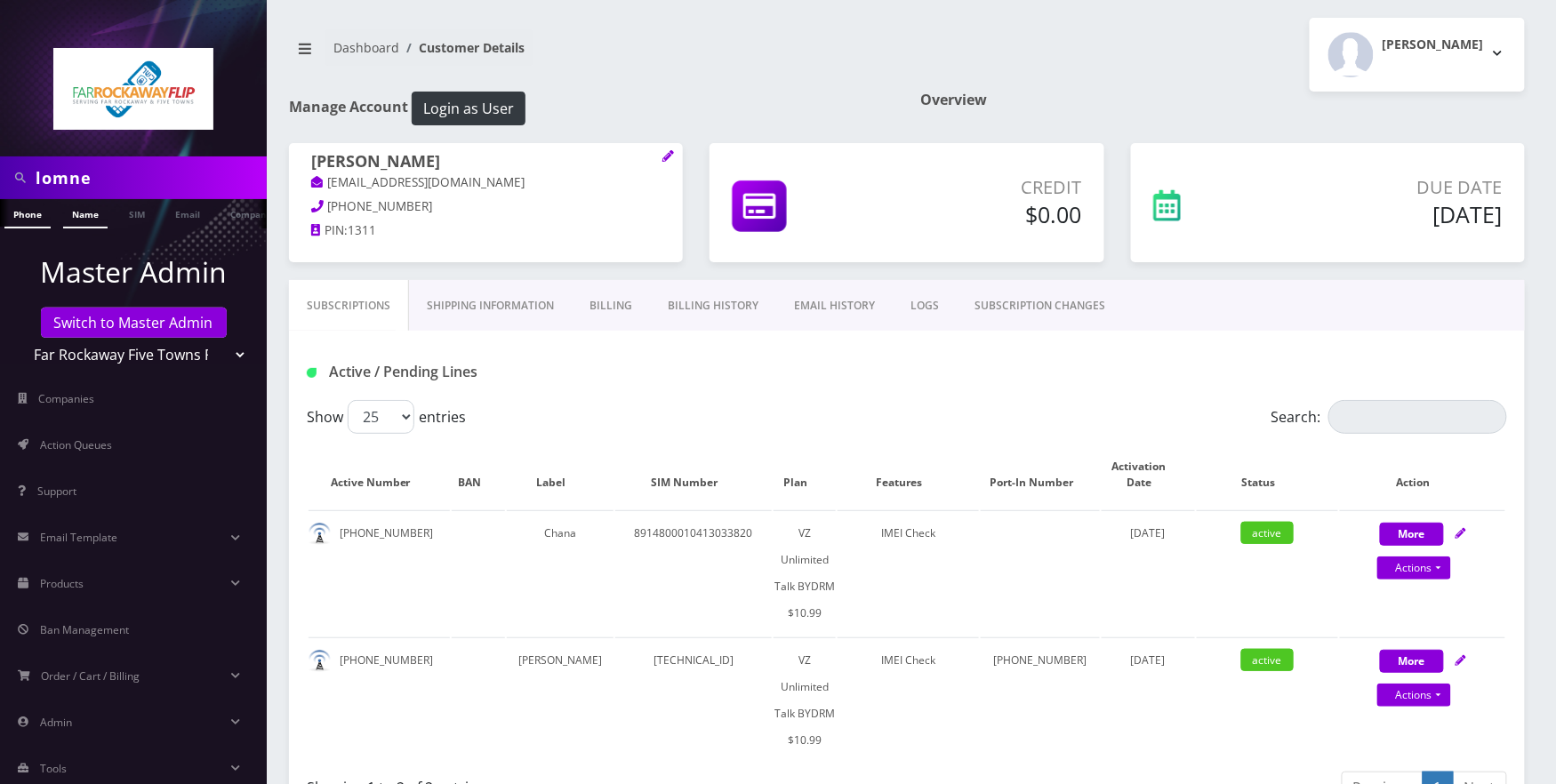
type input "lomne"
click at [97, 219] on link "Name" at bounding box center [85, 213] width 45 height 29
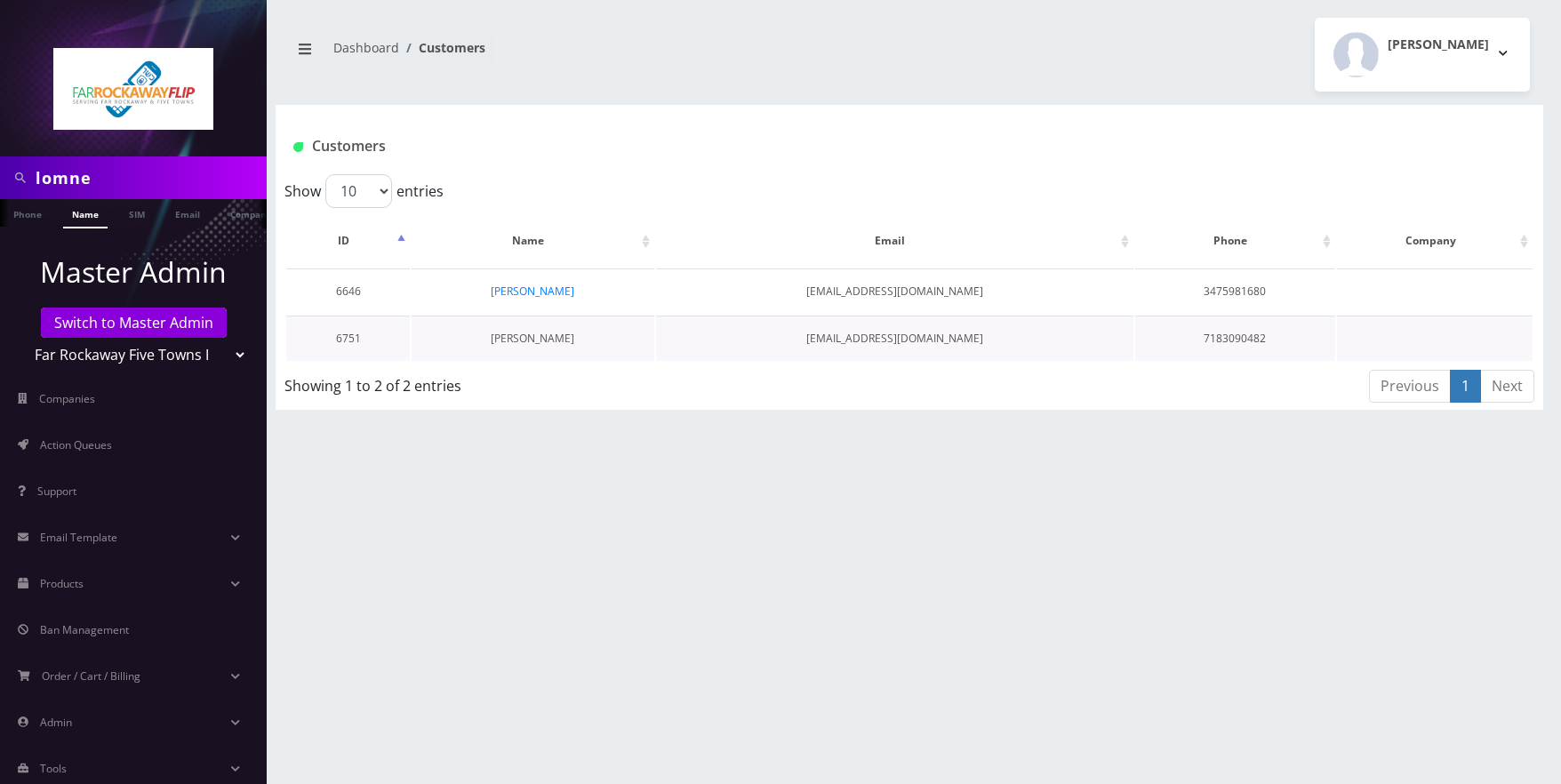
click at [533, 331] on link "[PERSON_NAME]" at bounding box center [532, 338] width 84 height 15
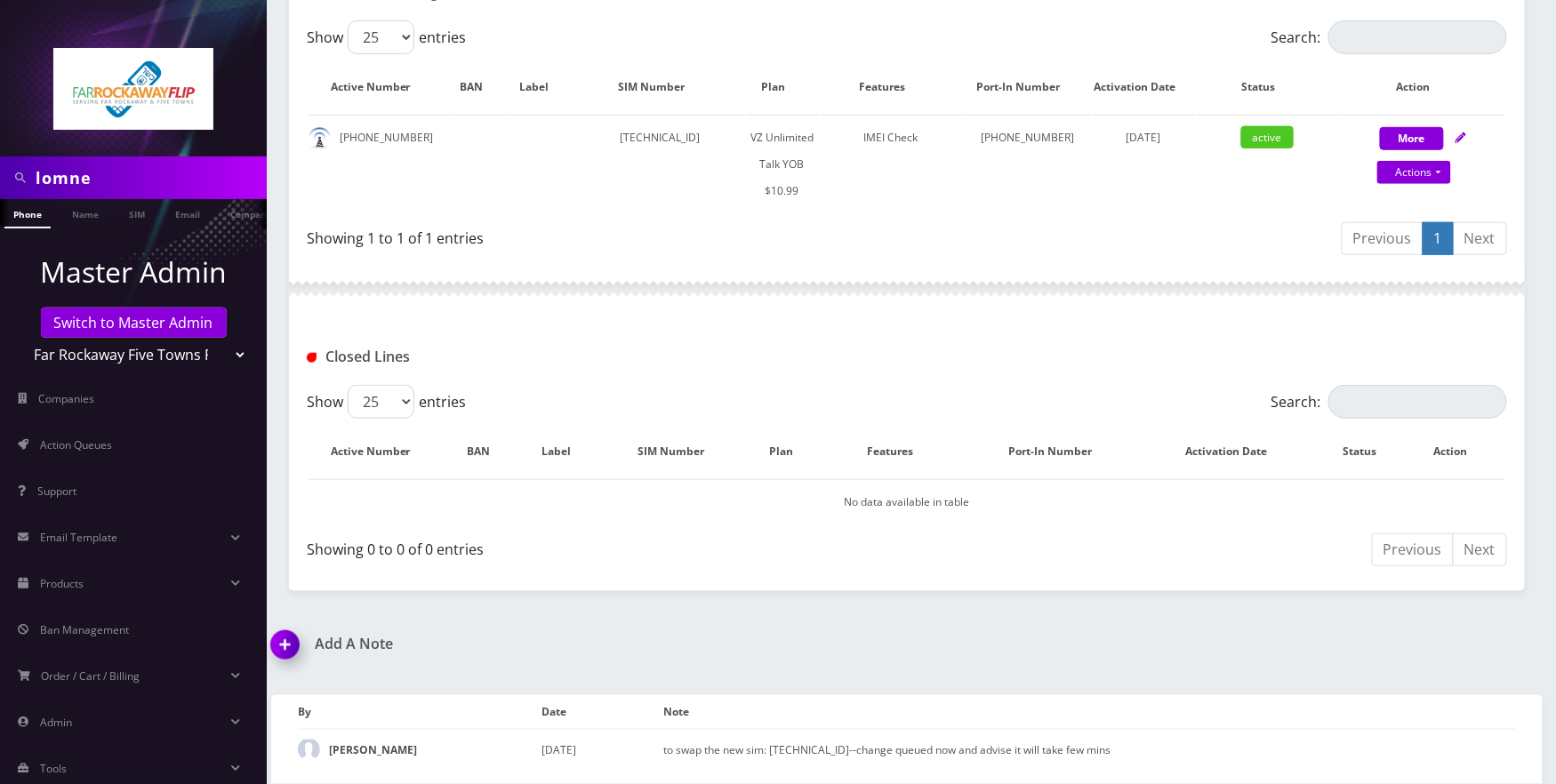
scroll to position [40, 0]
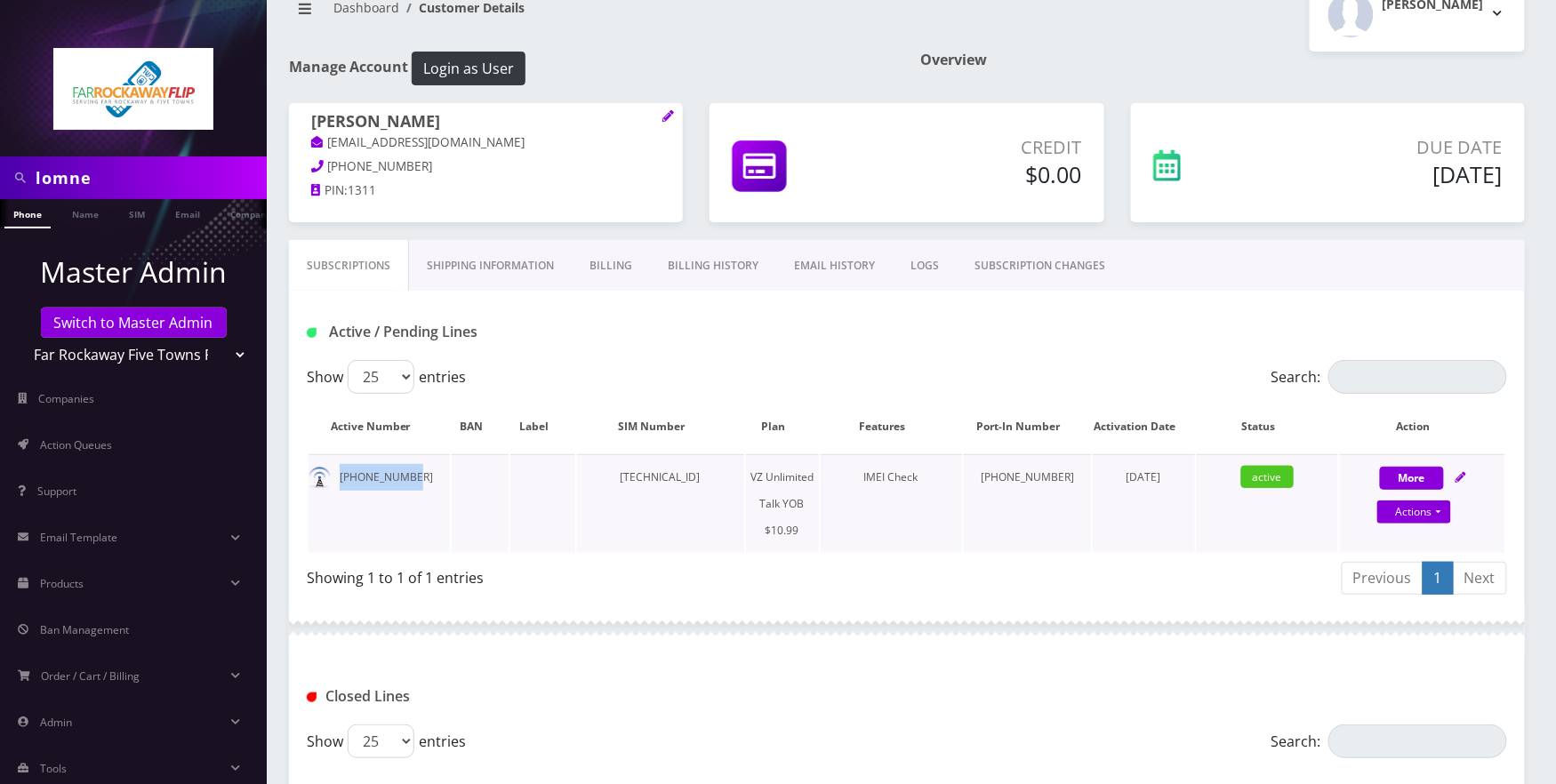
drag, startPoint x: 413, startPoint y: 500, endPoint x: 337, endPoint y: 496, distance: 76.1
click at [337, 496] on td "[PHONE_NUMBER]" at bounding box center [379, 504] width 142 height 99
copy td "[PHONE_NUMBER]"
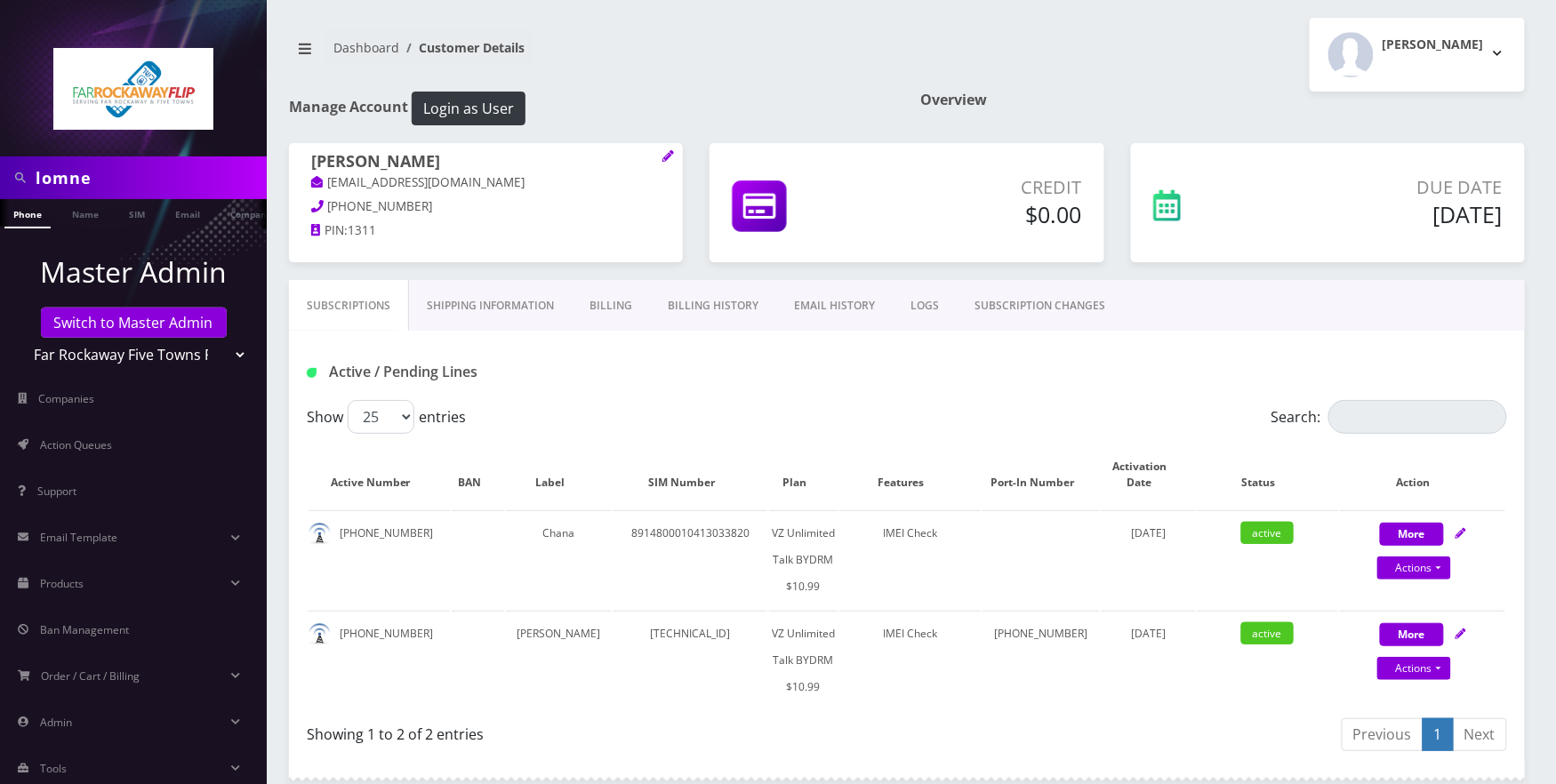
drag, startPoint x: 585, startPoint y: 269, endPoint x: 563, endPoint y: 364, distance: 97.5
click at [585, 268] on div "[PERSON_NAME] [EMAIL_ADDRESS][DOMAIN_NAME] [PHONE_NUMBER] PIN: 1311" at bounding box center [486, 212] width 420 height 137
